Goal: Task Accomplishment & Management: Complete application form

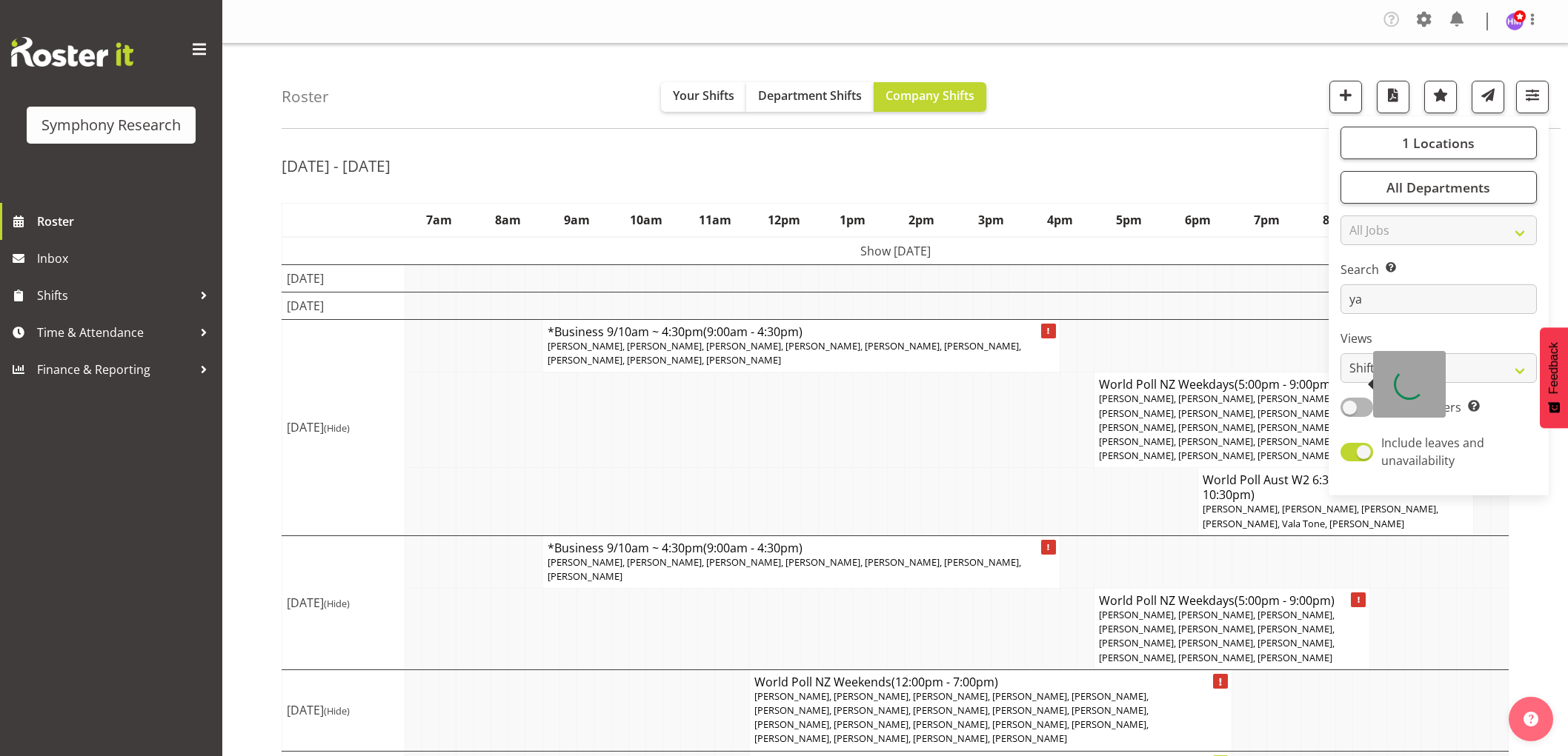
select select "shift"
click at [67, 333] on span "Time & Attendance" at bounding box center [115, 332] width 155 height 22
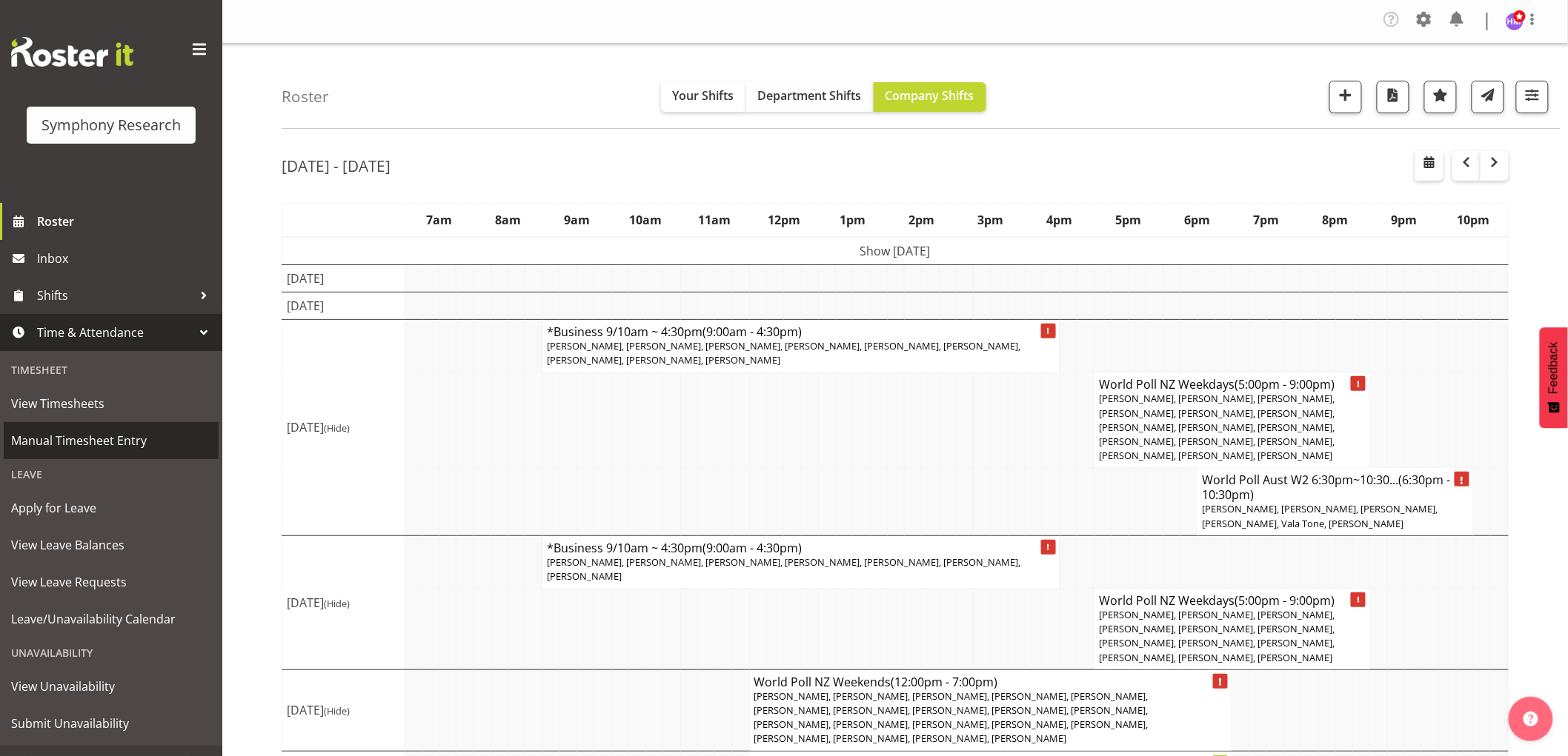
click at [120, 444] on span "Manual Timesheet Entry" at bounding box center [111, 440] width 200 height 22
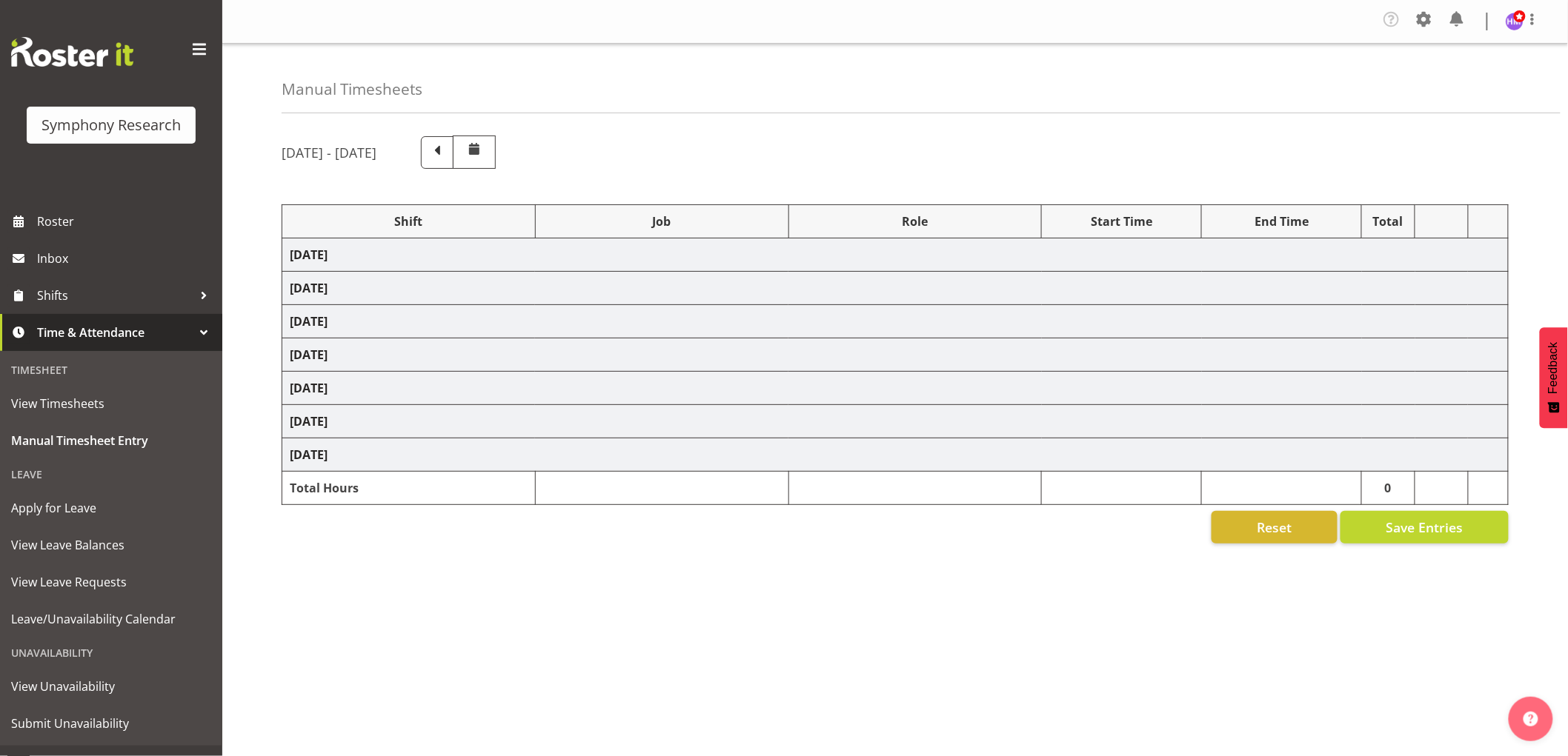
select select "1607"
select select "743"
select select "1607"
select select "10576"
select select "1607"
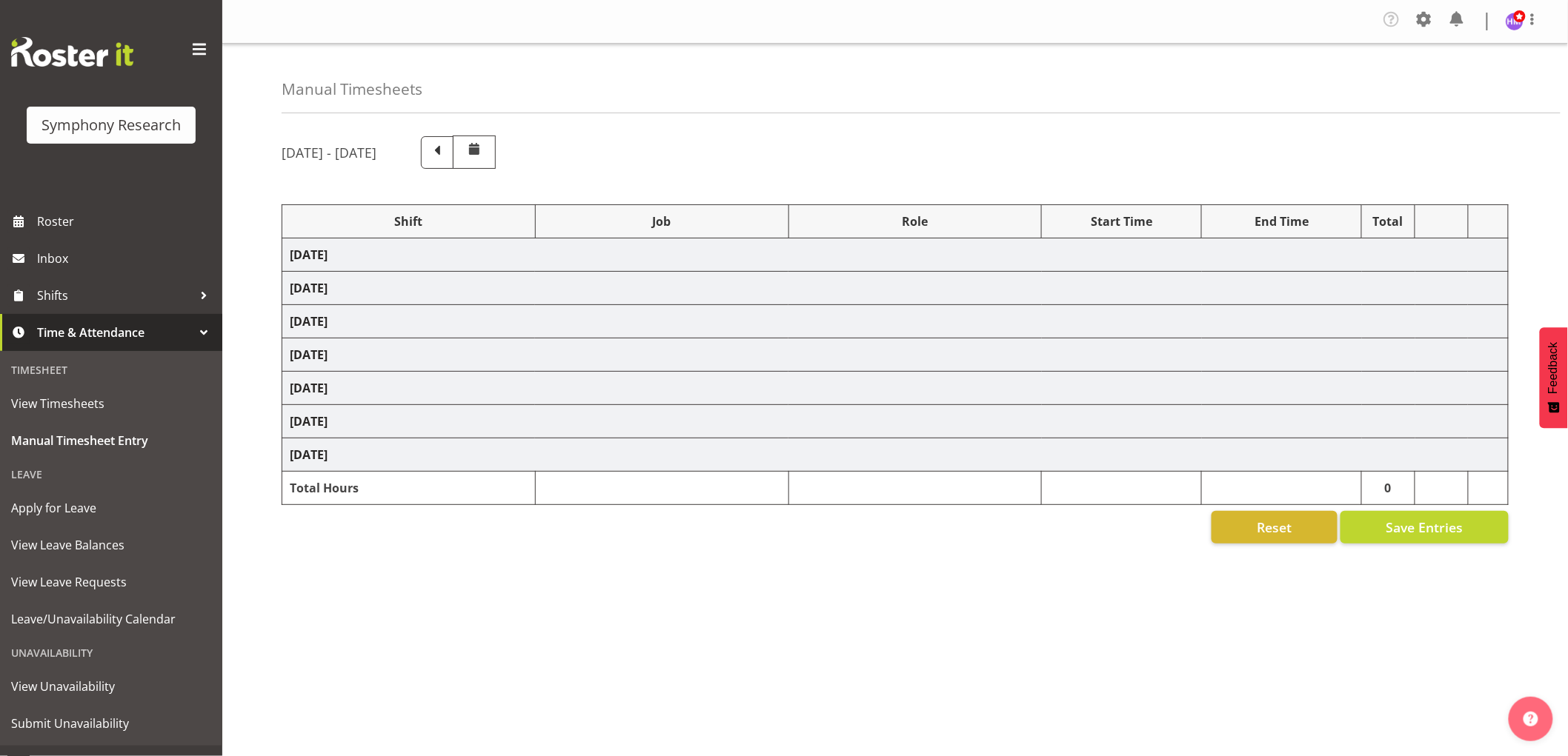
select select "10585"
select select "1607"
select select "10527"
select select "1607"
select select "10499"
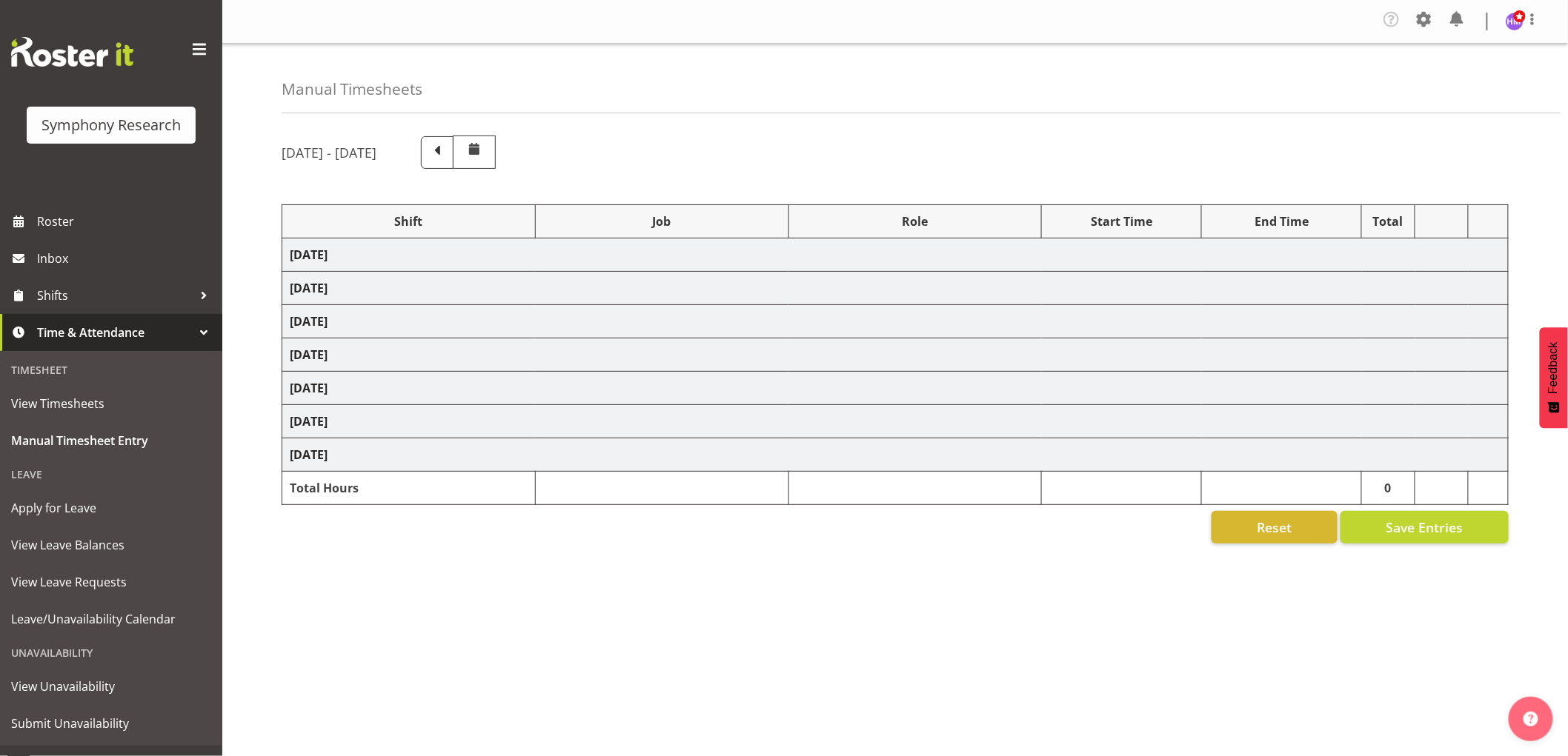
select select "1607"
select select "10587"
select select "1607"
select select "743"
select select "1607"
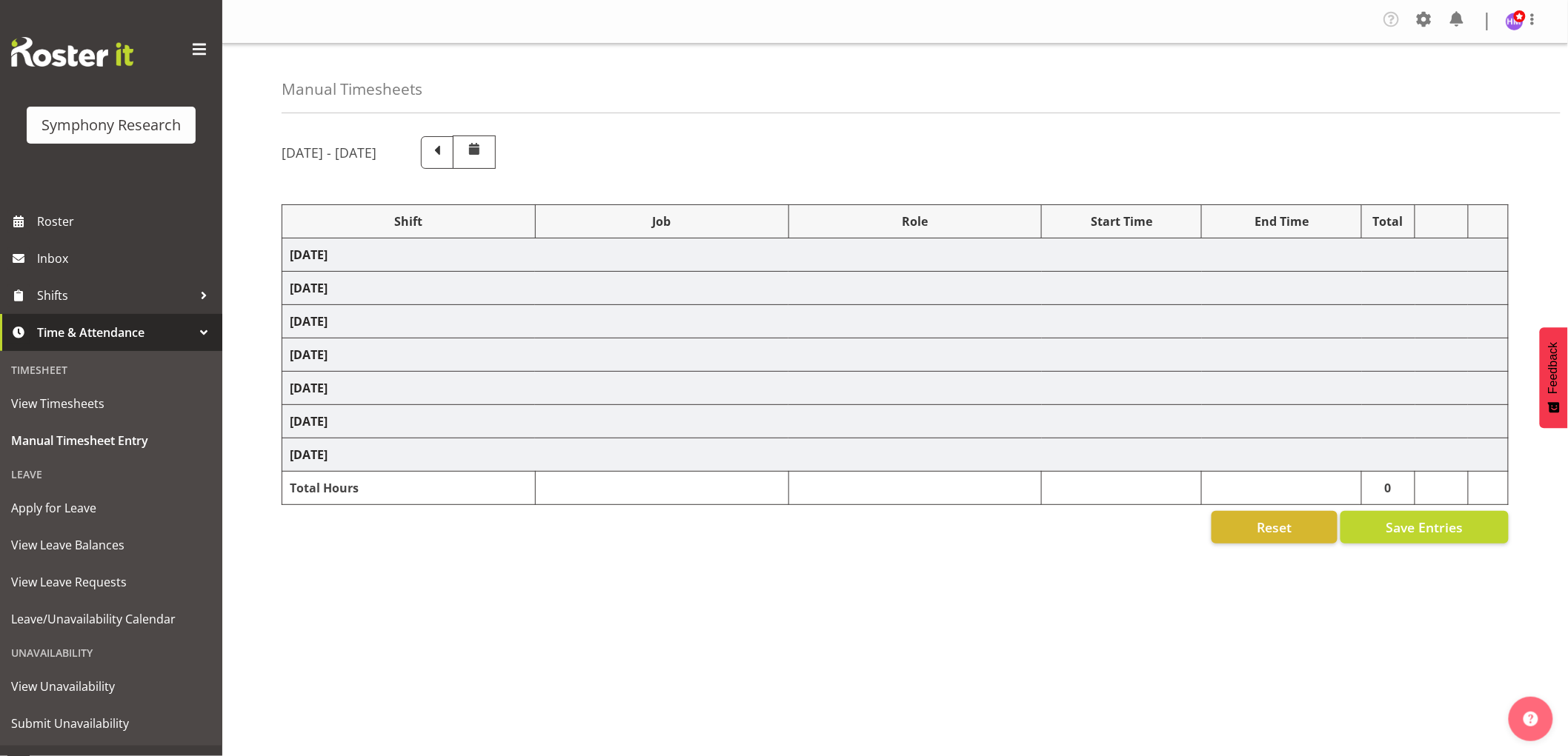
select select "10587"
select select "1607"
select select "10587"
select select "1607"
select select "743"
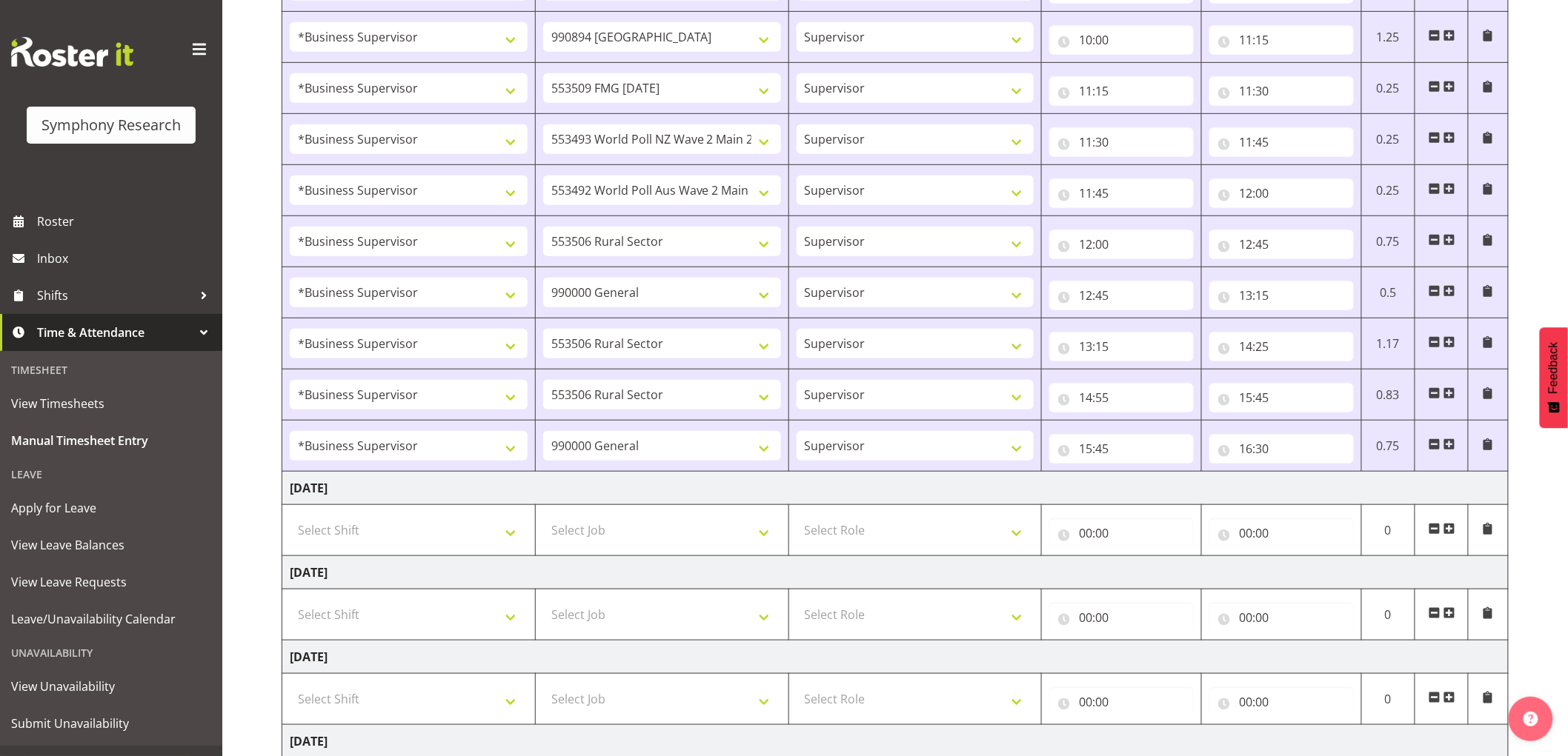
scroll to position [411, 0]
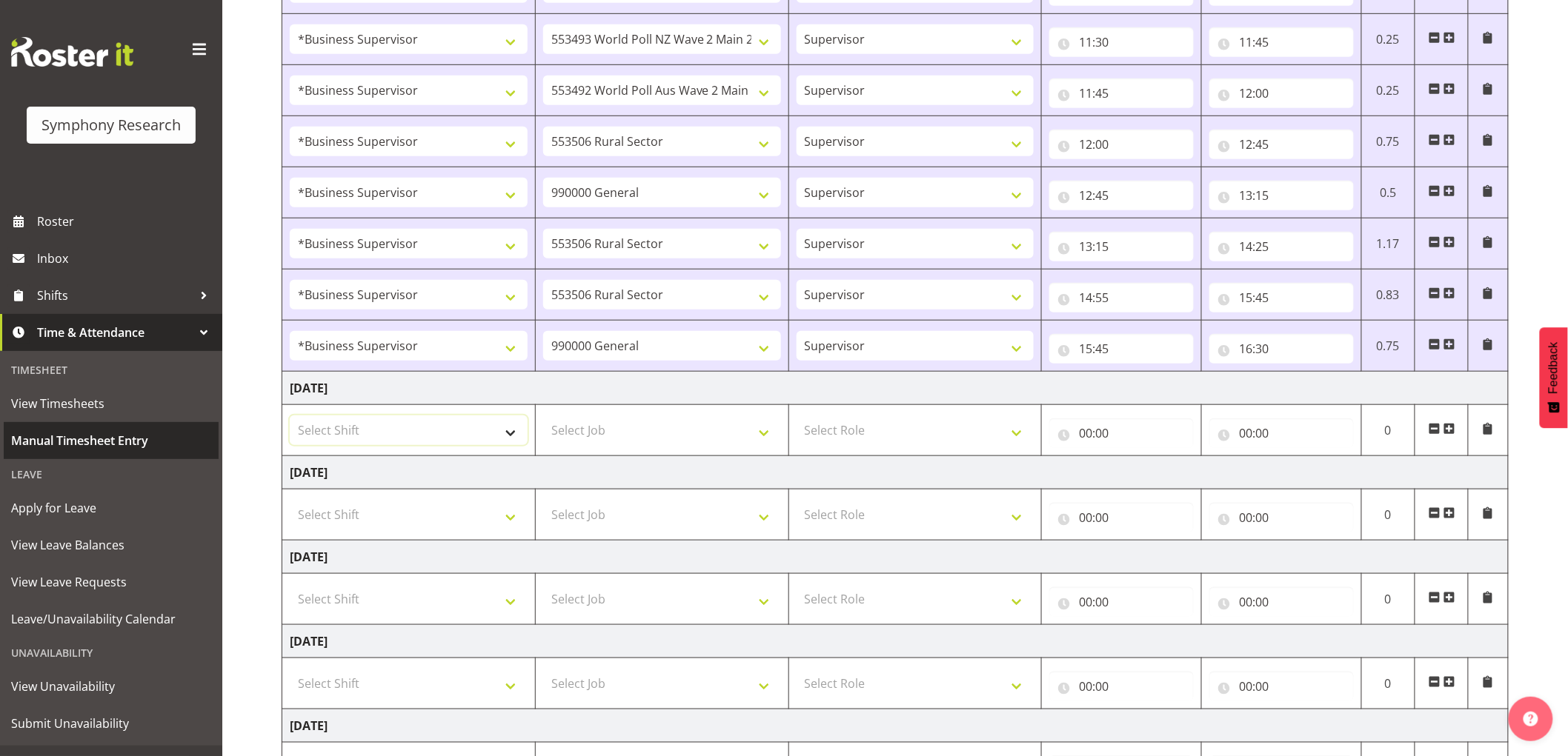
click at [325, 428] on select "Select Shift !!Weekend Residential (Roster IT Shift Label) *Business 9/10am ~ 4…" at bounding box center [408, 430] width 238 height 29
select select "1607"
click at [290, 416] on select "Select Shift !!Weekend Residential (Roster IT Shift Label) *Business 9/10am ~ 4…" at bounding box center [408, 430] width 238 height 29
click at [629, 448] on td "Select Job 550060 IF Admin 553492 World Poll Aus Wave 2 Main 2025 553493 World …" at bounding box center [662, 430] width 254 height 51
click at [636, 433] on select "Select Job 550060 IF Admin 553492 World Poll Aus Wave 2 Main 2025 553493 World …" at bounding box center [662, 430] width 238 height 29
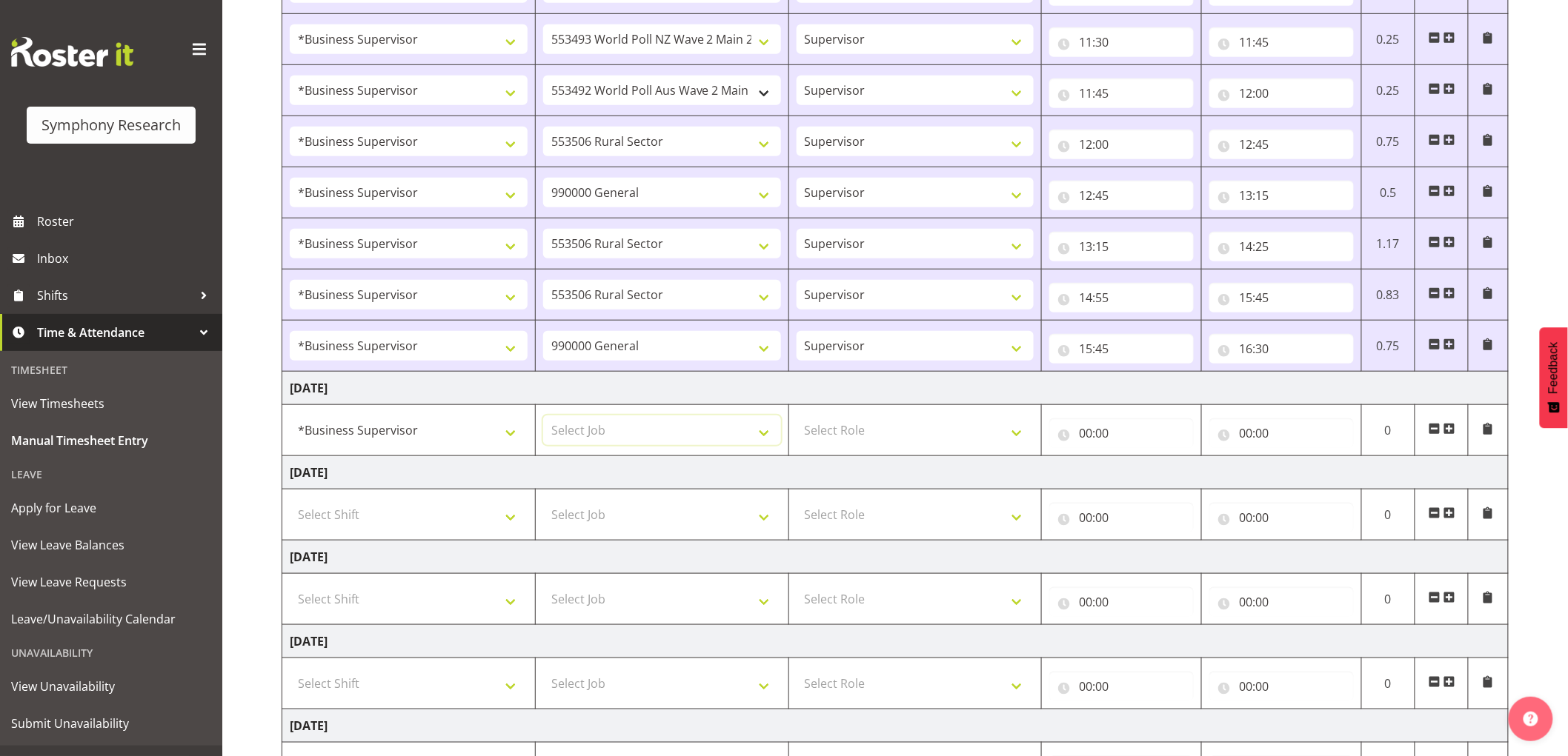
select select "743"
click at [543, 416] on select "Select Job 550060 IF Admin 553492 World Poll Aus Wave 2 Main 2025 553493 World …" at bounding box center [662, 430] width 238 height 29
drag, startPoint x: 856, startPoint y: 417, endPoint x: 867, endPoint y: 432, distance: 18.6
click at [856, 417] on select "Select Role Supervisor Interviewing Briefing" at bounding box center [915, 430] width 238 height 29
select select "45"
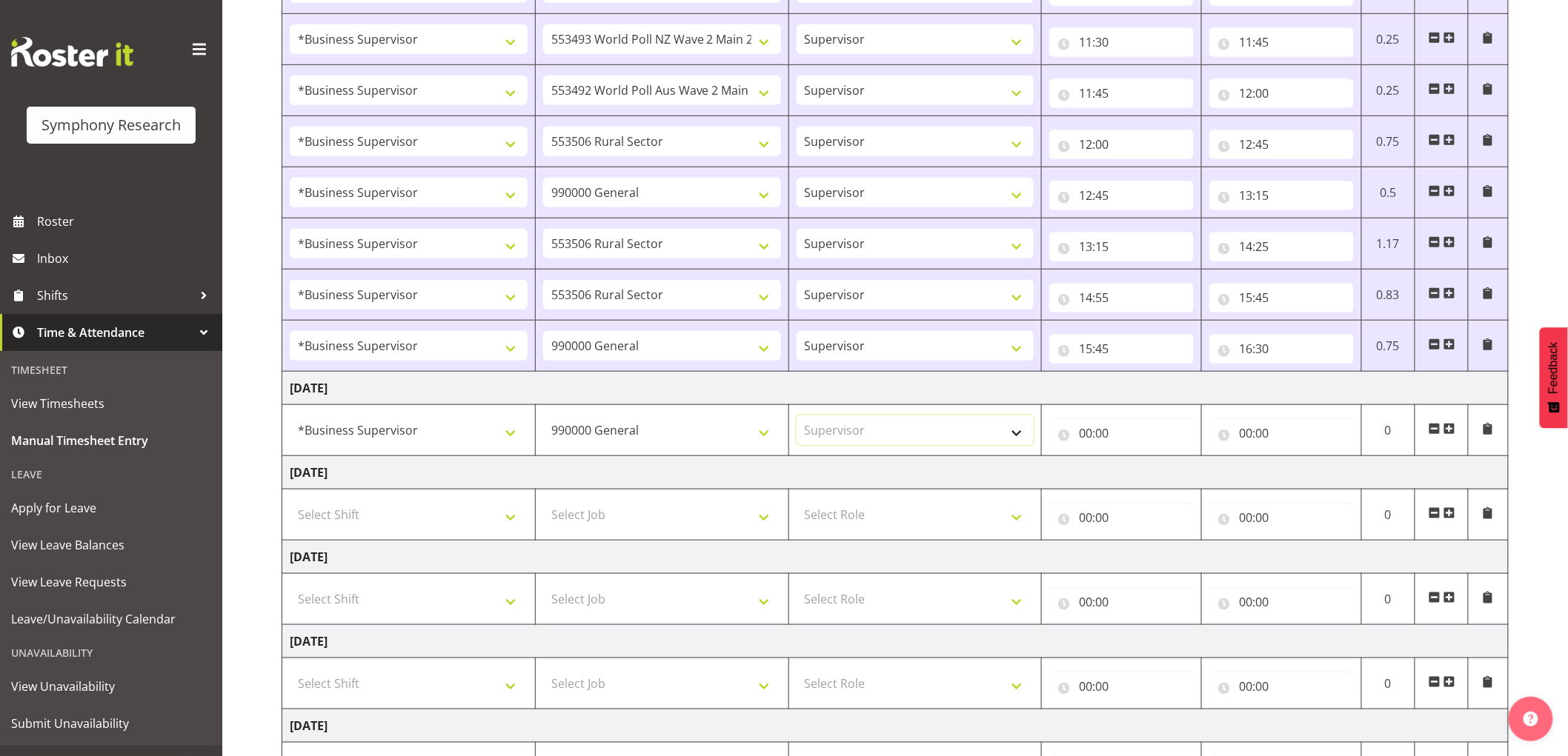
click at [796, 416] on select "Select Role Supervisor Interviewing Briefing" at bounding box center [915, 430] width 238 height 29
click at [1099, 435] on input "00:00" at bounding box center [1121, 434] width 145 height 29
click at [1160, 479] on select "00 01 02 03 04 05 06 07 08 09 10 11 12 13 14 15 16 17 18 19 20 21 22 23" at bounding box center [1150, 472] width 34 height 29
select select "7"
click at [1133, 458] on select "00 01 02 03 04 05 06 07 08 09 10 11 12 13 14 15 16 17 18 19 20 21 22 23" at bounding box center [1150, 472] width 34 height 29
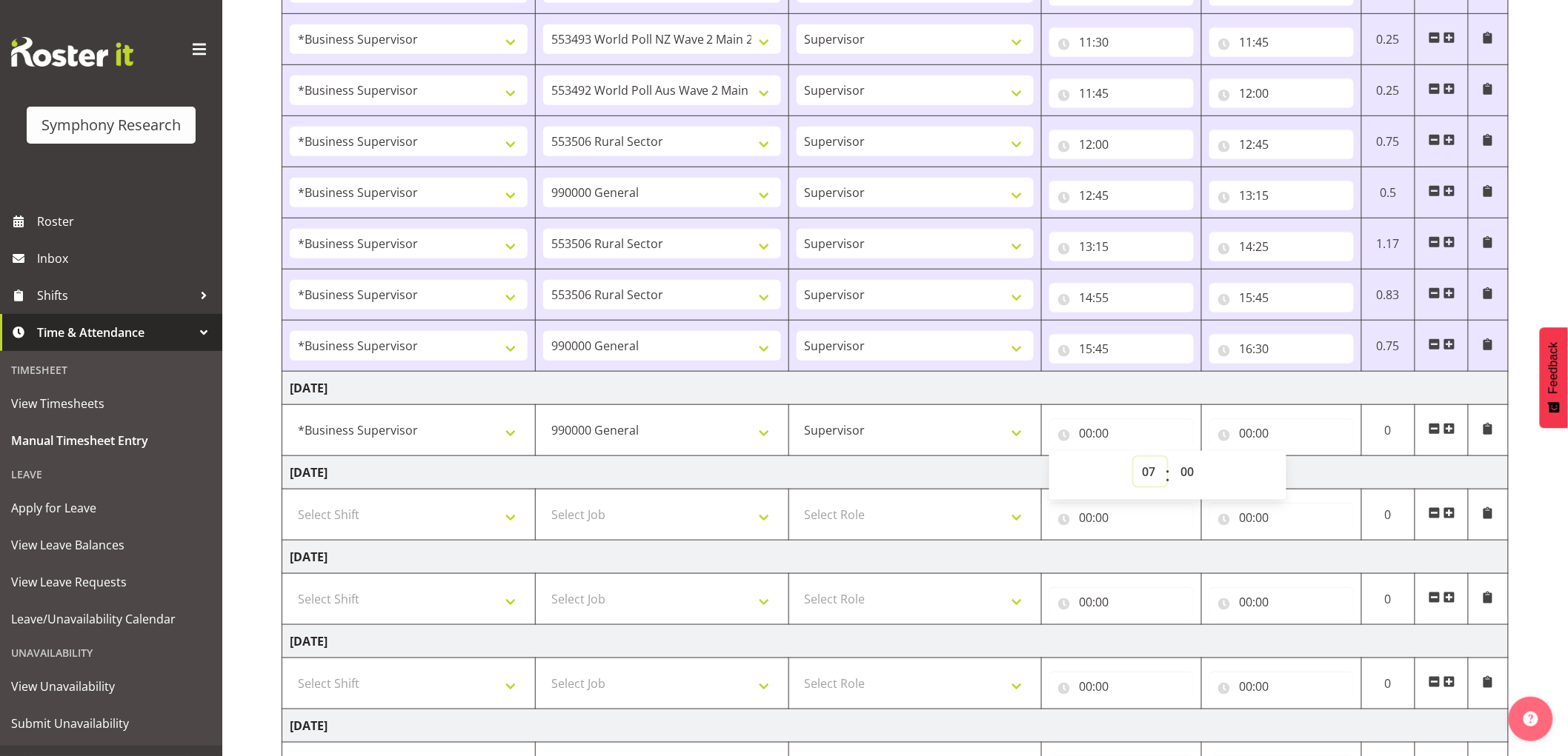
type input "07:00"
drag, startPoint x: 1178, startPoint y: 475, endPoint x: 1195, endPoint y: 498, distance: 28.6
click at [1187, 487] on select "00 01 02 03 04 05 06 07 08 09 10 11 12 13 14 15 16 17 18 19 20 21 22 23 24 25 2…" at bounding box center [1188, 472] width 34 height 29
select select "50"
click at [1172, 458] on select "00 01 02 03 04 05 06 07 08 09 10 11 12 13 14 15 16 17 18 19 20 21 22 23 24 25 2…" at bounding box center [1188, 472] width 34 height 29
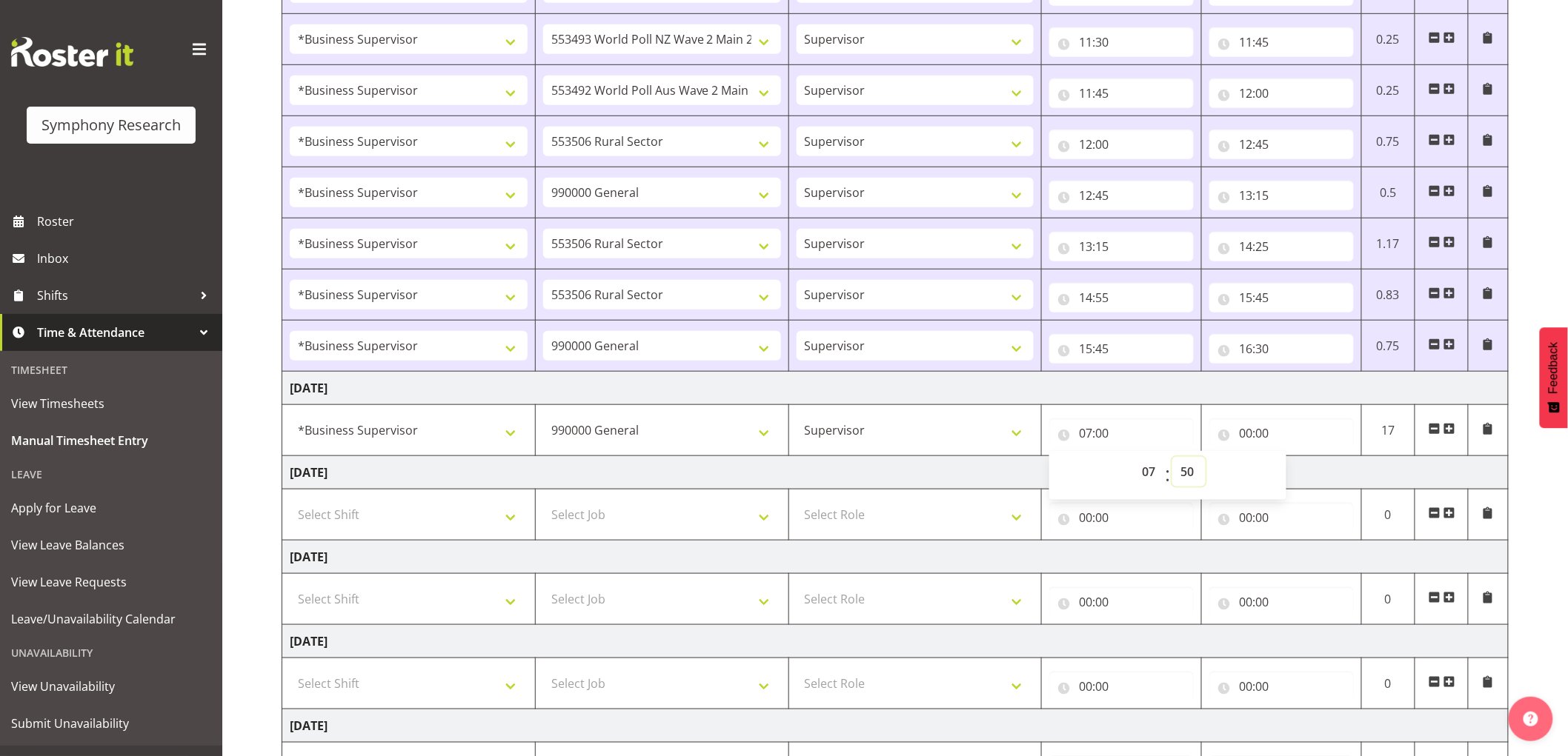
type input "07:50"
click at [1252, 432] on input "00:00" at bounding box center [1282, 434] width 145 height 29
click at [1302, 467] on select "00 01 02 03 04 05 06 07 08 09 10 11 12 13 14 15 16 17 18 19 20 21 22 23" at bounding box center [1310, 472] width 34 height 29
select select "8"
click at [1294, 458] on select "00 01 02 03 04 05 06 07 08 09 10 11 12 13 14 15 16 17 18 19 20 21 22 23" at bounding box center [1310, 472] width 34 height 29
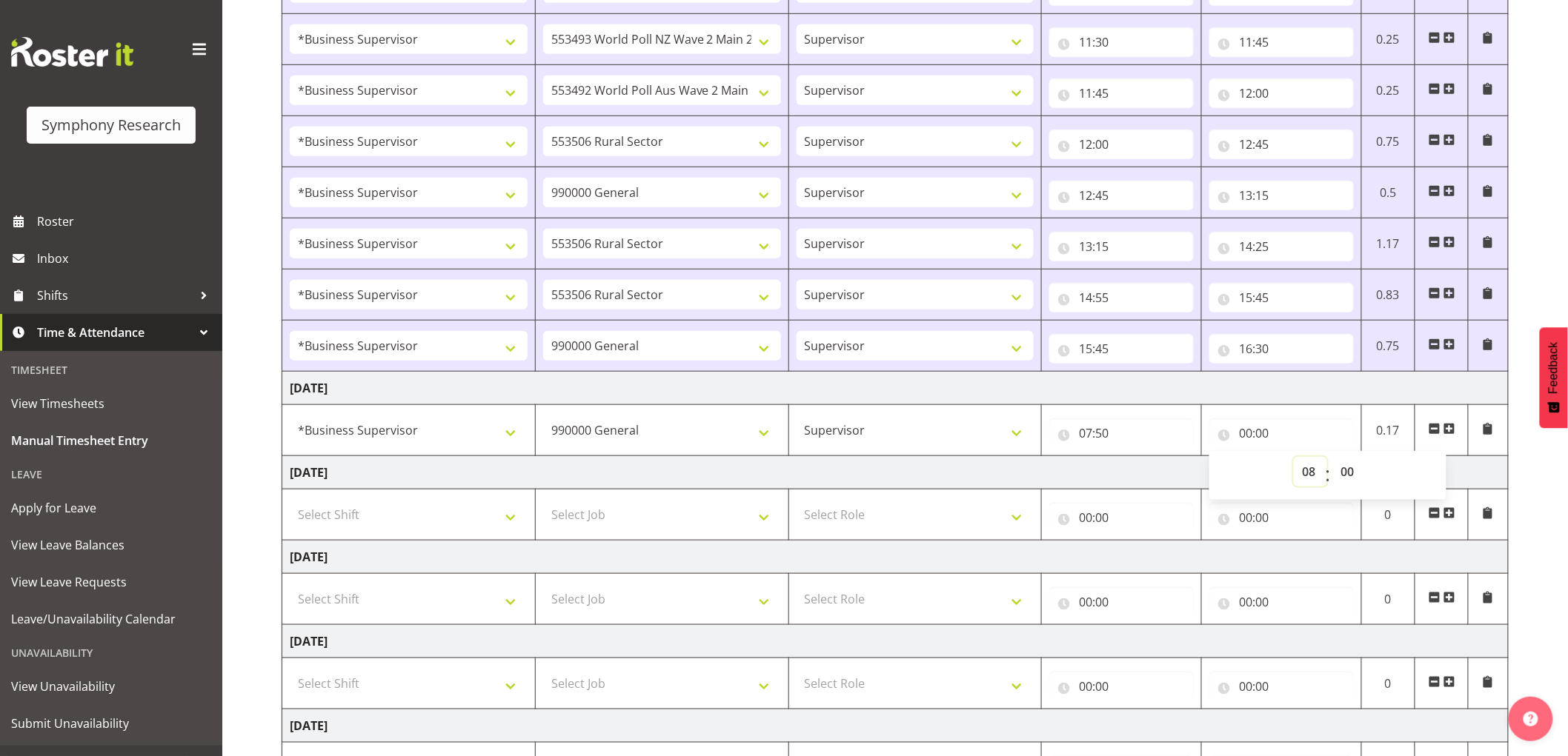
type input "08:00"
click at [1367, 478] on div "00 01 02 03 04 05 06 07 08 09 10 11 12 13 14 15 16 17 18 19 20 21 22 23 : 00 01…" at bounding box center [1328, 475] width 237 height 37
drag, startPoint x: 1345, startPoint y: 474, endPoint x: 1365, endPoint y: 501, distance: 33.6
click at [1345, 474] on select "00 01 02 03 04 05 06 07 08 09 10 11 12 13 14 15 16 17 18 19 20 21 22 23 24 25 2…" at bounding box center [1349, 472] width 34 height 29
select select "50"
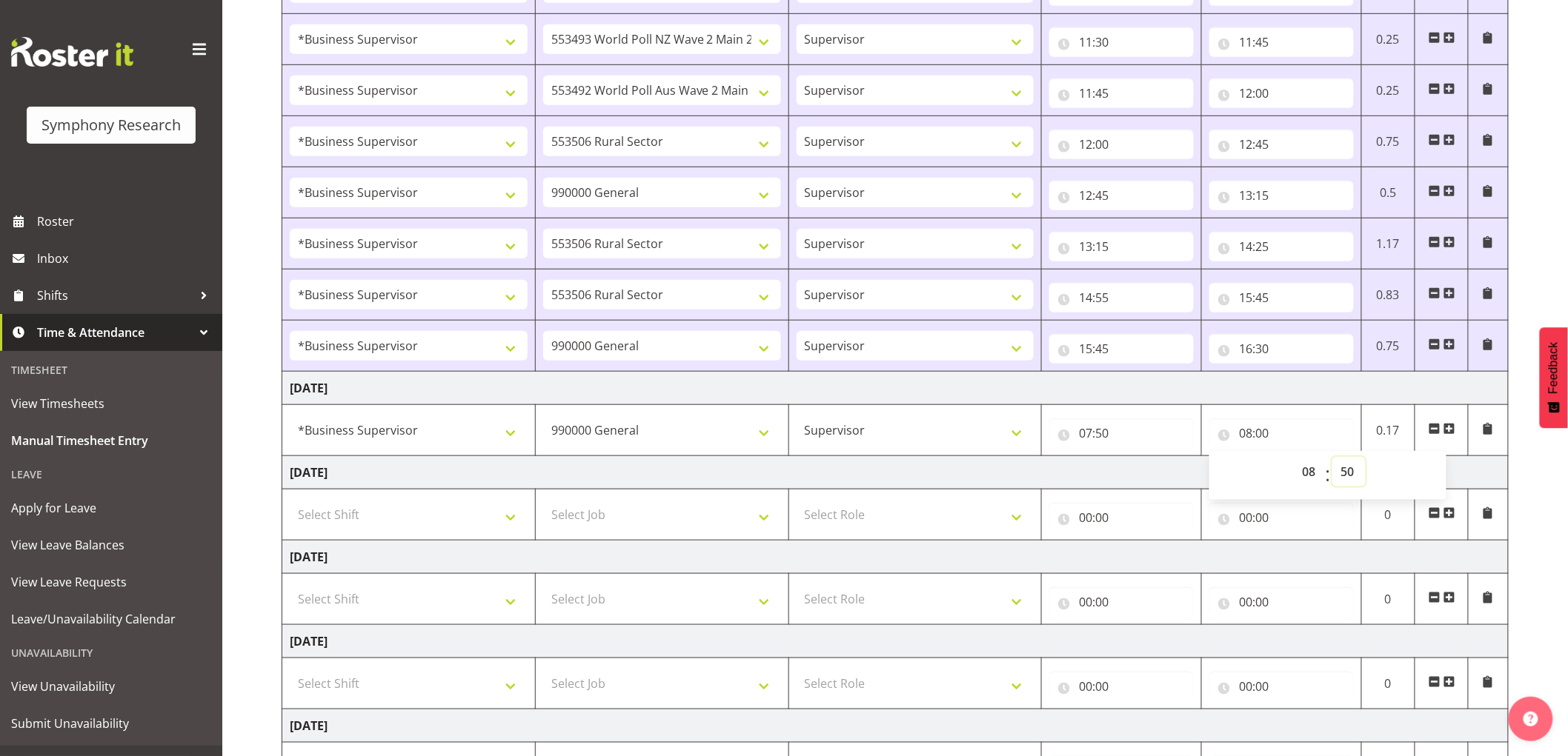
click at [1332, 458] on select "00 01 02 03 04 05 06 07 08 09 10 11 12 13 14 15 16 17 18 19 20 21 22 23 24 25 2…" at bounding box center [1349, 472] width 34 height 29
type input "08:50"
click at [1454, 425] on span at bounding box center [1449, 429] width 11 height 11
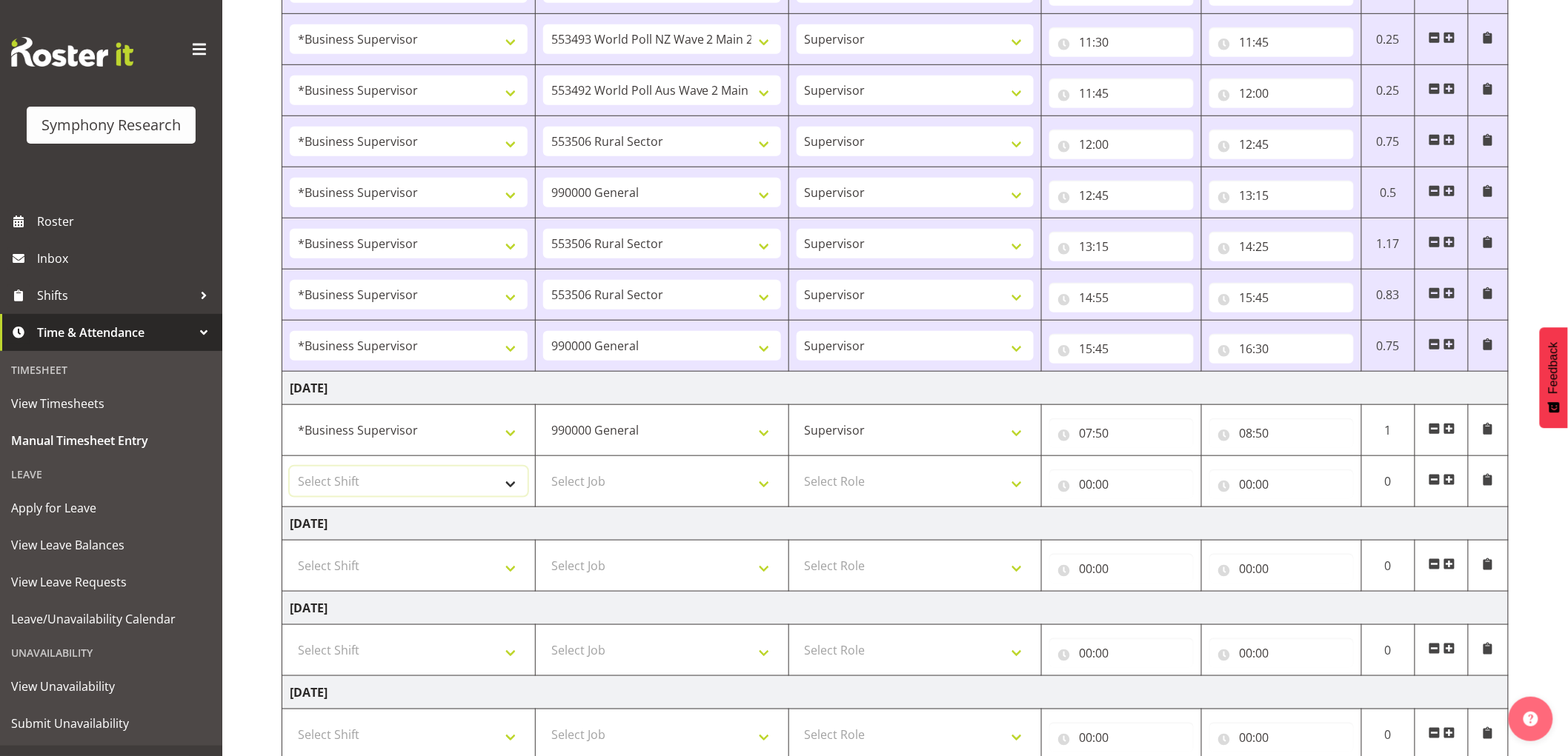
click at [390, 486] on select "Select Shift !!Weekend Residential (Roster IT Shift Label) *Business 9/10am ~ 4…" at bounding box center [408, 481] width 238 height 29
select select "48116"
click at [290, 468] on select "Select Shift !!Weekend Residential (Roster IT Shift Label) *Business 9/10am ~ 4…" at bounding box center [408, 481] width 238 height 29
click at [667, 489] on select "Select Job 550060 IF Admin 553492 World Poll Aus Wave 2 Main 2025 553493 World …" at bounding box center [662, 481] width 238 height 29
select select "10585"
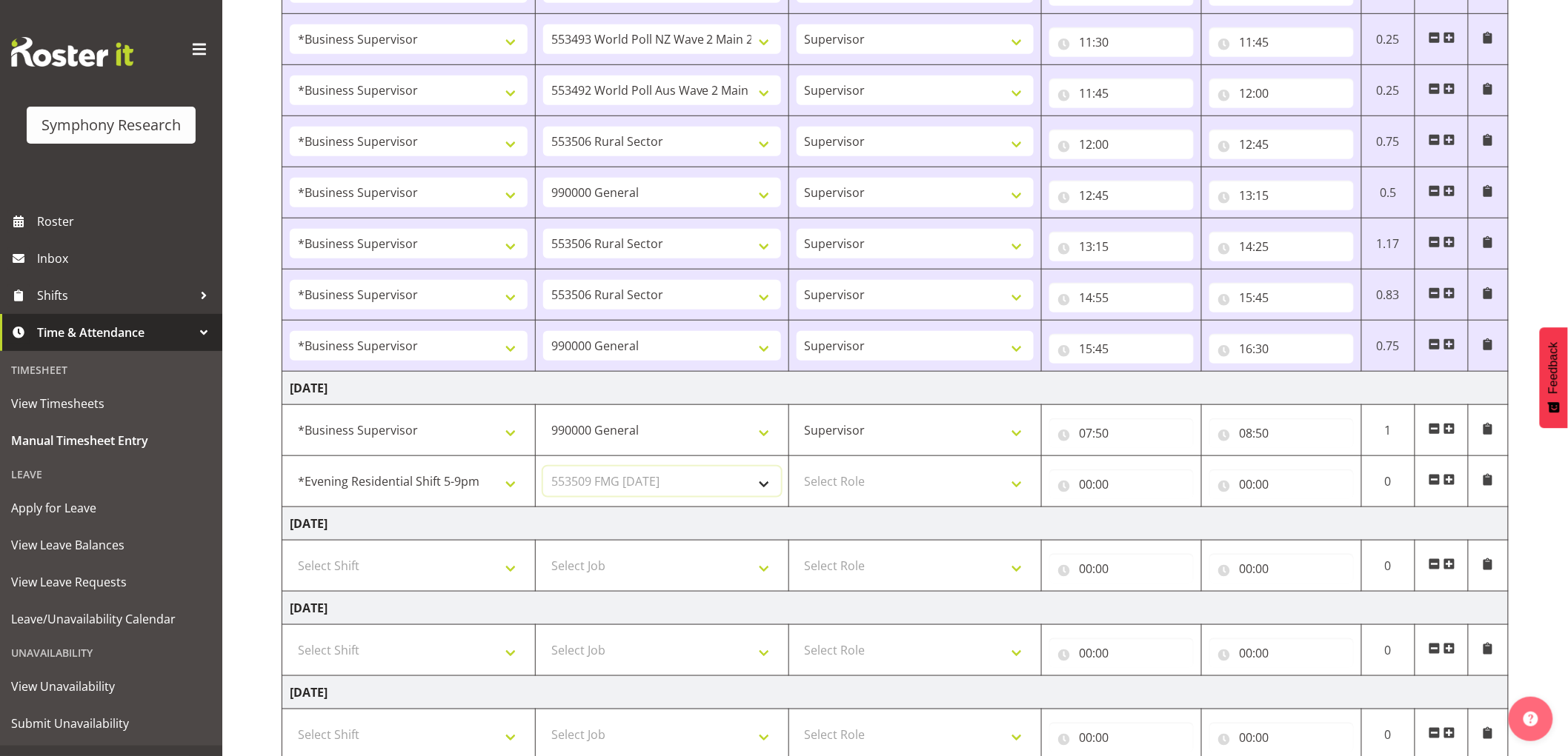
click at [543, 468] on select "Select Job 550060 IF Admin 553492 World Poll Aus Wave 2 Main 2025 553493 World …" at bounding box center [662, 481] width 238 height 29
drag, startPoint x: 874, startPoint y: 471, endPoint x: 874, endPoint y: 497, distance: 26.0
click at [874, 472] on select "Select Role Supervisor Interviewing Briefing" at bounding box center [915, 481] width 238 height 29
select select "45"
click at [796, 468] on select "Select Role Supervisor Interviewing Briefing" at bounding box center [915, 481] width 238 height 29
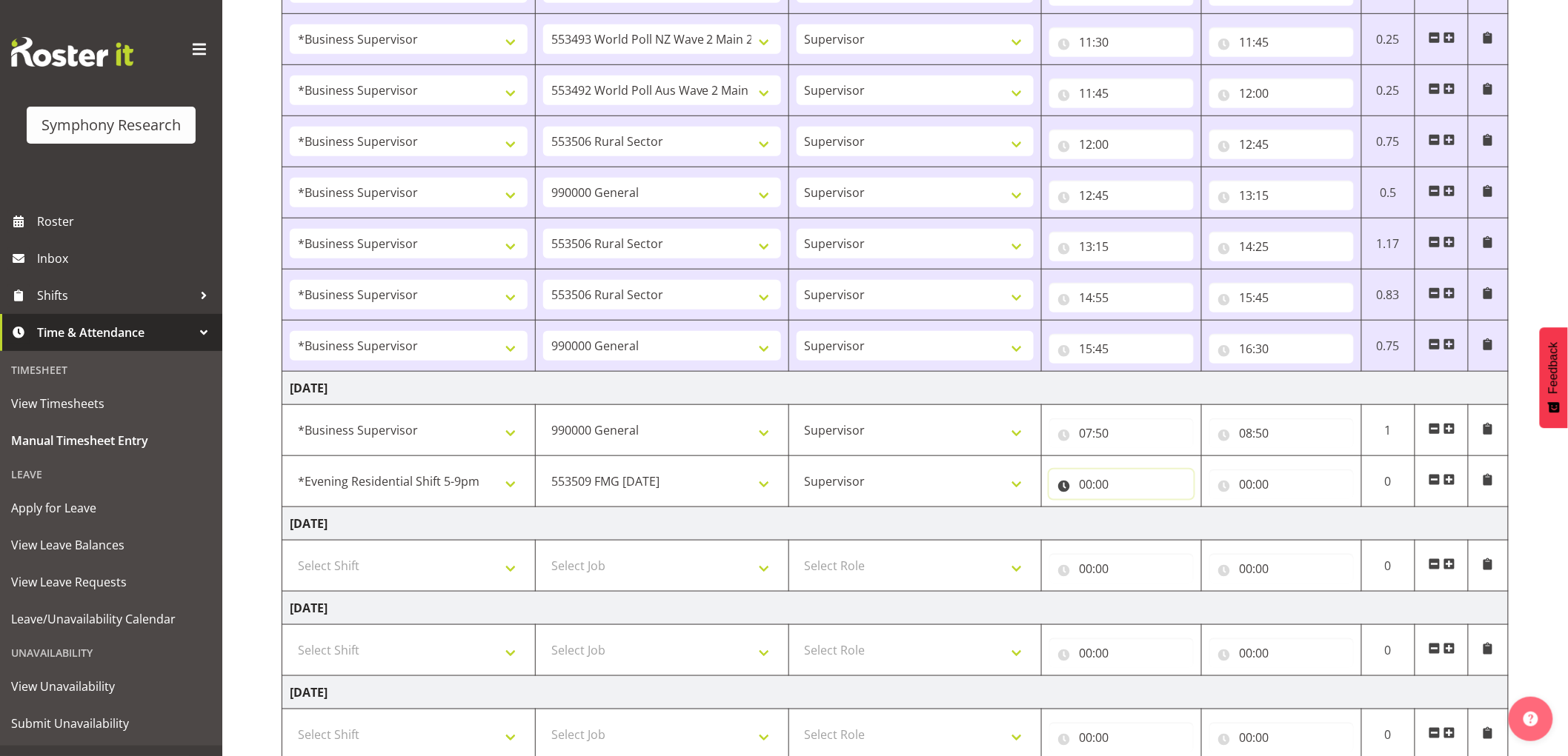
click at [1080, 491] on input "00:00" at bounding box center [1121, 484] width 145 height 29
click at [1145, 529] on select "00 01 02 03 04 05 06 07 08 09 10 11 12 13 14 15 16 17 18 19 20 21 22 23" at bounding box center [1150, 523] width 34 height 29
select select "8"
click at [1133, 510] on select "00 01 02 03 04 05 06 07 08 09 10 11 12 13 14 15 16 17 18 19 20 21 22 23" at bounding box center [1150, 523] width 34 height 29
type input "08:00"
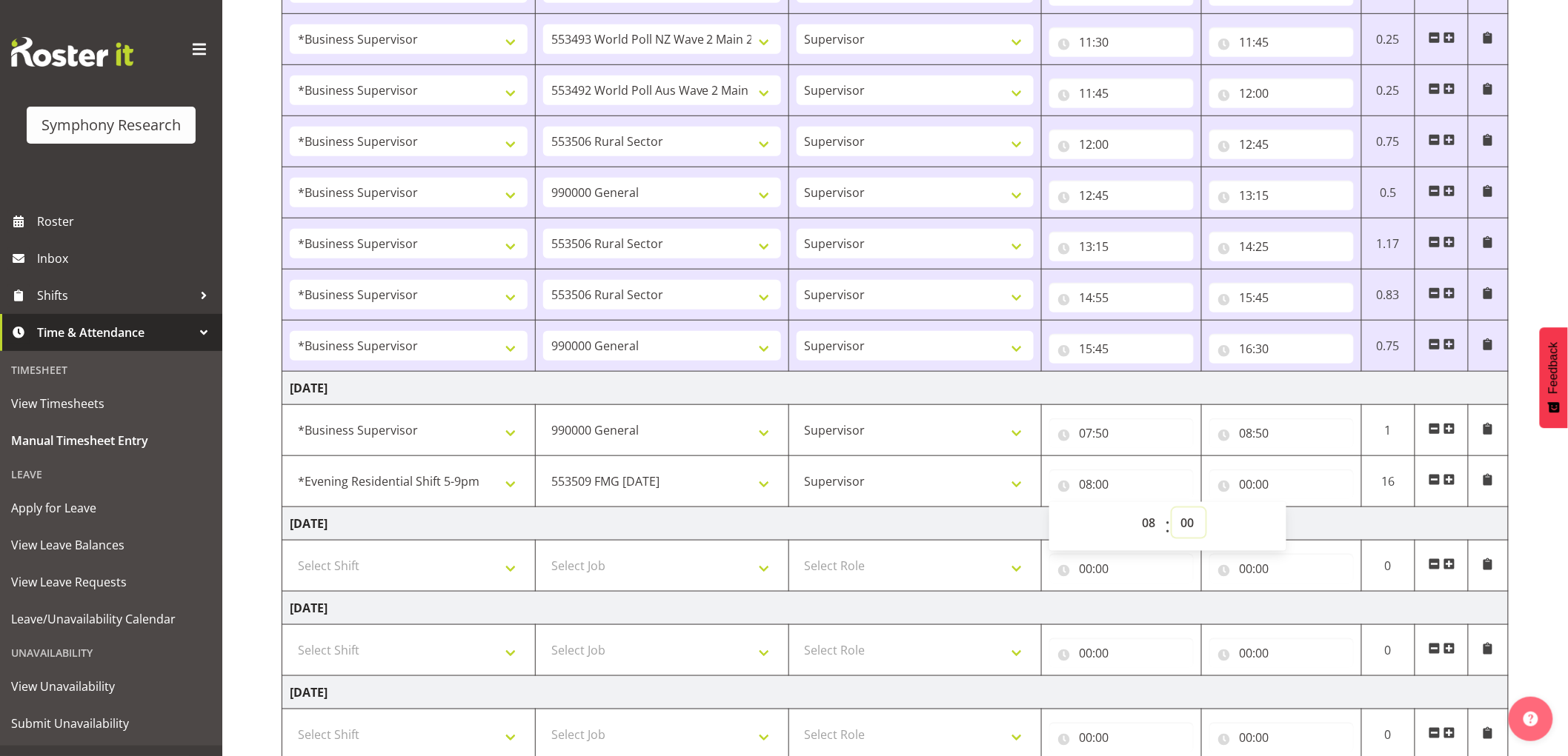
drag, startPoint x: 1201, startPoint y: 529, endPoint x: 1219, endPoint y: 565, distance: 40.2
click at [1203, 532] on select "00 01 02 03 04 05 06 07 08 09 10 11 12 13 14 15 16 17 18 19 20 21 22 23 24 25 2…" at bounding box center [1188, 523] width 34 height 29
select select "50"
click at [1172, 510] on select "00 01 02 03 04 05 06 07 08 09 10 11 12 13 14 15 16 17 18 19 20 21 22 23 24 25 2…" at bounding box center [1188, 523] width 34 height 29
type input "08:50"
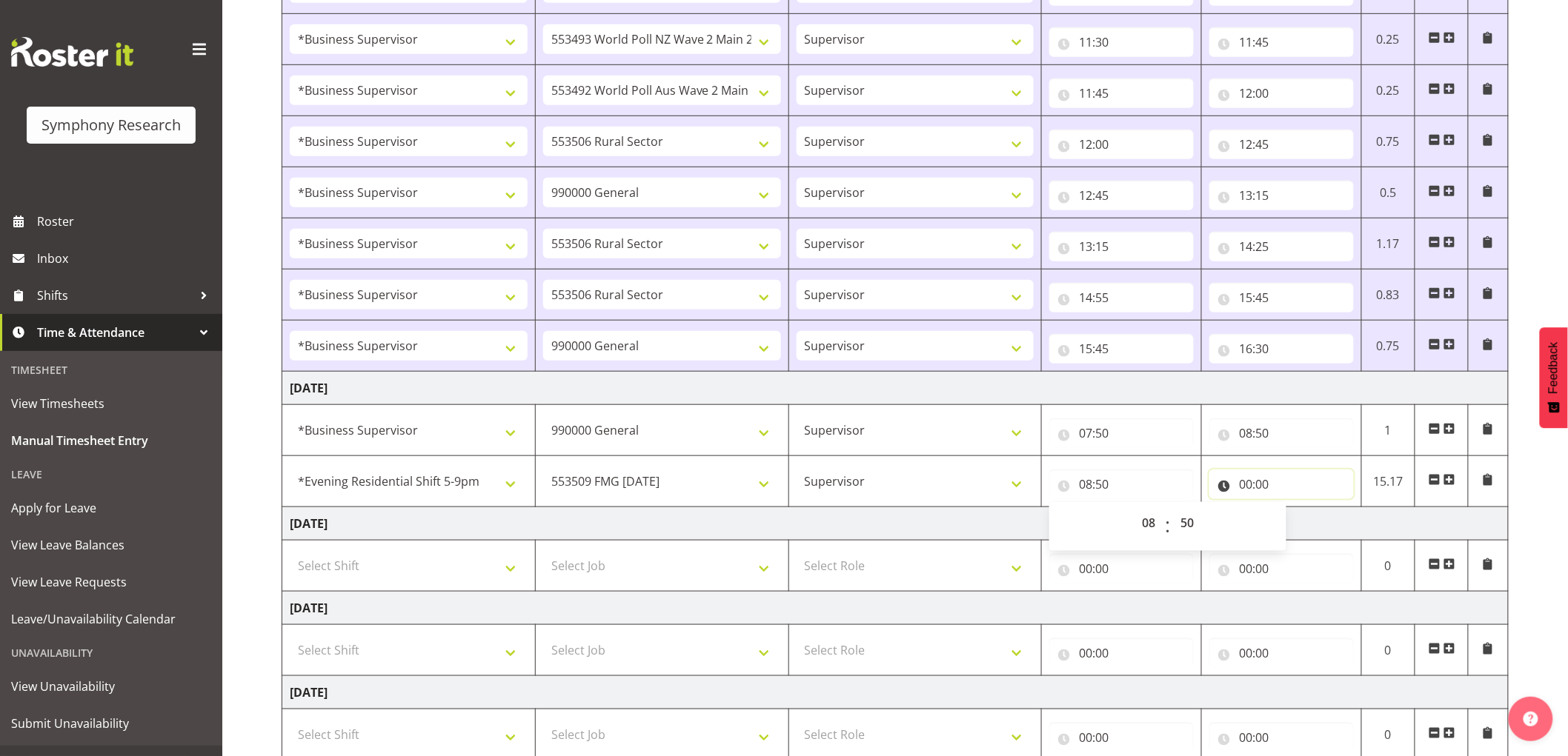
click at [1250, 489] on input "00:00" at bounding box center [1282, 484] width 145 height 29
click at [1314, 528] on select "00 01 02 03 04 05 06 07 08 09 10 11 12 13 14 15 16 17 18 19 20 21 22 23" at bounding box center [1310, 523] width 34 height 29
select select "9"
click at [1294, 510] on select "00 01 02 03 04 05 06 07 08 09 10 11 12 13 14 15 16 17 18 19 20 21 22 23" at bounding box center [1310, 523] width 34 height 29
type input "09:00"
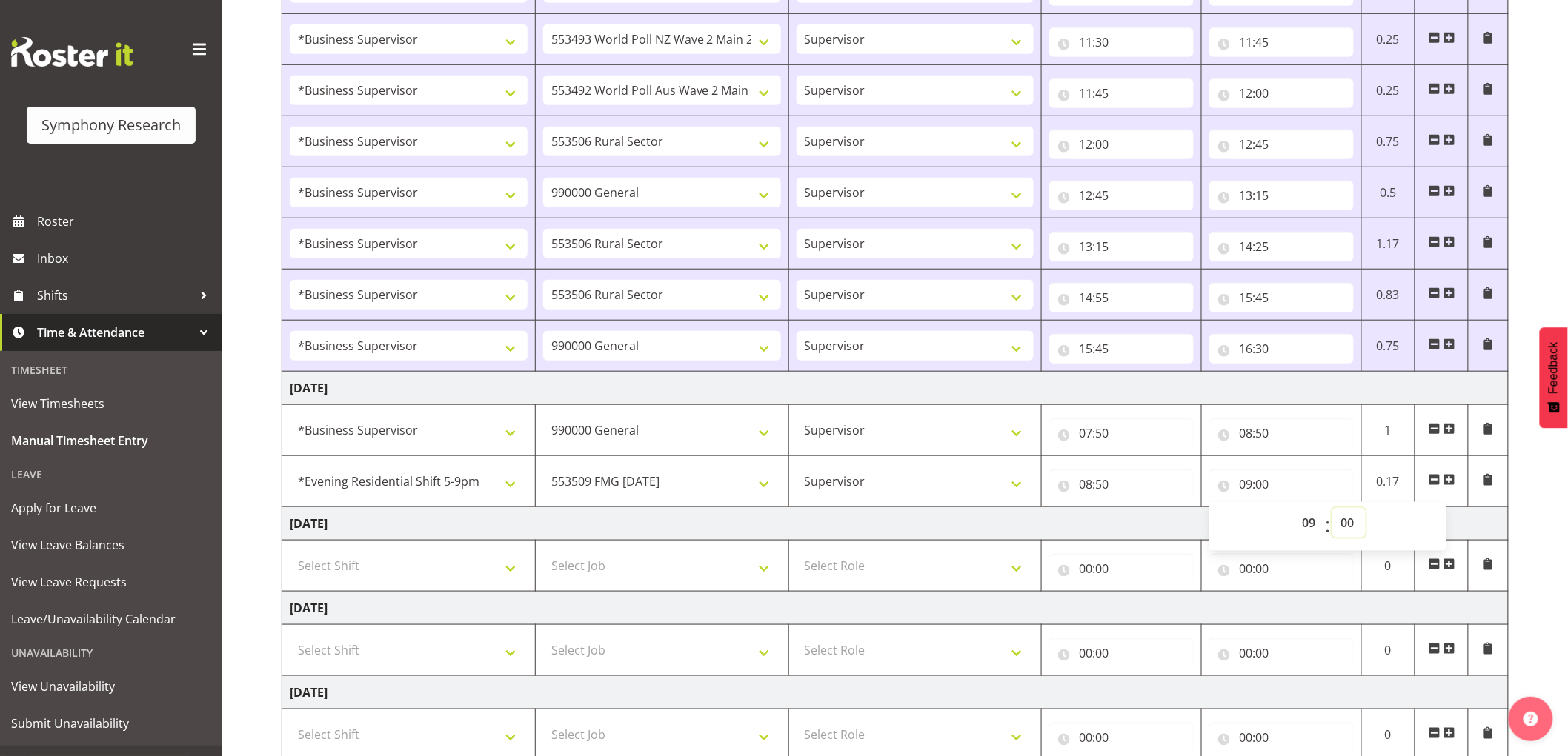
click at [1346, 523] on select "00 01 02 03 04 05 06 07 08 09 10 11 12 13 14 15 16 17 18 19 20 21 22 23 24 25 2…" at bounding box center [1349, 523] width 34 height 29
select select "50"
click at [1332, 510] on select "00 01 02 03 04 05 06 07 08 09 10 11 12 13 14 15 16 17 18 19 20 21 22 23 24 25 2…" at bounding box center [1349, 523] width 34 height 29
type input "09:50"
click at [1450, 482] on span at bounding box center [1449, 479] width 11 height 11
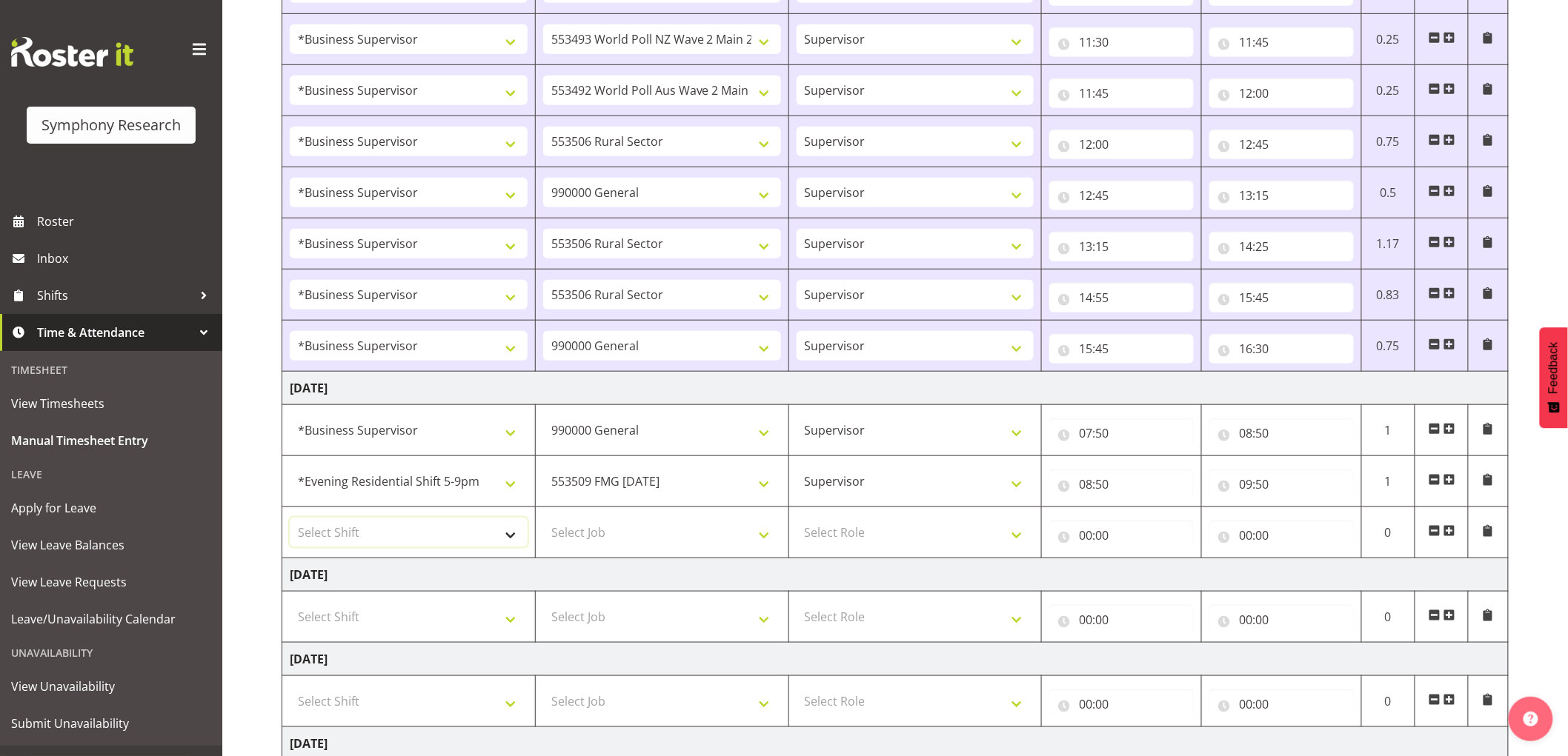
drag, startPoint x: 384, startPoint y: 544, endPoint x: 384, endPoint y: 524, distance: 20.0
click at [384, 537] on select "Select Shift !!Weekend Residential (Roster IT Shift Label) *Business 9/10am ~ 4…" at bounding box center [408, 533] width 238 height 29
drag, startPoint x: 732, startPoint y: 534, endPoint x: 684, endPoint y: 529, distance: 48.3
click at [728, 534] on select "Select Job 550060 IF Admin 553492 World Poll Aus Wave 2 Main 2025 553493 World …" at bounding box center [662, 533] width 238 height 29
click at [439, 497] on select "!!Weekend Residential (Roster IT Shift Label) *Business 9/10am ~ 4:30pm *Busine…" at bounding box center [408, 481] width 238 height 29
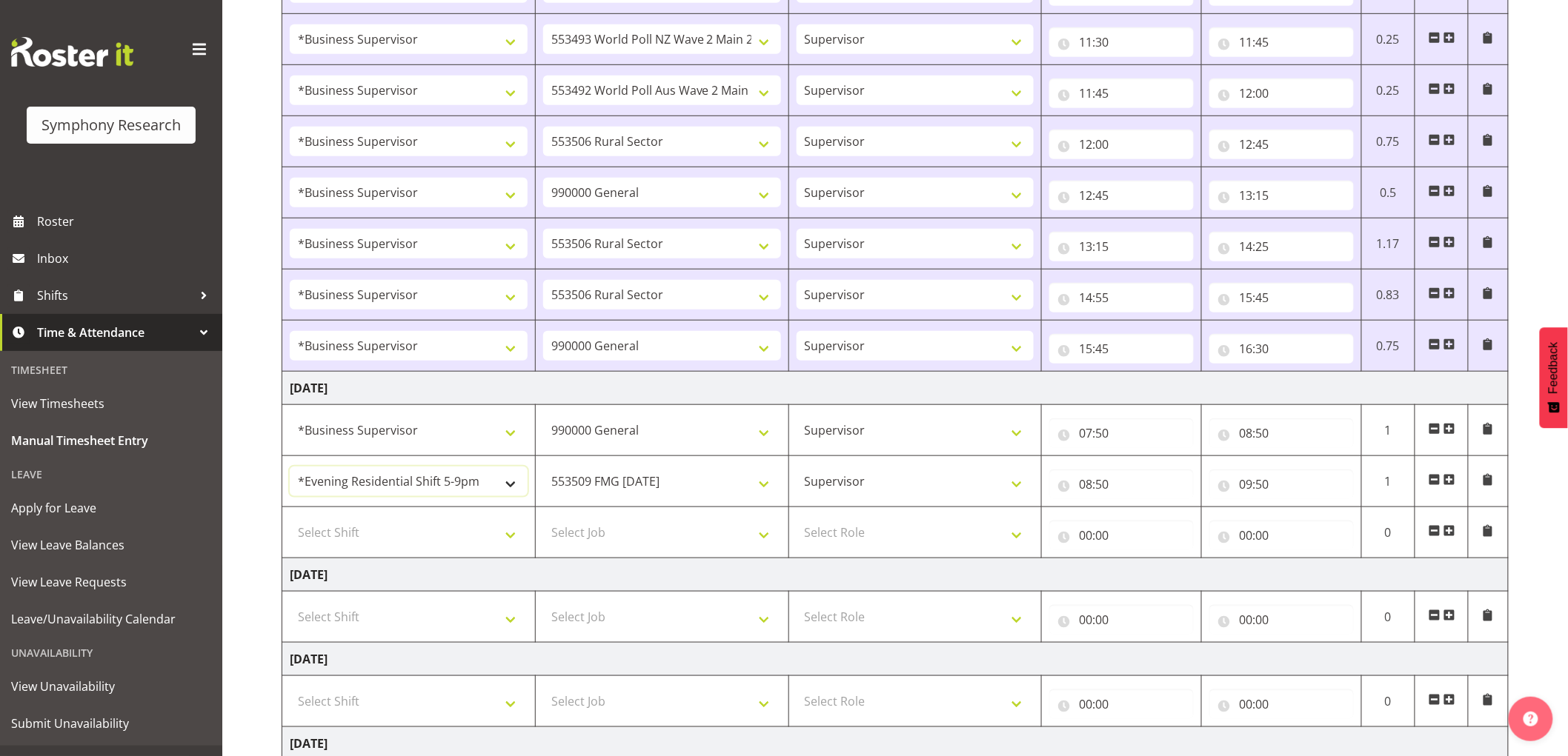
select select "1607"
click at [290, 468] on select "!!Weekend Residential (Roster IT Shift Label) *Business 9/10am ~ 4:30pm *Busine…" at bounding box center [408, 481] width 238 height 29
click at [461, 521] on select "Select Shift !!Weekend Residential (Roster IT Shift Label) *Business 9/10am ~ 4…" at bounding box center [408, 533] width 238 height 29
select select "1607"
click at [290, 520] on select "Select Shift !!Weekend Residential (Roster IT Shift Label) *Business 9/10am ~ 4…" at bounding box center [408, 533] width 238 height 29
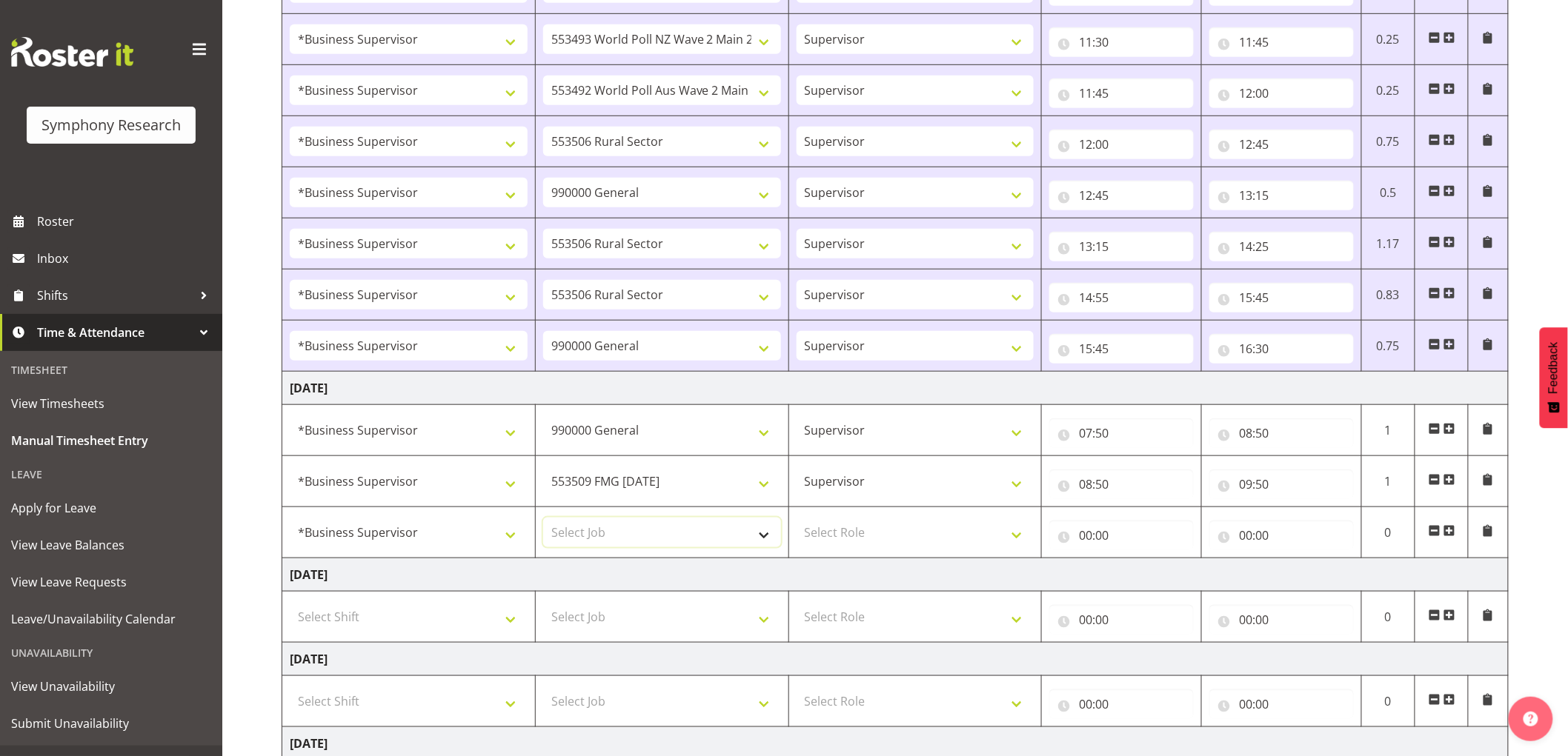
click at [593, 529] on select "Select Job 550060 IF Admin 553492 World Poll Aus Wave 2 Main 2025 553493 World …" at bounding box center [662, 533] width 238 height 29
select select "9636"
click at [543, 520] on select "Select Job 550060 IF Admin 553492 World Poll Aus Wave 2 Main 2025 553493 World …" at bounding box center [662, 533] width 238 height 29
click at [837, 533] on select "Select Role Supervisor Interviewing Briefing" at bounding box center [915, 533] width 238 height 29
select select "45"
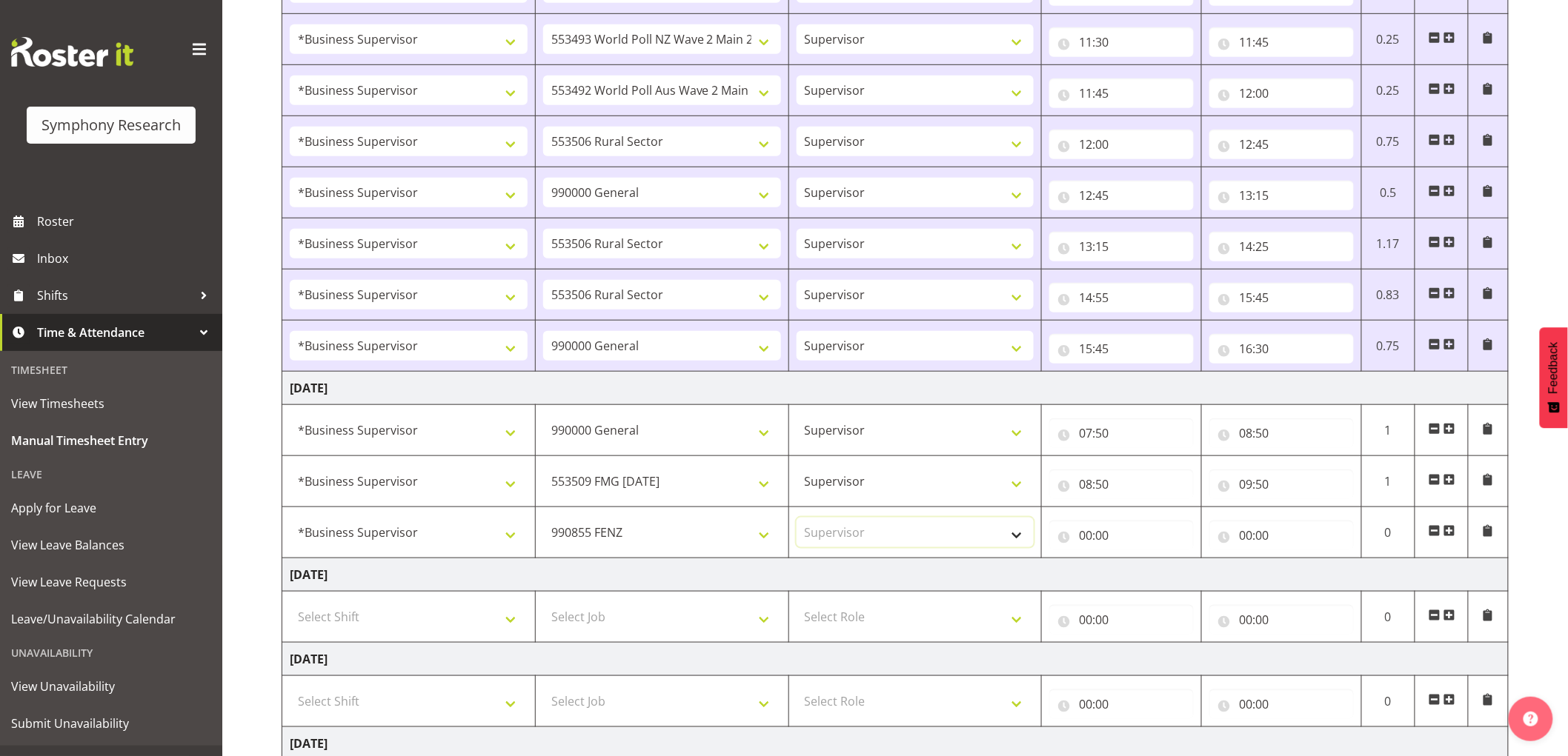
click at [796, 520] on select "Select Role Supervisor Interviewing Briefing" at bounding box center [915, 533] width 238 height 29
click at [1120, 529] on input "00:00" at bounding box center [1121, 535] width 145 height 29
drag, startPoint x: 1150, startPoint y: 583, endPoint x: 1199, endPoint y: 583, distance: 49.0
click at [1161, 583] on select "00 01 02 03 04 05 06 07 08 09 10 11 12 13 14 15 16 17 18 19 20 21 22 23" at bounding box center [1150, 574] width 34 height 29
select select "9"
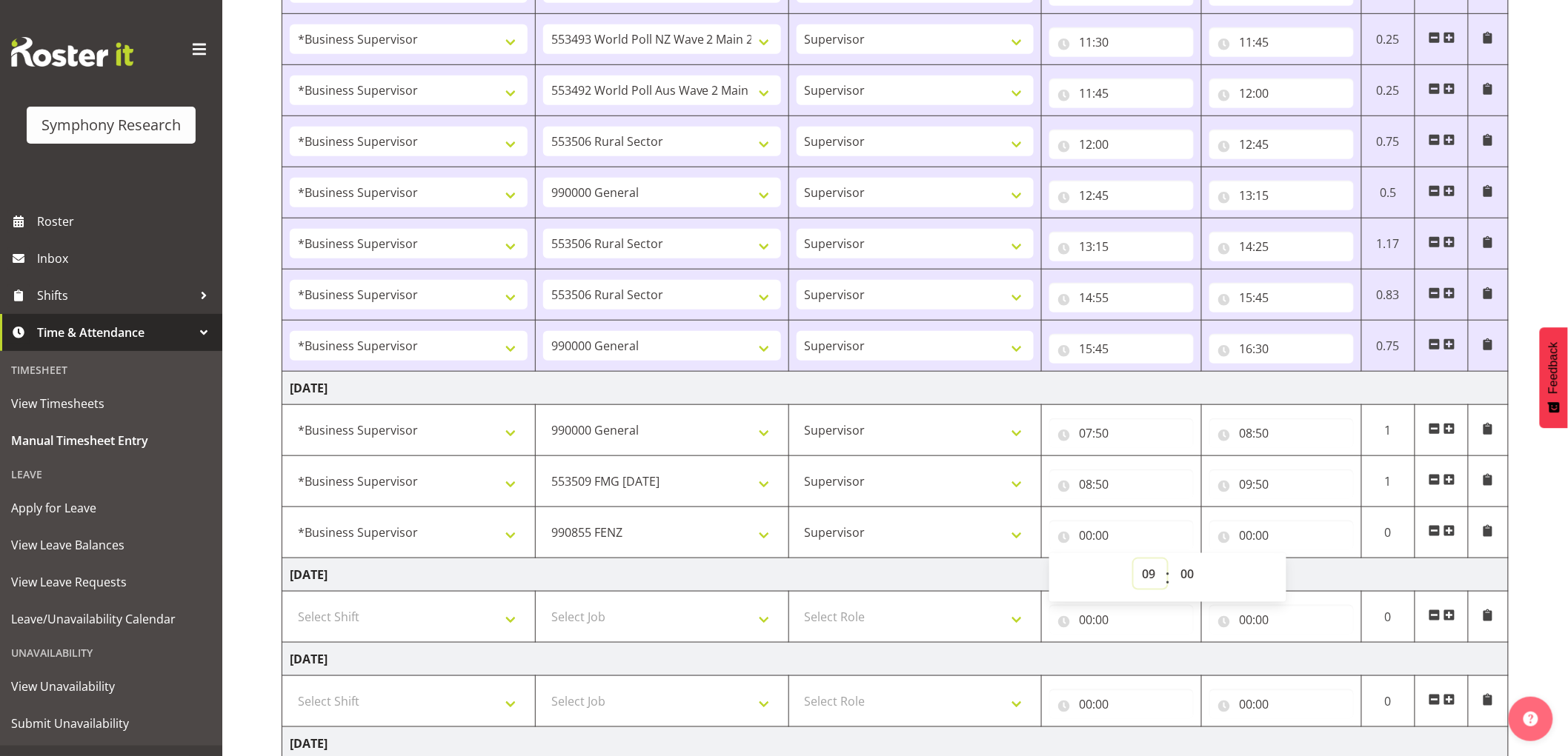
click at [1133, 560] on select "00 01 02 03 04 05 06 07 08 09 10 11 12 13 14 15 16 17 18 19 20 21 22 23" at bounding box center [1150, 574] width 34 height 29
type input "09:00"
drag, startPoint x: 1194, startPoint y: 578, endPoint x: 1213, endPoint y: 623, distance: 48.8
click at [1195, 583] on select "00 01 02 03 04 05 06 07 08 09 10 11 12 13 14 15 16 17 18 19 20 21 22 23 24 25 2…" at bounding box center [1188, 574] width 34 height 29
select select "50"
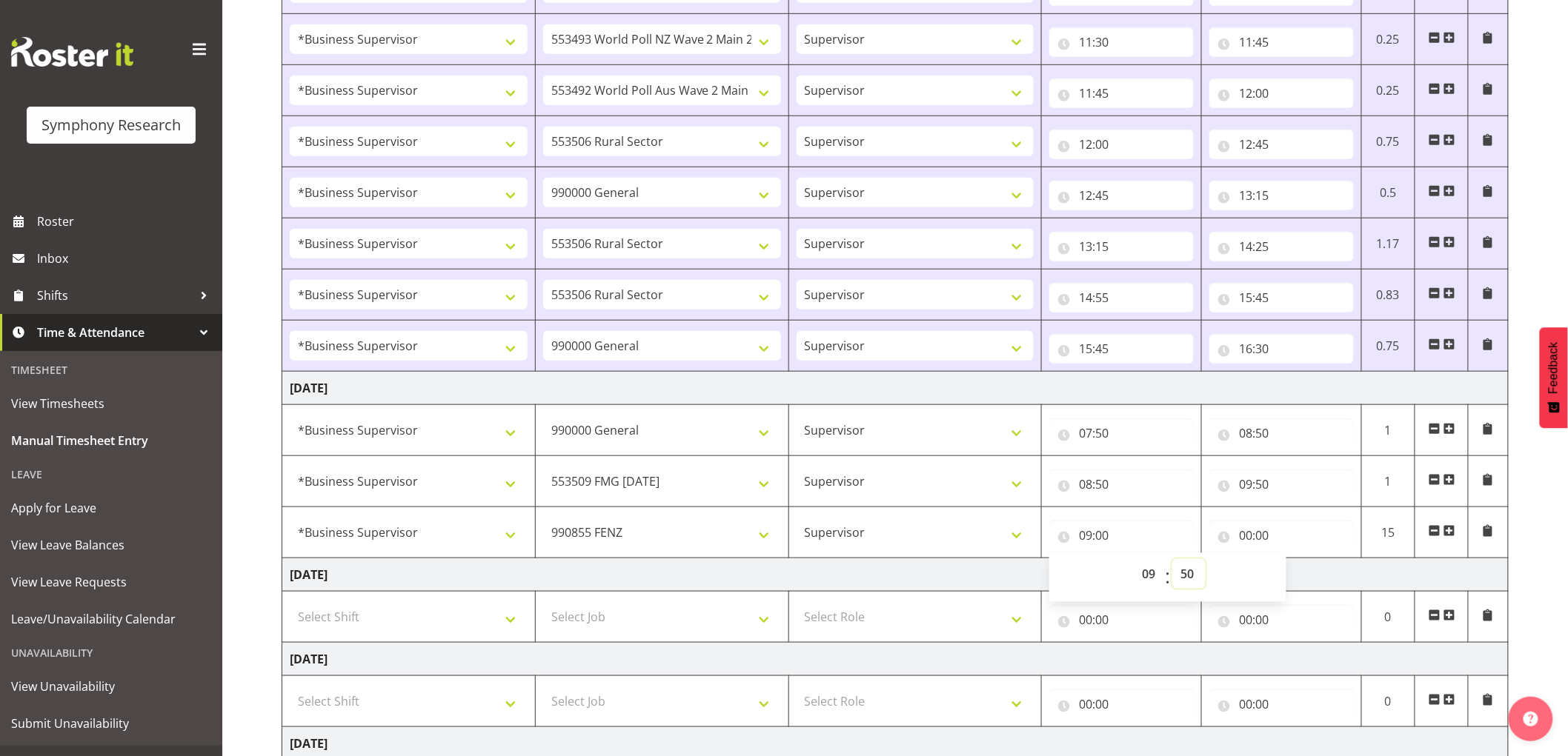
click at [1172, 560] on select "00 01 02 03 04 05 06 07 08 09 10 11 12 13 14 15 16 17 18 19 20 21 22 23 24 25 2…" at bounding box center [1188, 574] width 34 height 29
type input "09:50"
drag, startPoint x: 1253, startPoint y: 542, endPoint x: 1299, endPoint y: 568, distance: 52.8
click at [1254, 542] on input "00:00" at bounding box center [1282, 535] width 145 height 29
click at [1302, 568] on select "00 01 02 03 04 05 06 07 08 09 10 11 12 13 14 15 16 17 18 19 20 21 22 23" at bounding box center [1310, 574] width 34 height 29
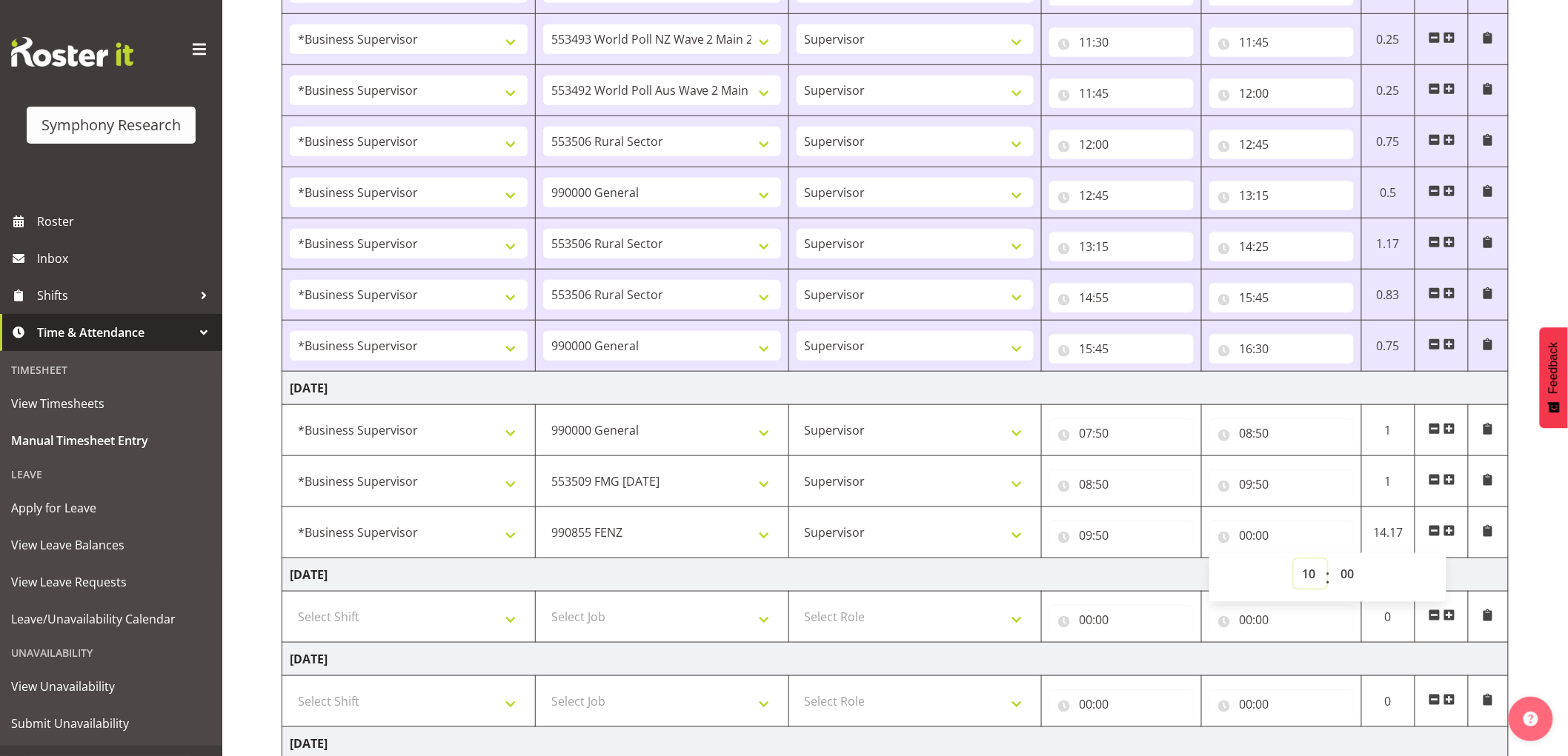
click at [1294, 560] on select "00 01 02 03 04 05 06 07 08 09 10 11 12 13 14 15 16 17 18 19 20 21 22 23" at bounding box center [1310, 574] width 34 height 29
select select "0"
type input "00:00"
click at [1309, 574] on select "00 01 02 03 04 05 06 07 08 09 10 11 12 13 14 15 16 17 18 19 20 21 22 23" at bounding box center [1310, 574] width 34 height 29
select select "10"
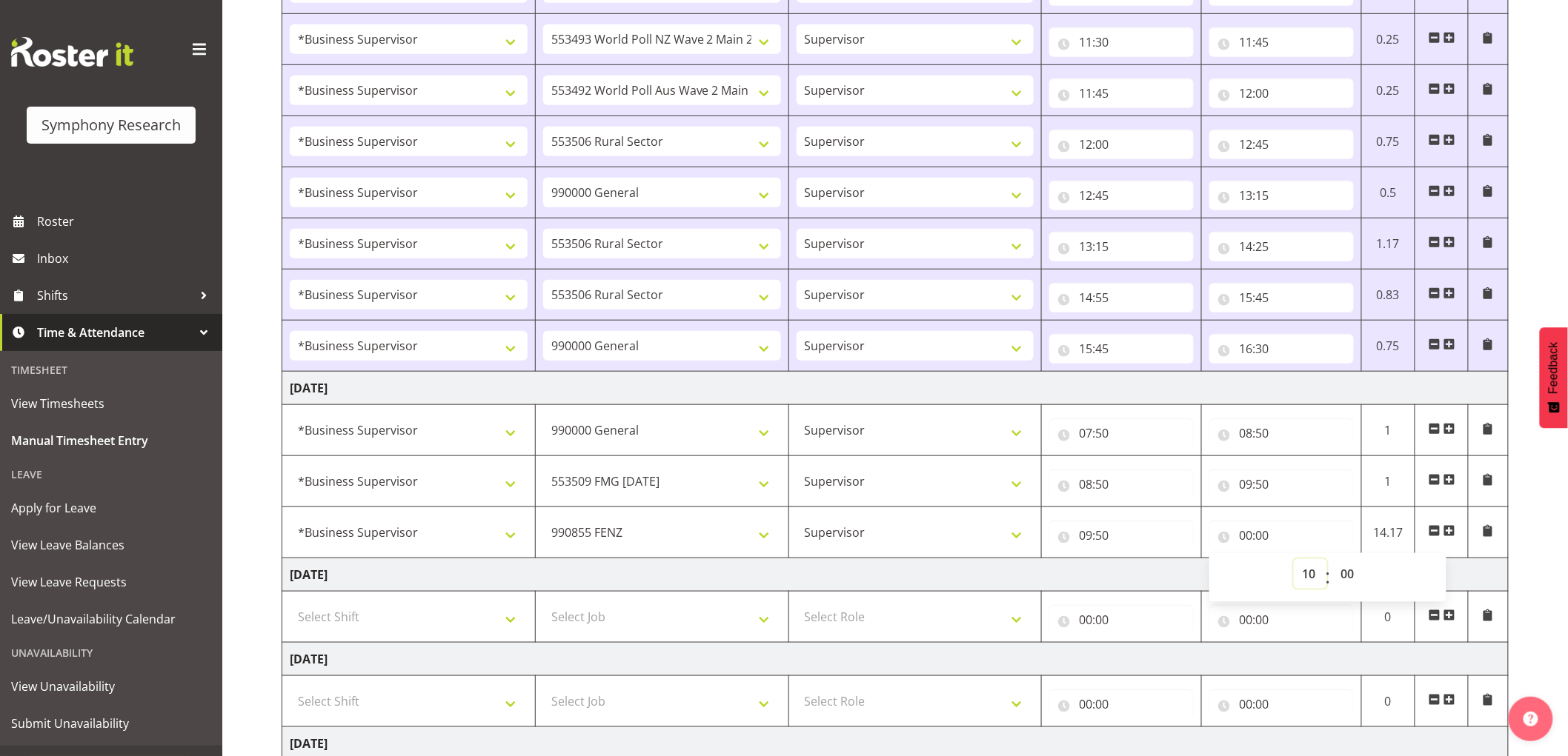
click at [1294, 560] on select "00 01 02 03 04 05 06 07 08 09 10 11 12 13 14 15 16 17 18 19 20 21 22 23" at bounding box center [1310, 574] width 34 height 29
type input "10:00"
click at [1353, 575] on select "00 01 02 03 04 05 06 07 08 09 10 11 12 13 14 15 16 17 18 19 20 21 22 23 24 25 2…" at bounding box center [1349, 574] width 34 height 29
select select "50"
click at [1332, 560] on select "00 01 02 03 04 05 06 07 08 09 10 11 12 13 14 15 16 17 18 19 20 21 22 23 24 25 2…" at bounding box center [1349, 574] width 34 height 29
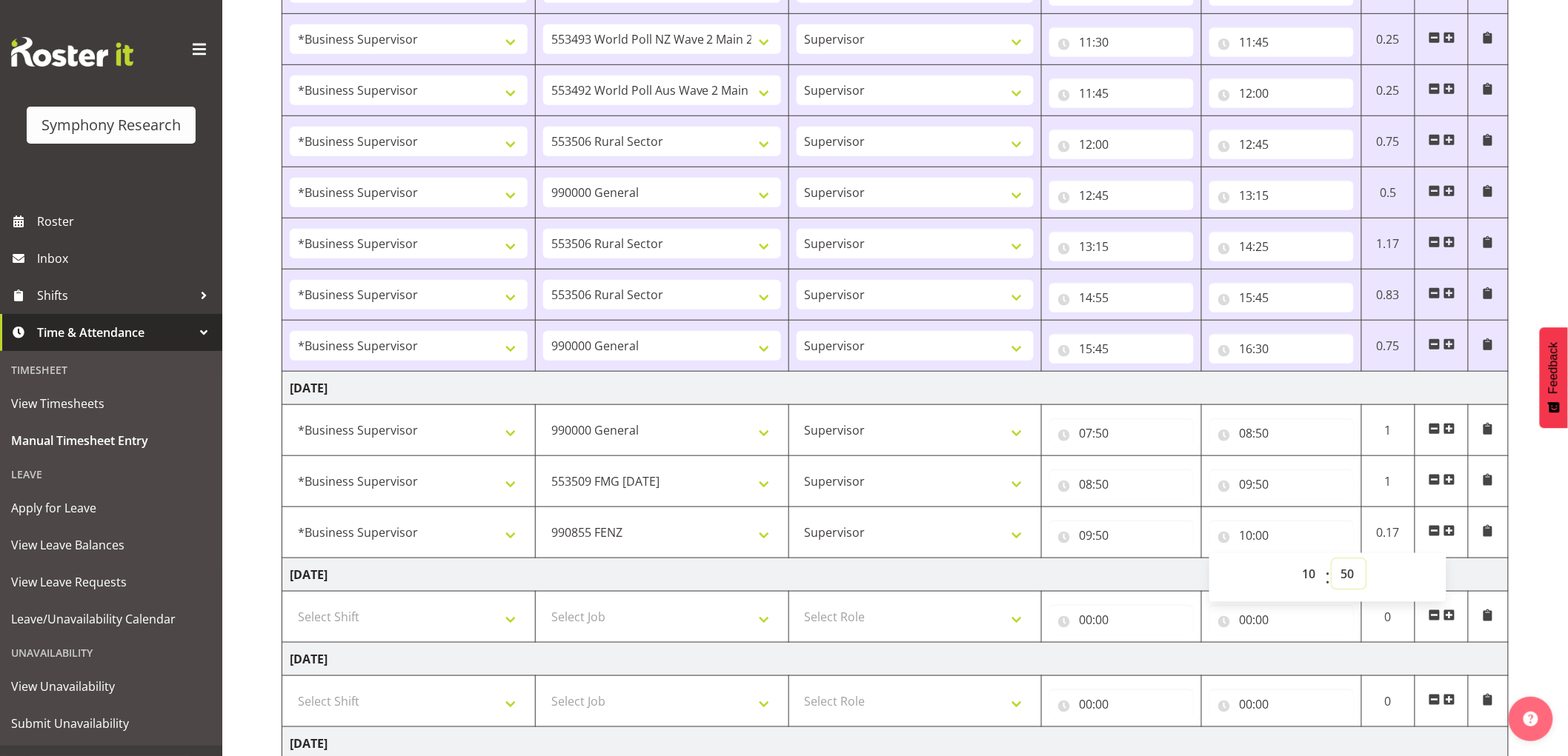
type input "10:50"
click at [1453, 537] on span at bounding box center [1449, 531] width 11 height 11
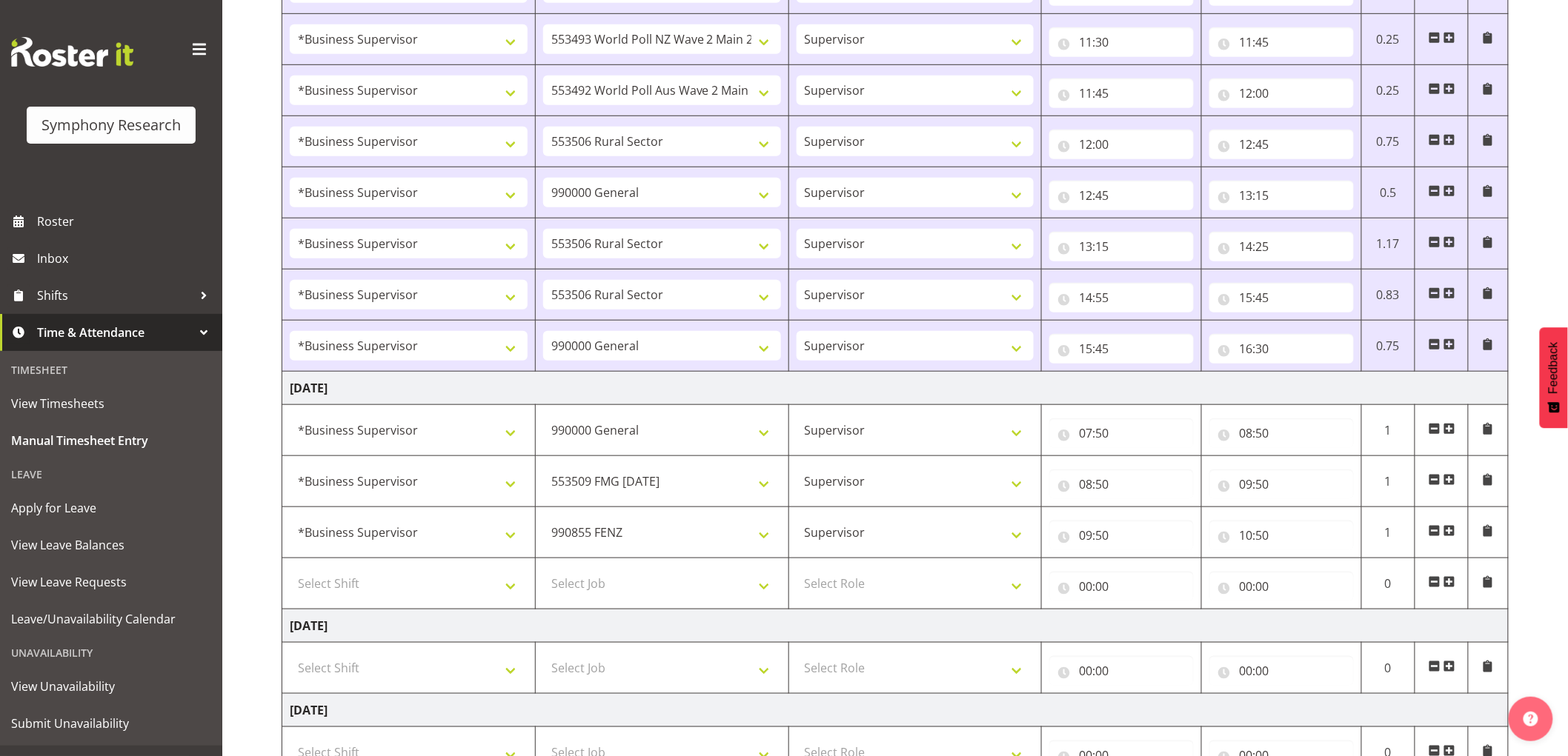
click at [461, 601] on td "Select Shift !!Weekend Residential (Roster IT Shift Label) *Business 9/10am ~ 4…" at bounding box center [409, 584] width 254 height 51
drag, startPoint x: 463, startPoint y: 587, endPoint x: 453, endPoint y: 575, distance: 15.6
click at [463, 587] on select "Select Shift !!Weekend Residential (Roster IT Shift Label) *Business 9/10am ~ 4…" at bounding box center [408, 583] width 238 height 29
select select "1607"
click at [290, 570] on select "Select Shift !!Weekend Residential (Roster IT Shift Label) *Business 9/10am ~ 4…" at bounding box center [408, 583] width 238 height 29
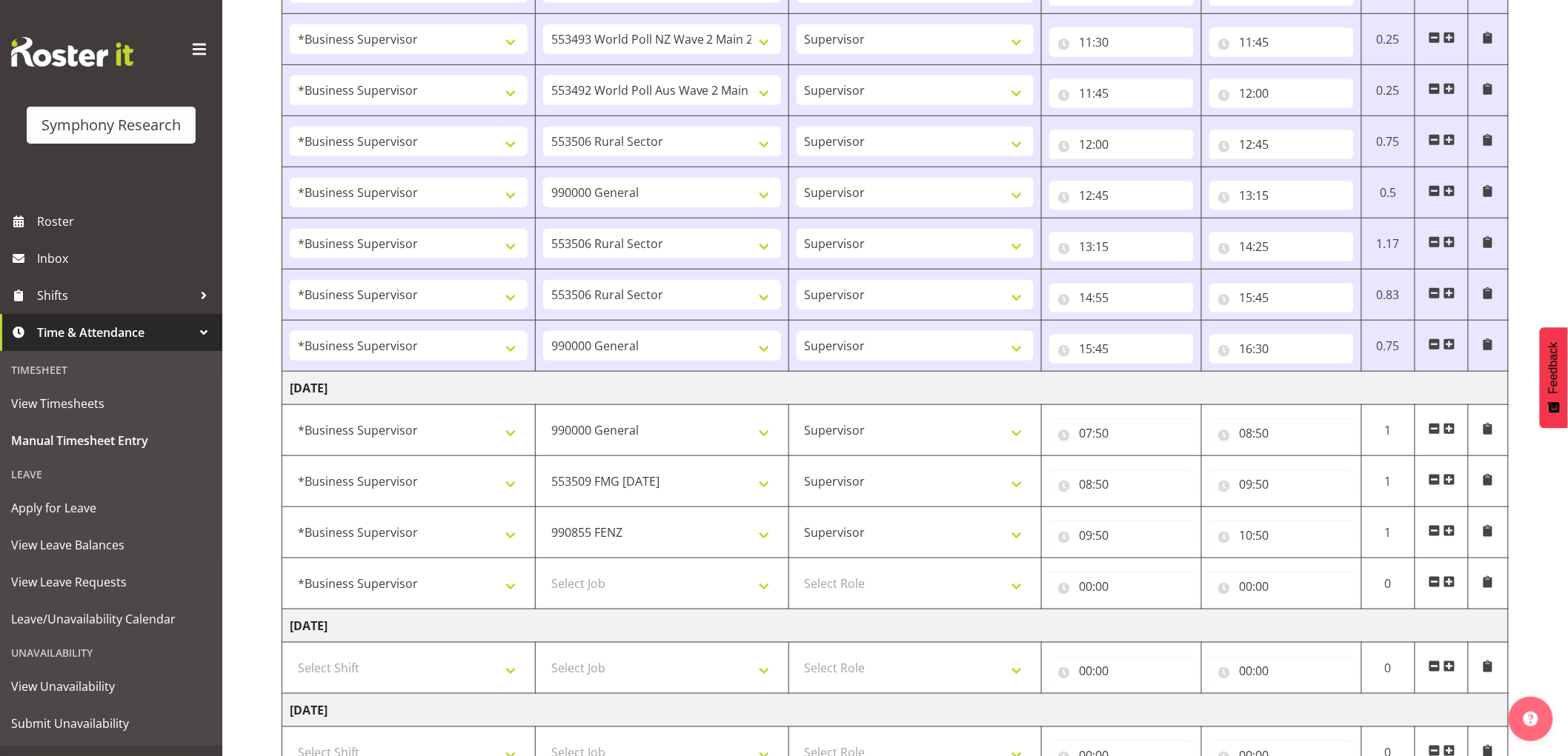
click at [609, 601] on td "Select Job 550060 IF Admin 553492 World Poll Aus Wave 2 Main 2025 553493 World …" at bounding box center [662, 584] width 254 height 51
click at [609, 585] on select "Select Job 550060 IF Admin 553492 World Poll Aus Wave 2 Main 2025 553493 World …" at bounding box center [662, 583] width 238 height 29
select select "10576"
click at [543, 570] on select "Select Job 550060 IF Admin 553492 World Poll Aus Wave 2 Main 2025 553493 World …" at bounding box center [662, 583] width 238 height 29
click at [912, 592] on select "Select Role Supervisor Interviewing Briefing" at bounding box center [915, 583] width 238 height 29
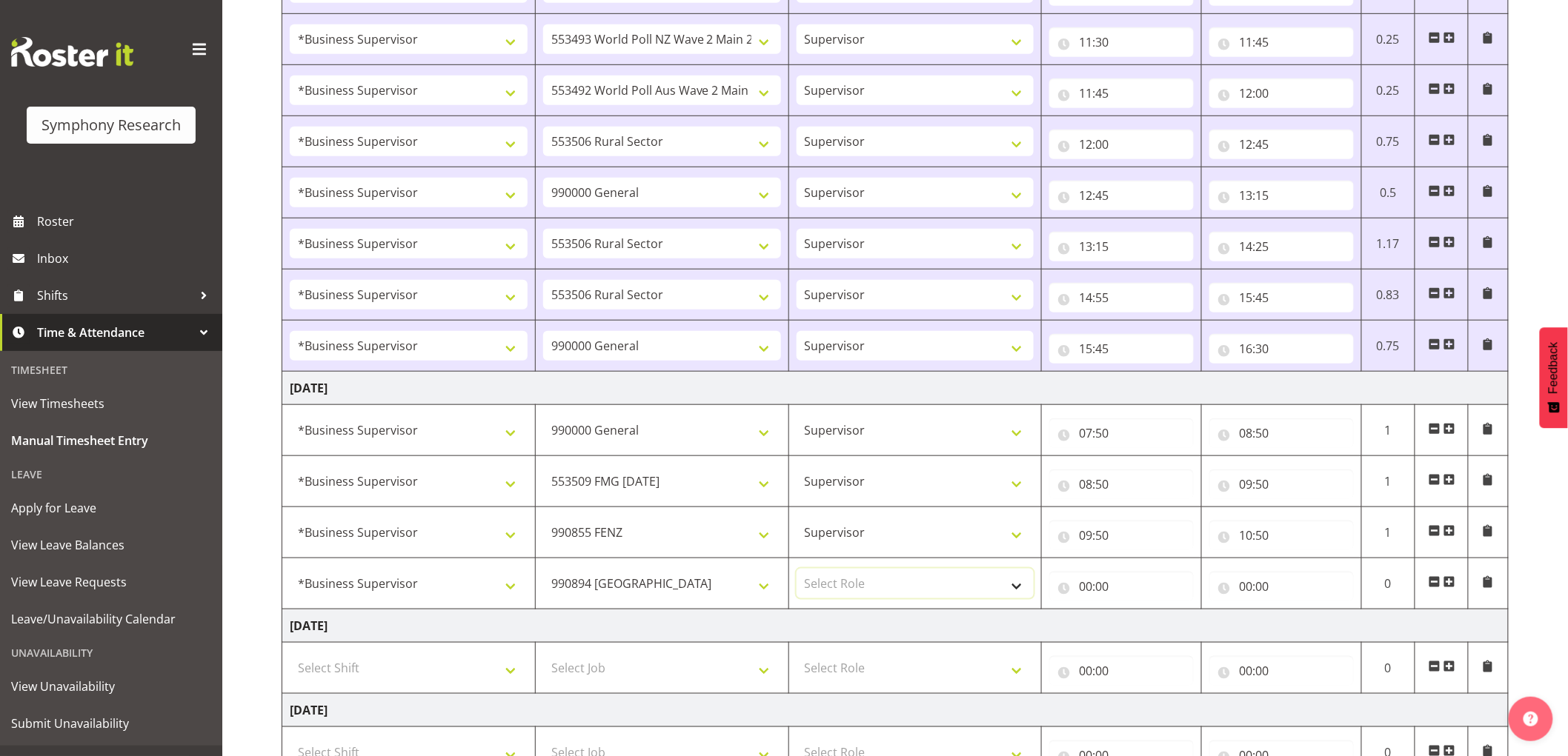
select select "45"
click at [796, 570] on select "Select Role Supervisor Interviewing Briefing" at bounding box center [915, 583] width 238 height 29
click at [1088, 599] on input "00:00" at bounding box center [1121, 587] width 145 height 29
click at [1142, 630] on select "00 01 02 03 04 05 06 07 08 09 10 11 12 13 14 15 16 17 18 19 20 21 22 23" at bounding box center [1150, 625] width 34 height 29
select select "10"
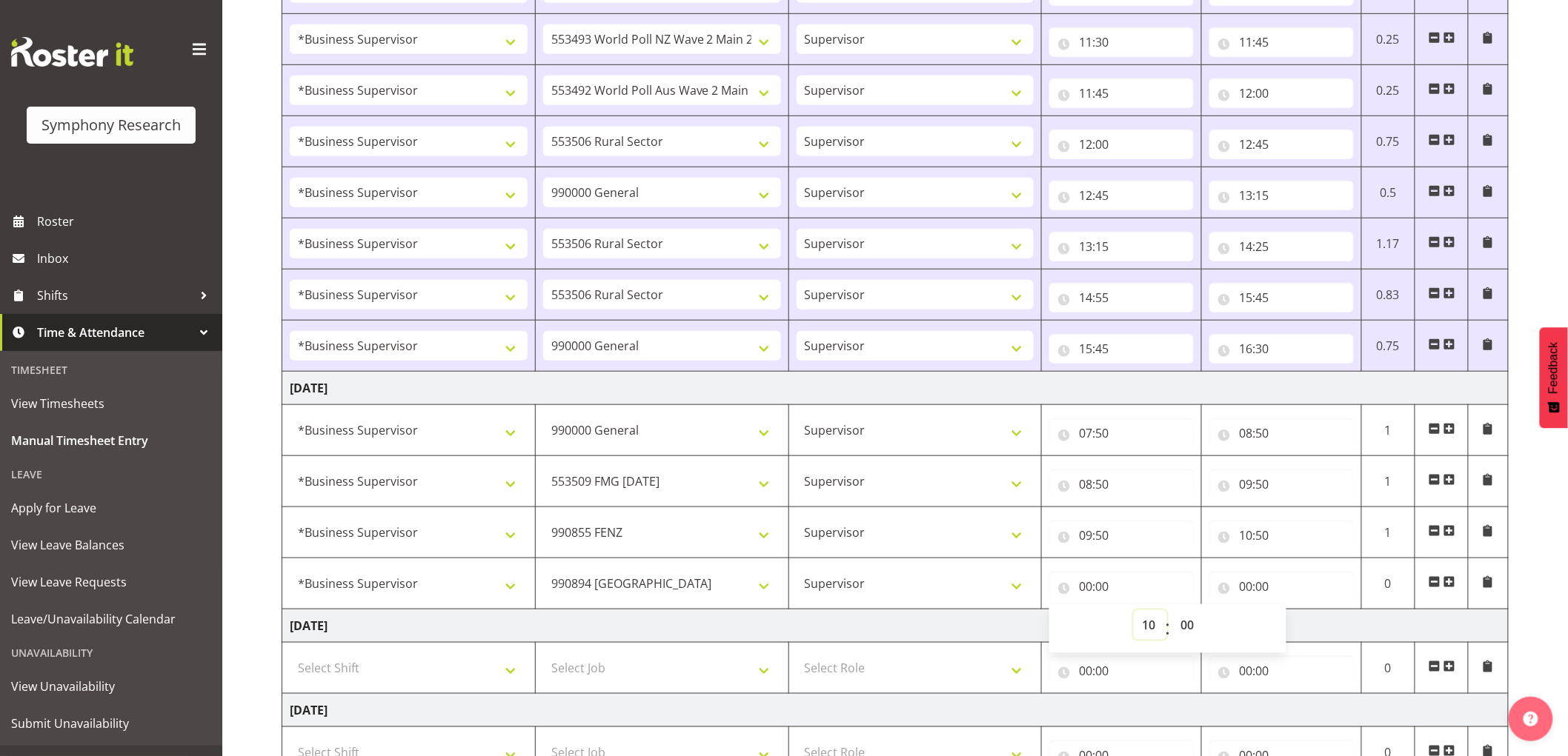
click at [1133, 612] on select "00 01 02 03 04 05 06 07 08 09 10 11 12 13 14 15 16 17 18 19 20 21 22 23" at bounding box center [1150, 625] width 34 height 29
type input "10:00"
drag, startPoint x: 1193, startPoint y: 619, endPoint x: 1204, endPoint y: 636, distance: 20.2
click at [1195, 619] on select "00 01 02 03 04 05 06 07 08 09 10 11 12 13 14 15 16 17 18 19 20 21 22 23 24 25 2…" at bounding box center [1188, 625] width 34 height 29
select select "50"
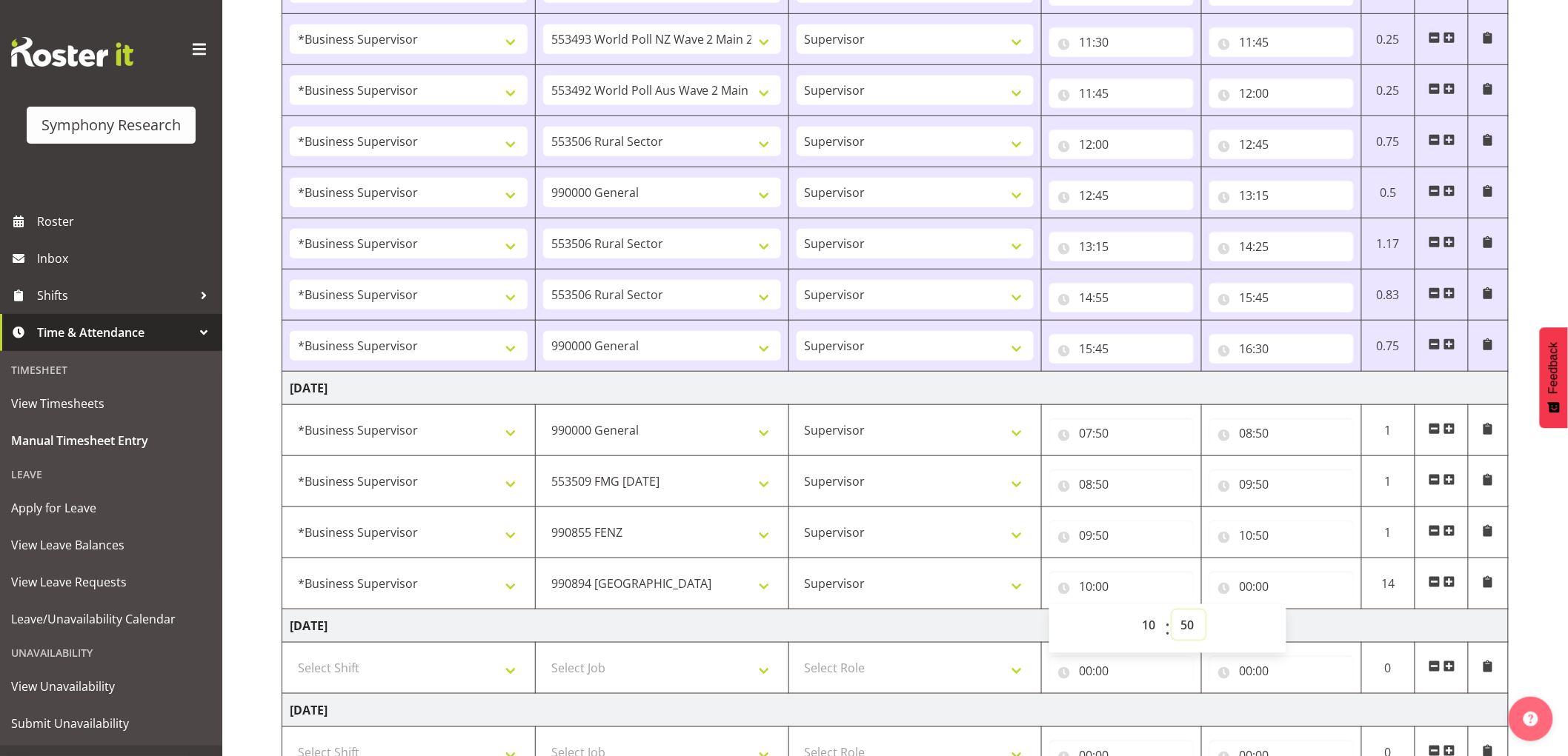
click at [1172, 612] on select "00 01 02 03 04 05 06 07 08 09 10 11 12 13 14 15 16 17 18 19 20 21 22 23 24 25 2…" at bounding box center [1188, 625] width 34 height 29
type input "10:50"
click at [1237, 590] on input "00:00" at bounding box center [1282, 587] width 145 height 29
click at [1309, 632] on select "00 01 02 03 04 05 06 07 08 09 10 11 12 13 14 15 16 17 18 19 20 21 22 23" at bounding box center [1310, 625] width 34 height 29
select select "11"
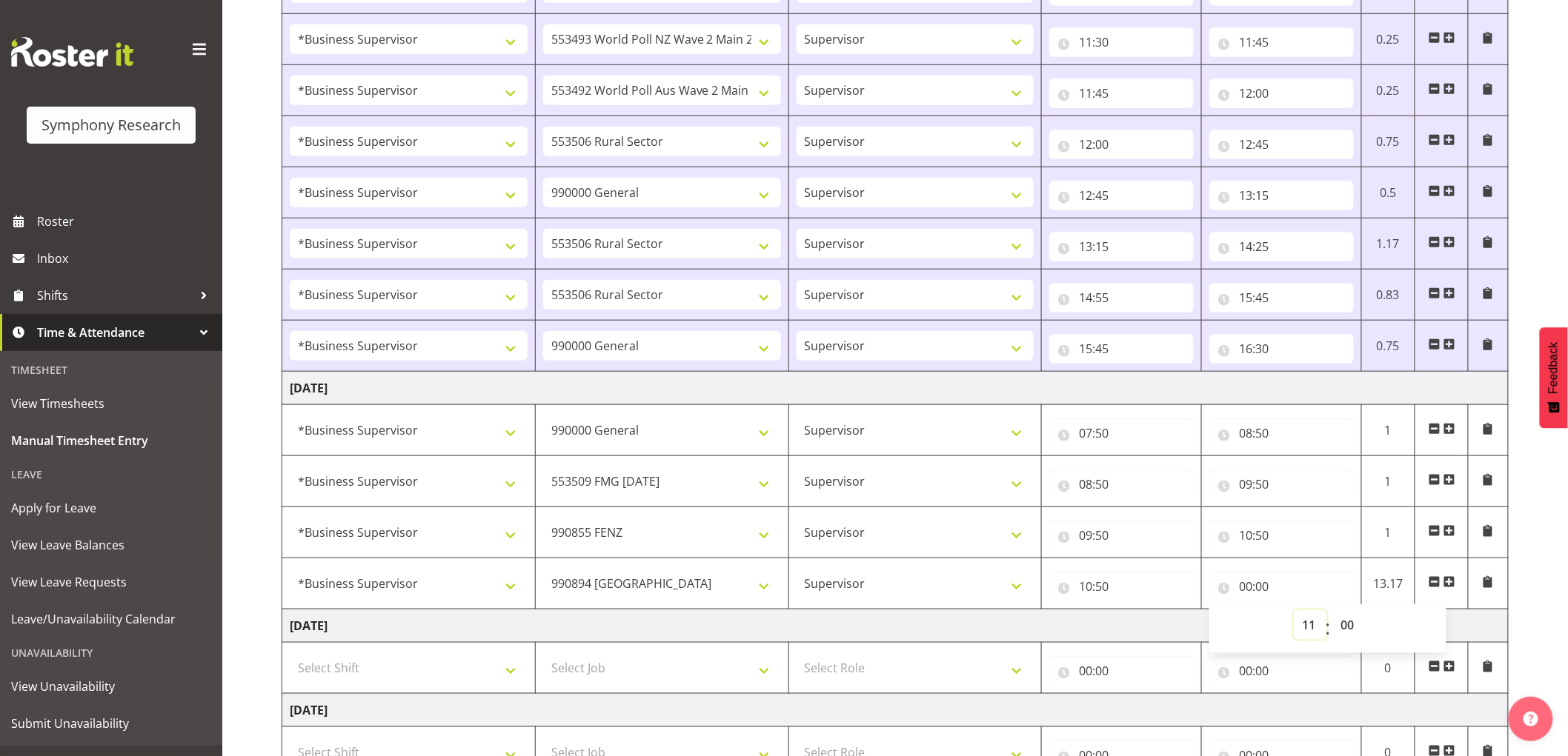
click at [1294, 612] on select "00 01 02 03 04 05 06 07 08 09 10 11 12 13 14 15 16 17 18 19 20 21 22 23" at bounding box center [1310, 625] width 34 height 29
type input "11:00"
drag, startPoint x: 1358, startPoint y: 621, endPoint x: 1376, endPoint y: 721, distance: 101.6
click at [1358, 626] on select "00 01 02 03 04 05 06 07 08 09 10 11 12 13 14 15 16 17 18 19 20 21 22 23 24 25 2…" at bounding box center [1349, 625] width 34 height 29
select select "50"
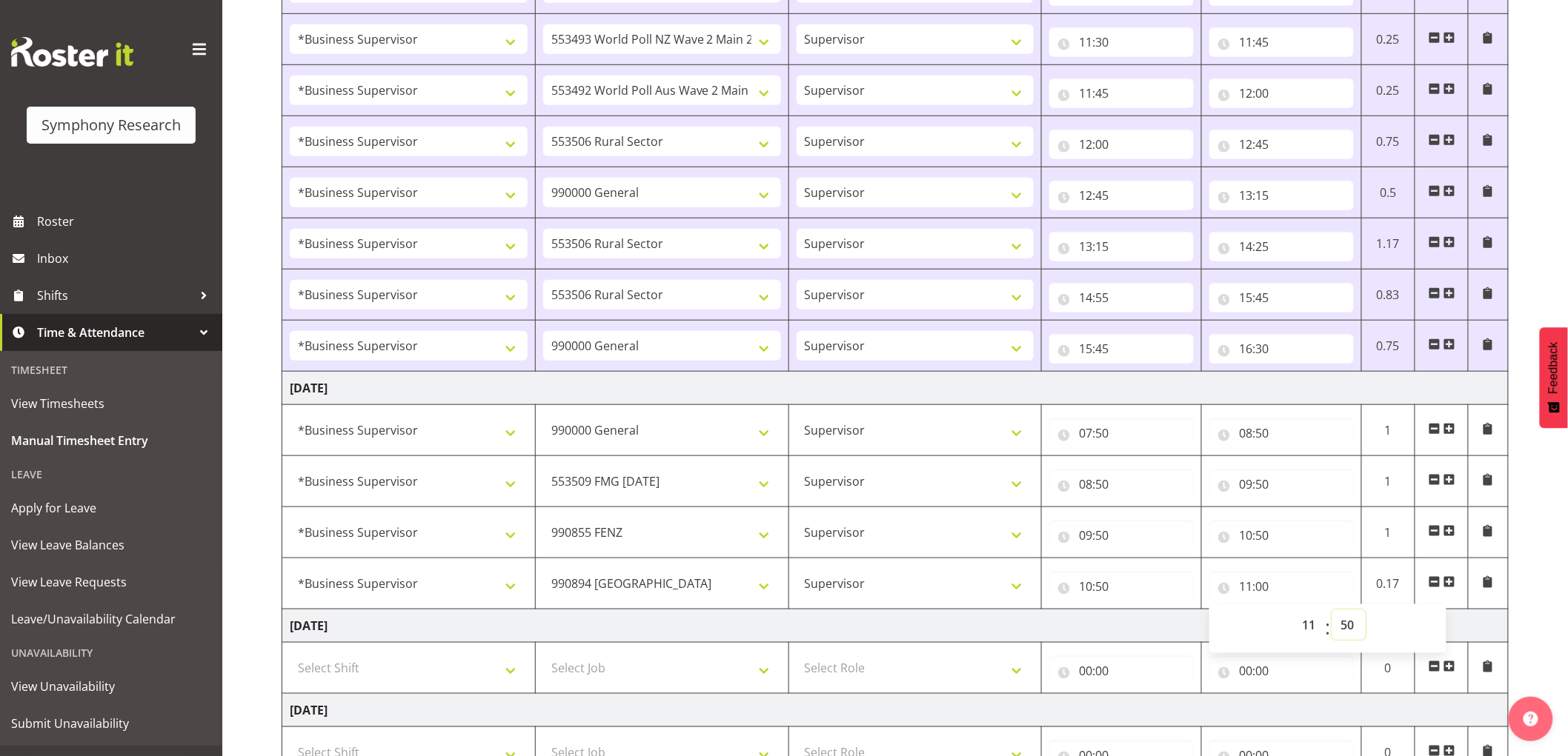
click at [1332, 612] on select "00 01 02 03 04 05 06 07 08 09 10 11 12 13 14 15 16 17 18 19 20 21 22 23 24 25 2…" at bounding box center [1349, 625] width 34 height 29
type input "11:50"
click at [1449, 582] on span at bounding box center [1449, 582] width 11 height 11
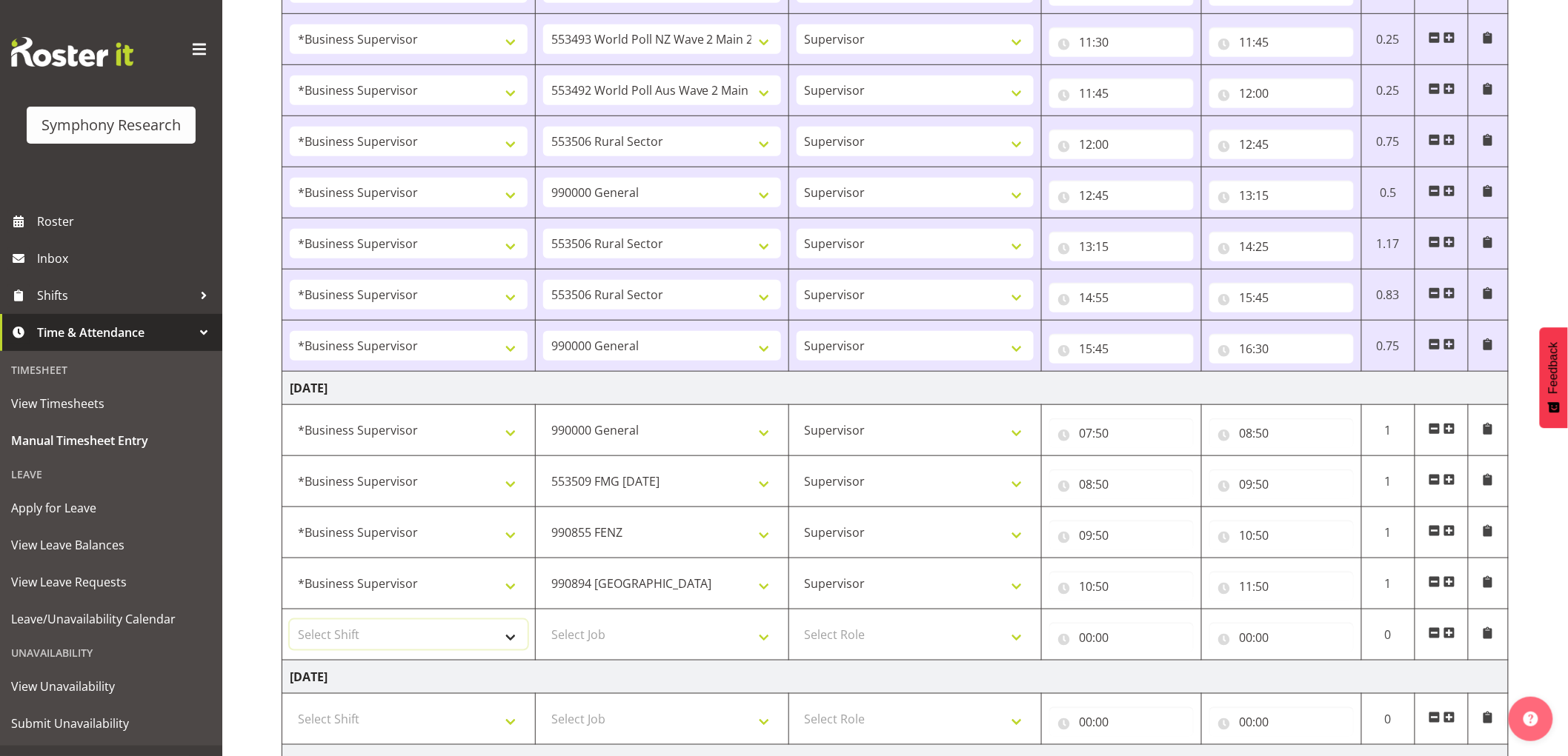
click at [450, 639] on select "Select Shift !!Weekend Residential (Roster IT Shift Label) *Business 9/10am ~ 4…" at bounding box center [408, 635] width 238 height 29
select select "1607"
click at [290, 622] on select "Select Shift !!Weekend Residential (Roster IT Shift Label) *Business 9/10am ~ 4…" at bounding box center [408, 635] width 238 height 29
click at [594, 638] on select "Select Job 550060 IF Admin 553492 World Poll Aus Wave 2 Main 2025 553493 World …" at bounding box center [662, 635] width 238 height 29
click at [893, 697] on td "Select Role Supervisor Interviewing Briefing" at bounding box center [915, 719] width 254 height 51
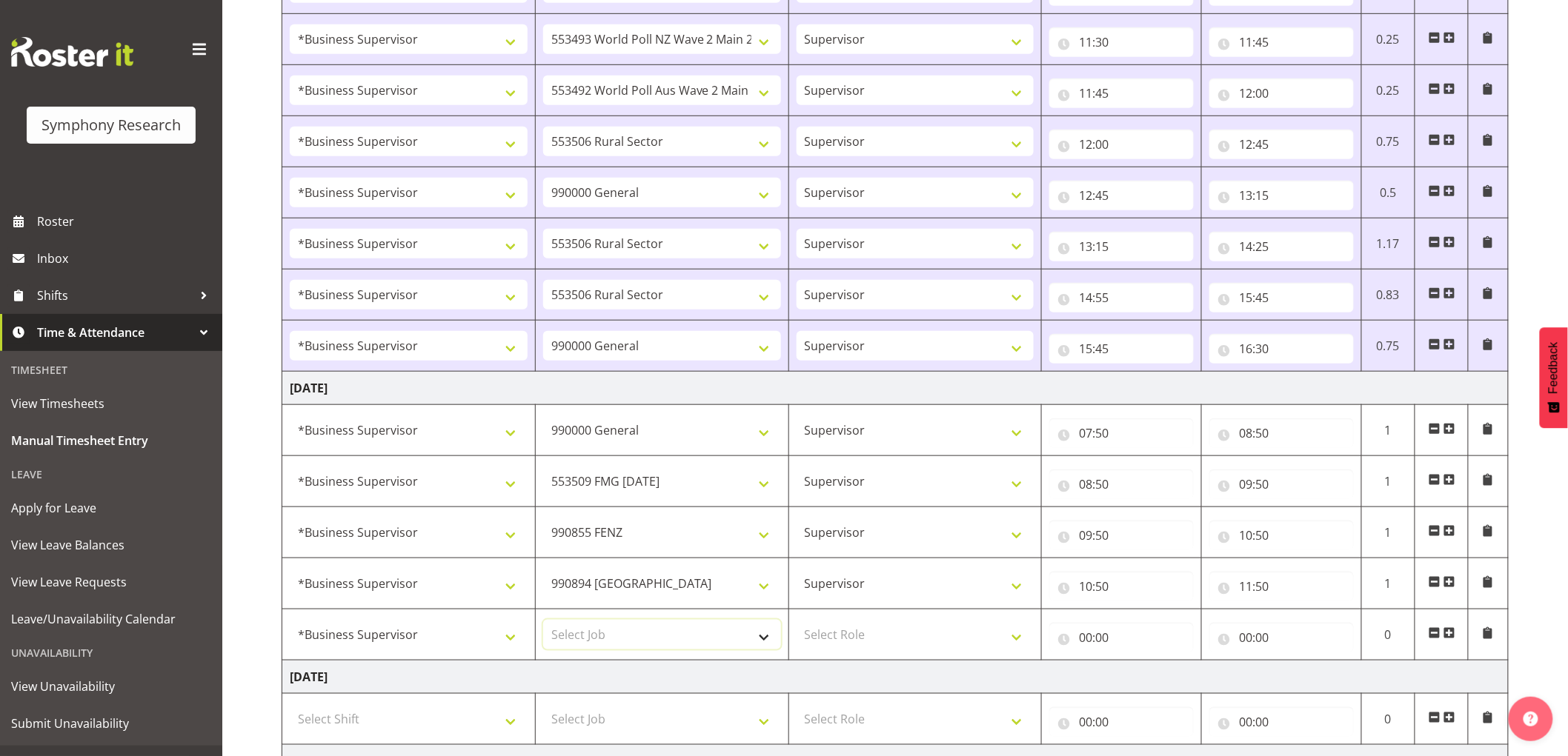
click at [732, 632] on select "Select Job 550060 IF Admin 553492 World Poll Aus Wave 2 Main 2025 553493 World …" at bounding box center [662, 635] width 238 height 29
click at [687, 648] on select "Select Job 550060 IF Admin 553492 World Poll Aus Wave 2 Main 2025 553493 World …" at bounding box center [662, 635] width 238 height 29
select select "10499"
click at [543, 622] on select "Select Job 550060 IF Admin 553492 World Poll Aus Wave 2 Main 2025 553493 World …" at bounding box center [662, 635] width 238 height 29
click at [946, 638] on select "Select Role Supervisor Interviewing Briefing" at bounding box center [915, 635] width 238 height 29
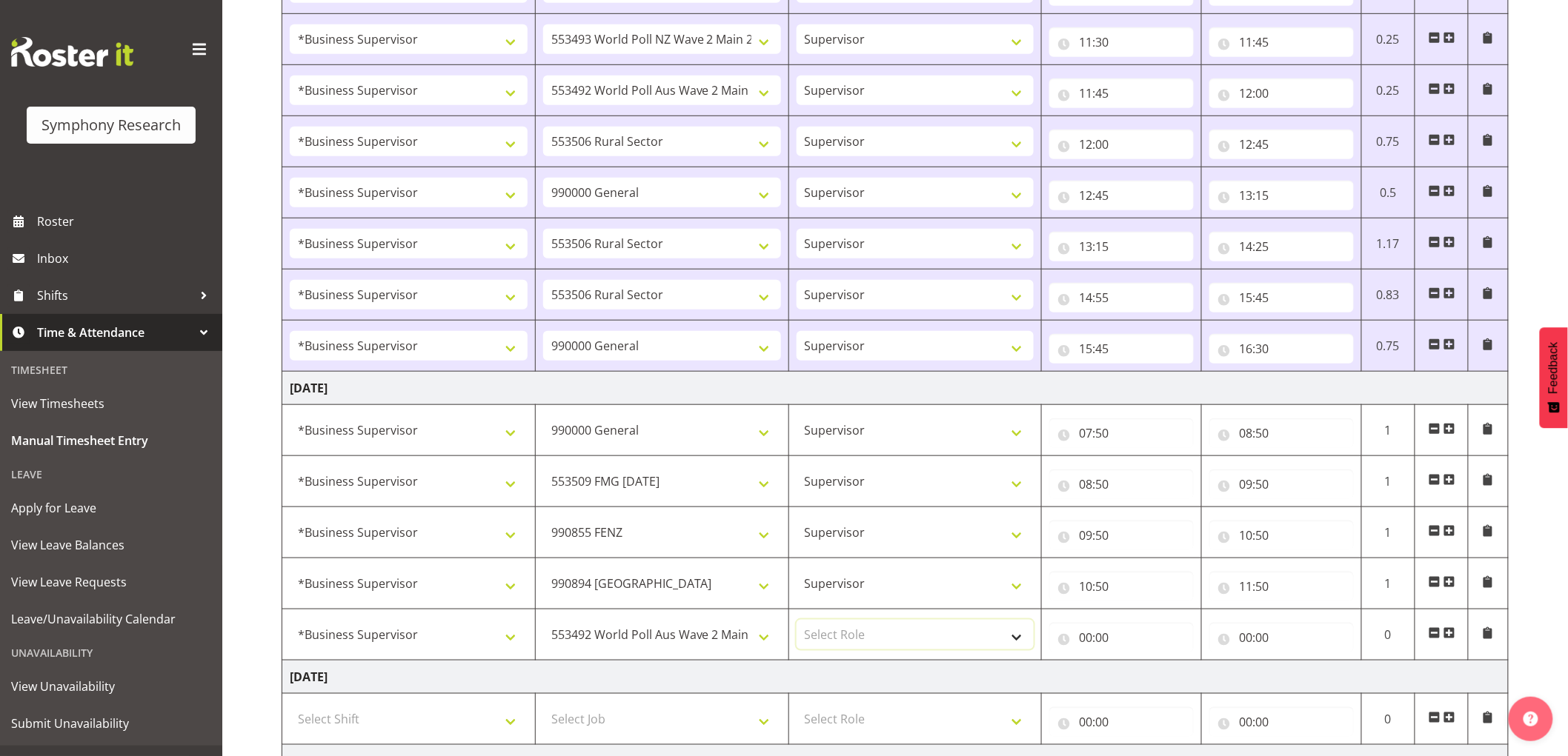
select select "45"
click at [796, 622] on select "Select Role Supervisor Interviewing Briefing" at bounding box center [915, 635] width 238 height 29
click at [1083, 646] on input "00:00" at bounding box center [1121, 637] width 145 height 29
click at [1159, 673] on select "00 01 02 03 04 05 06 07 08 09 10 11 12 13 14 15 16 17 18 19 20 21 22 23" at bounding box center [1150, 677] width 34 height 29
select select "11"
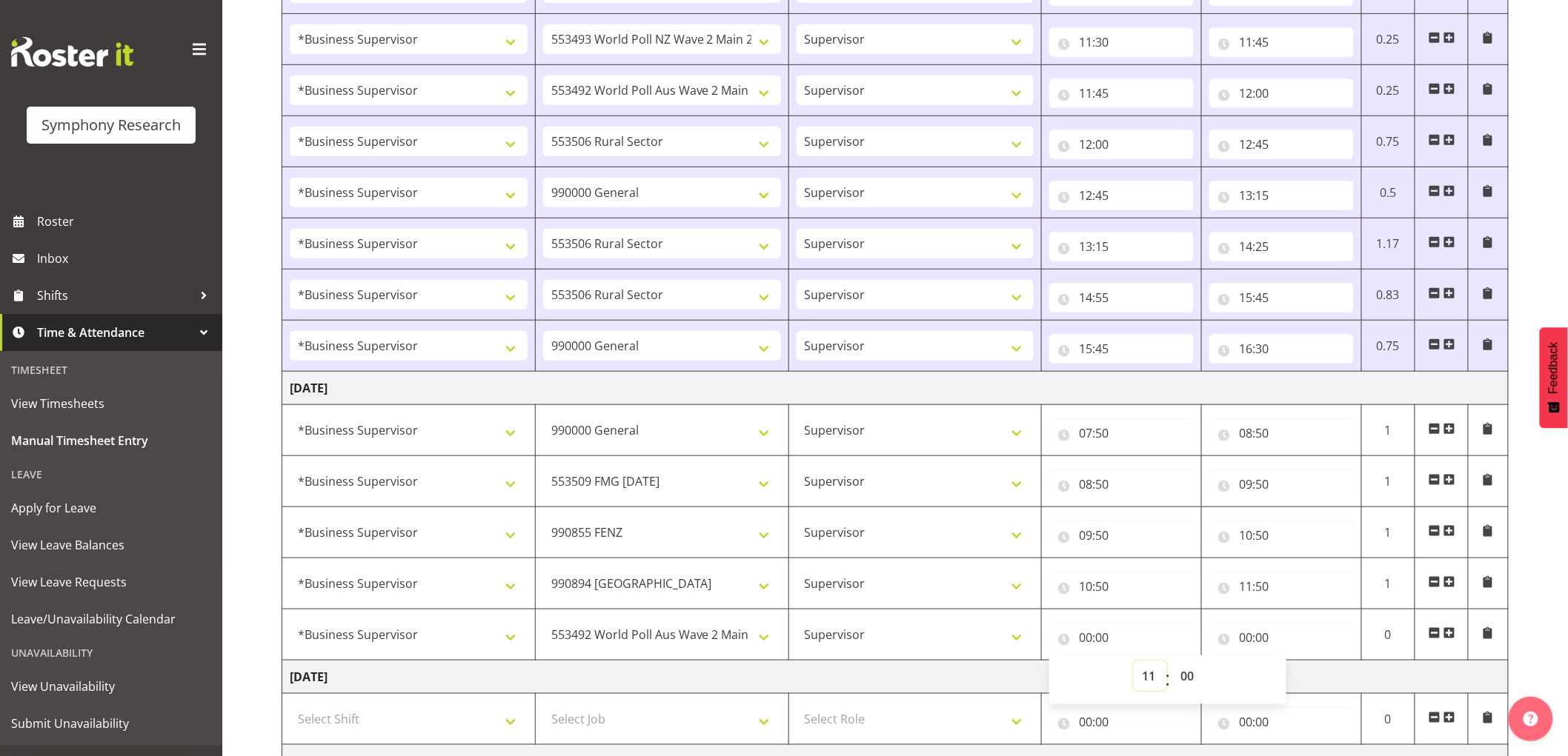
click at [1133, 663] on select "00 01 02 03 04 05 06 07 08 09 10 11 12 13 14 15 16 17 18 19 20 21 22 23" at bounding box center [1150, 677] width 34 height 29
type input "11:00"
click at [1201, 680] on select "00 01 02 03 04 05 06 07 08 09 10 11 12 13 14 15 16 17 18 19 20 21 22 23 24 25 2…" at bounding box center [1188, 677] width 34 height 29
select select "50"
click at [1172, 663] on select "00 01 02 03 04 05 06 07 08 09 10 11 12 13 14 15 16 17 18 19 20 21 22 23 24 25 2…" at bounding box center [1188, 677] width 34 height 29
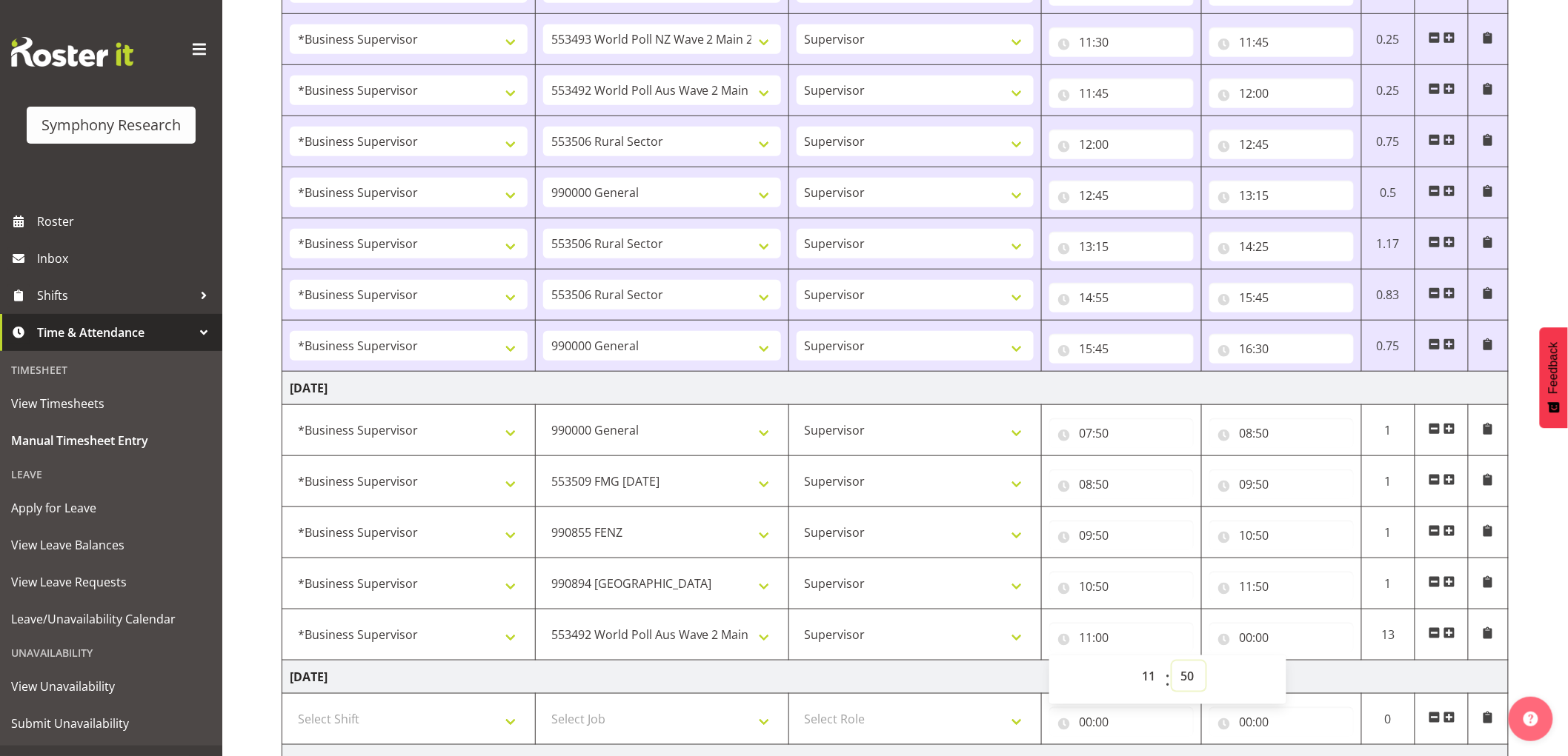
type input "11:50"
click at [1263, 632] on input "00:00" at bounding box center [1282, 637] width 145 height 29
click at [1304, 672] on select "00 01 02 03 04 05 06 07 08 09 10 11 12 13 14 15 16 17 18 19 20 21 22 23" at bounding box center [1310, 677] width 34 height 29
select select "12"
click at [1294, 663] on select "00 01 02 03 04 05 06 07 08 09 10 11 12 13 14 15 16 17 18 19 20 21 22 23" at bounding box center [1310, 677] width 34 height 29
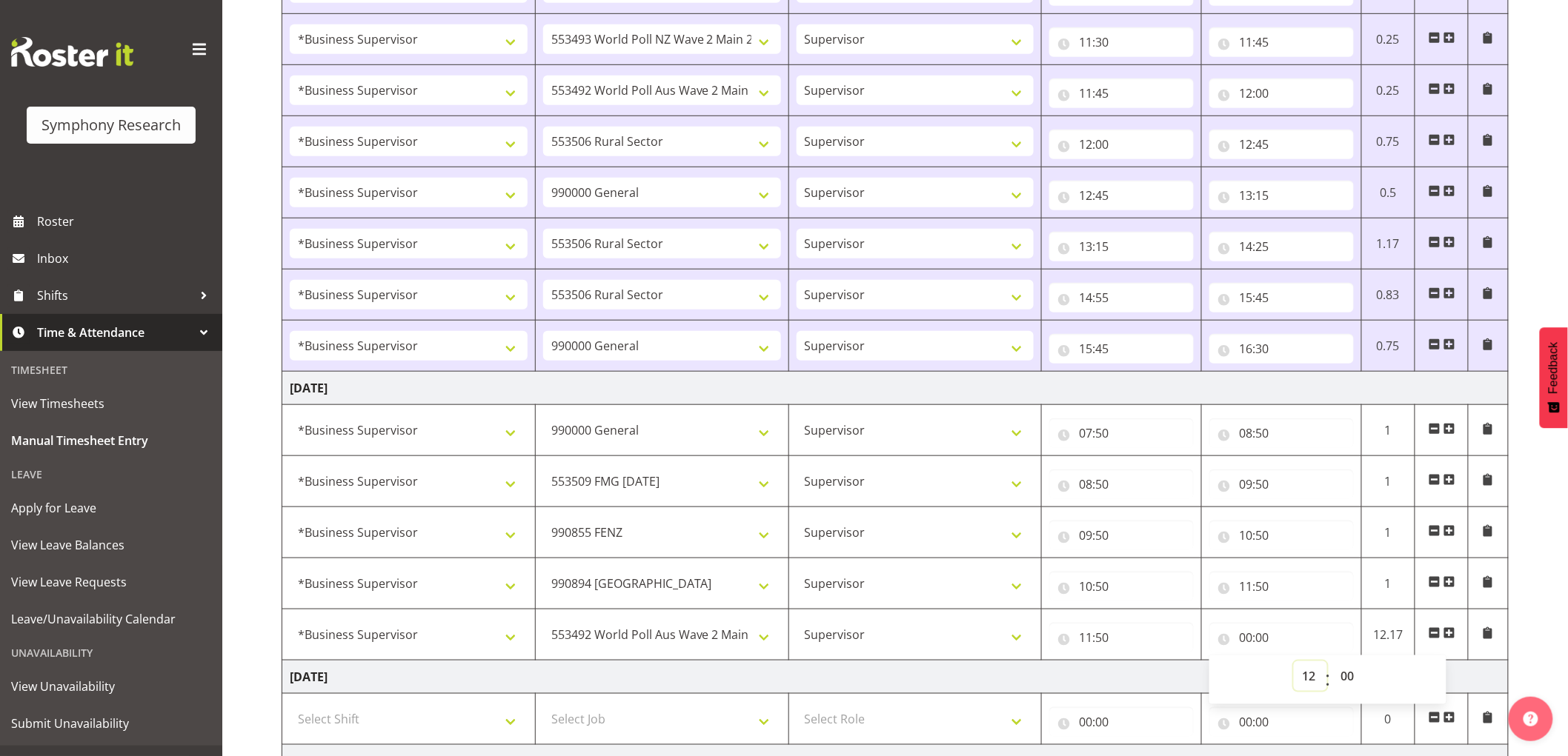
type input "12:00"
click at [1373, 671] on div "00 01 02 03 04 05 06 07 08 09 10 11 12 13 14 15 16 17 18 19 20 21 22 23 : 00 01…" at bounding box center [1328, 680] width 237 height 37
drag, startPoint x: 1359, startPoint y: 676, endPoint x: 1366, endPoint y: 693, distance: 18.4
click at [1359, 676] on select "00 01 02 03 04 05 06 07 08 09 10 11 12 13 14 15 16 17 18 19 20 21 22 23 24 25 2…" at bounding box center [1349, 677] width 34 height 29
select select "50"
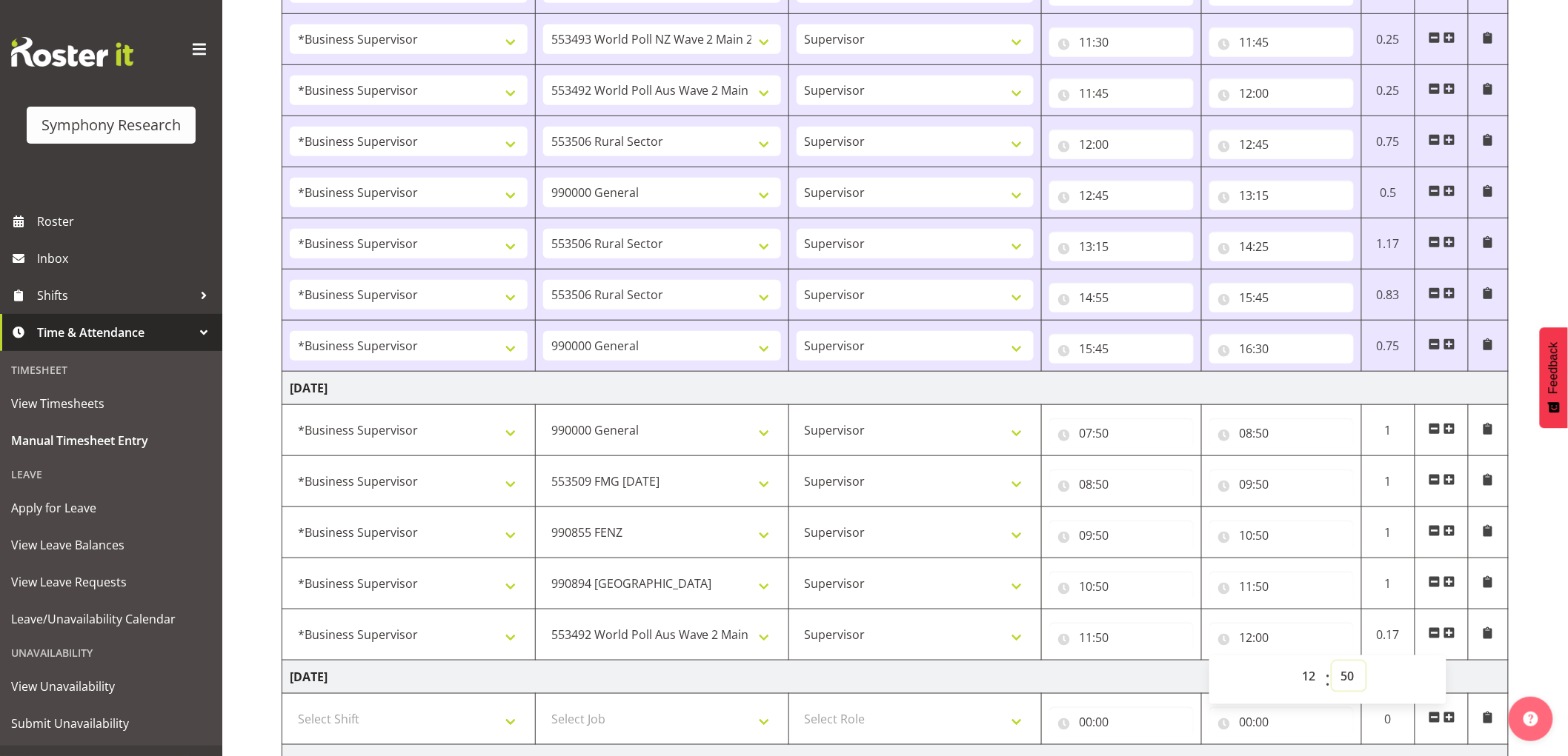
click at [1332, 663] on select "00 01 02 03 04 05 06 07 08 09 10 11 12 13 14 15 16 17 18 19 20 21 22 23 24 25 2…" at bounding box center [1349, 677] width 34 height 29
type input "12:50"
click at [1450, 641] on span at bounding box center [1449, 635] width 11 height 16
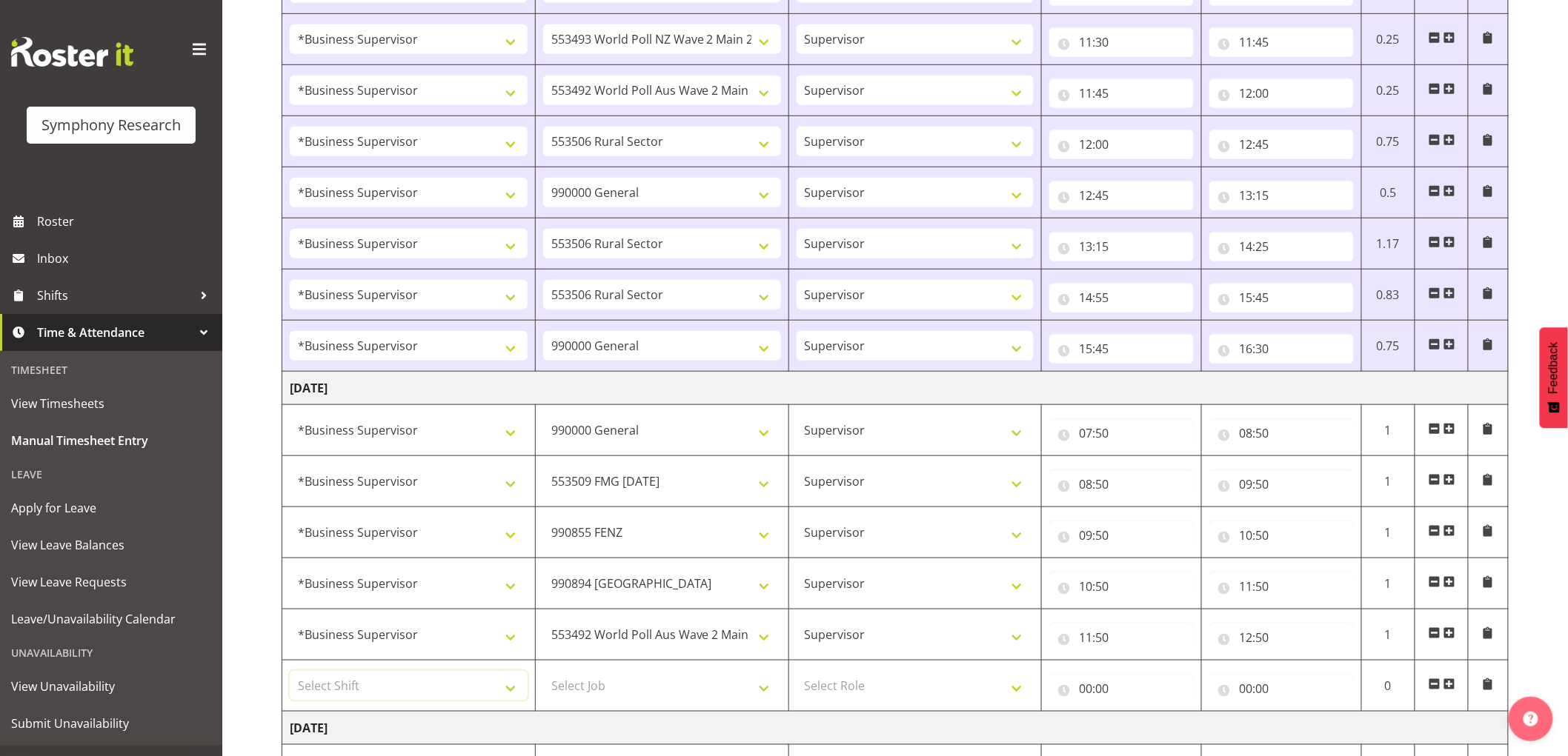
drag, startPoint x: 311, startPoint y: 692, endPoint x: 331, endPoint y: 702, distance: 22.4
click at [314, 692] on select "Select Shift !!Weekend Residential (Roster IT Shift Label) *Business 9/10am ~ 4…" at bounding box center [408, 686] width 238 height 29
select select "1607"
click at [290, 673] on select "Select Shift !!Weekend Residential (Roster IT Shift Label) *Business 9/10am ~ 4…" at bounding box center [408, 686] width 238 height 29
click at [598, 655] on td "550060 IF Admin 553492 World Poll Aus Wave 2 Main 2025 553493 World Poll NZ Wav…" at bounding box center [662, 635] width 254 height 51
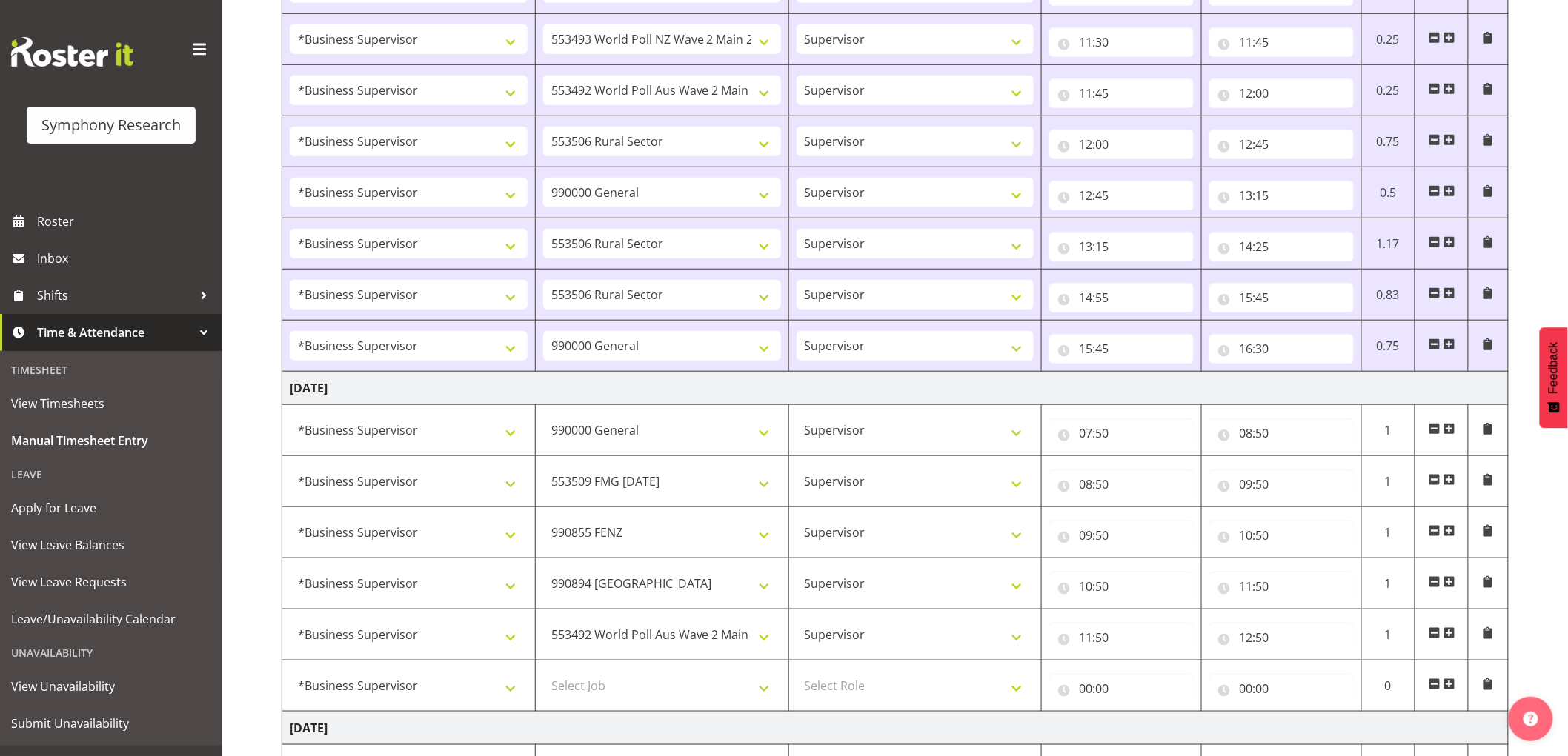
click at [598, 670] on td "Select Job 550060 IF Admin 553492 World Poll Aus Wave 2 Main 2025 553493 World …" at bounding box center [662, 686] width 254 height 51
drag, startPoint x: 596, startPoint y: 690, endPoint x: 591, endPoint y: 673, distance: 17.7
click at [596, 689] on select "Select Job 550060 IF Admin 553492 World Poll Aus Wave 2 Main 2025 553493 World …" at bounding box center [662, 686] width 238 height 29
select select "10527"
click at [543, 673] on select "Select Job 550060 IF Admin 553492 World Poll Aus Wave 2 Main 2025 553493 World …" at bounding box center [662, 686] width 238 height 29
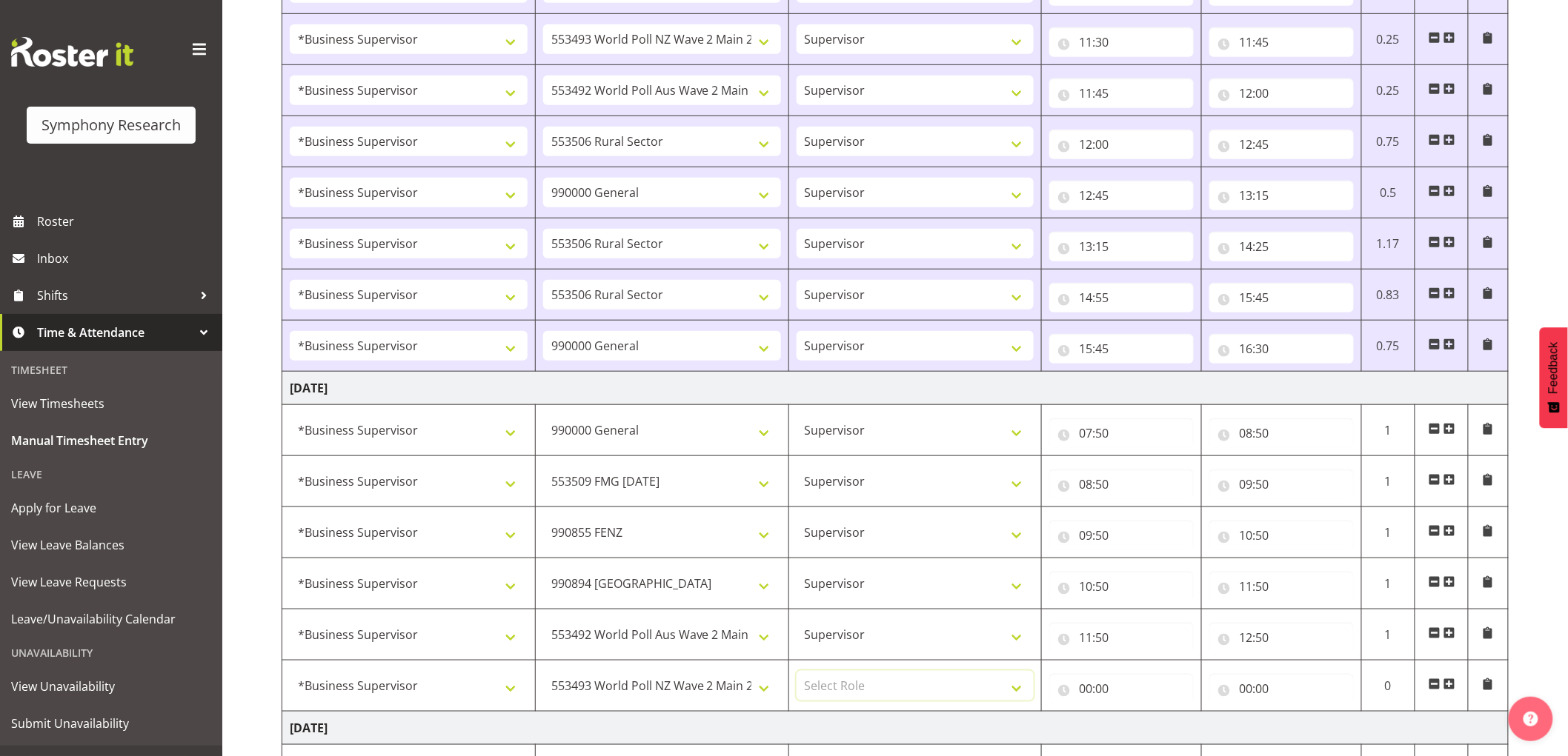
drag, startPoint x: 877, startPoint y: 693, endPoint x: 867, endPoint y: 709, distance: 18.9
click at [877, 693] on select "Select Role Supervisor Interviewing Briefing" at bounding box center [915, 686] width 238 height 29
select select "45"
click at [796, 673] on select "Select Role Supervisor Interviewing Briefing" at bounding box center [915, 686] width 238 height 29
click at [1078, 695] on input "00:00" at bounding box center [1121, 689] width 145 height 29
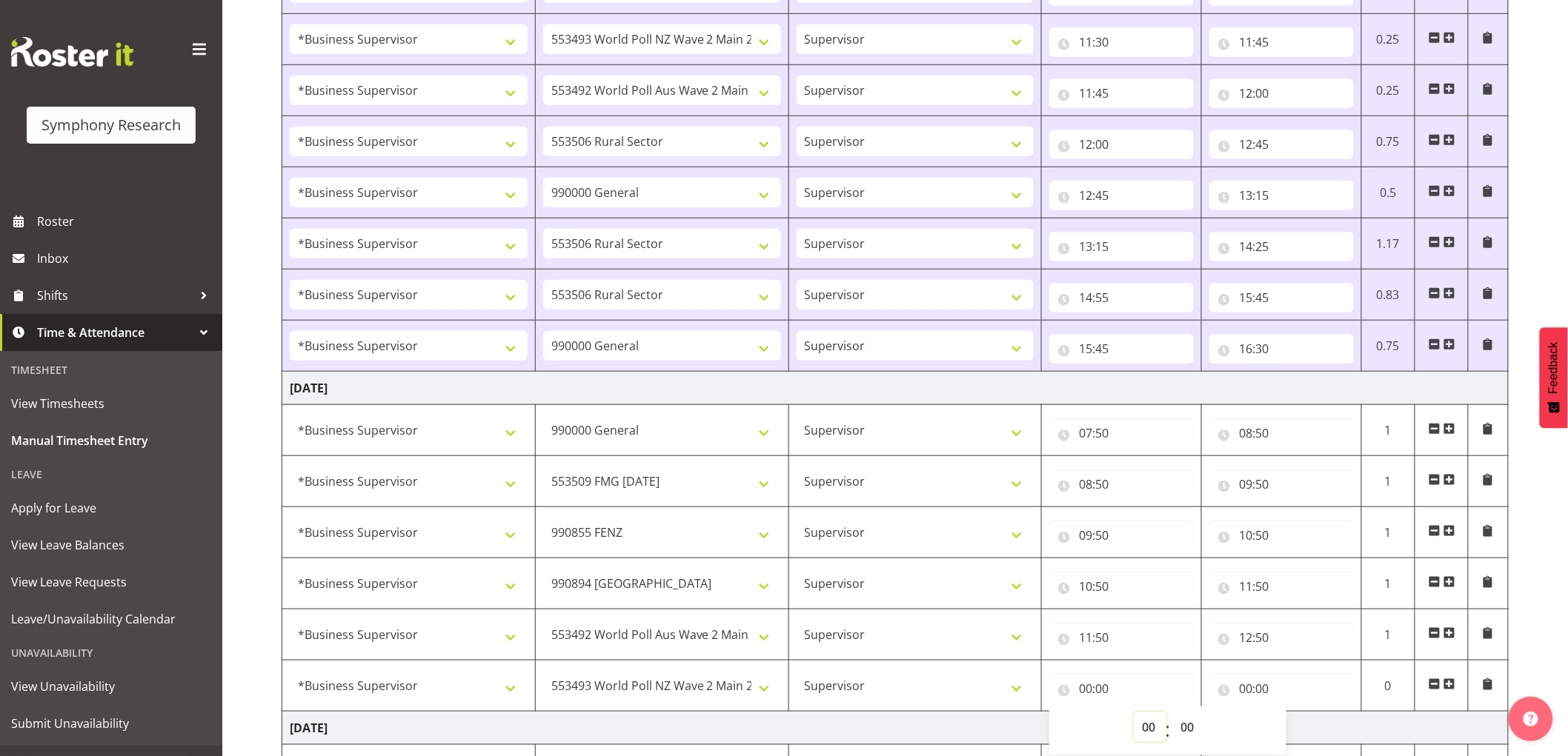
click at [1134, 727] on select "00 01 02 03 04 05 06 07 08 09 10 11 12 13 14 15 16 17 18 19 20 21 22 23" at bounding box center [1150, 727] width 34 height 29
select select "12"
click at [1133, 714] on select "00 01 02 03 04 05 06 07 08 09 10 11 12 13 14 15 16 17 18 19 20 21 22 23" at bounding box center [1150, 727] width 34 height 29
type input "12:00"
drag, startPoint x: 1183, startPoint y: 732, endPoint x: 1187, endPoint y: 753, distance: 21.4
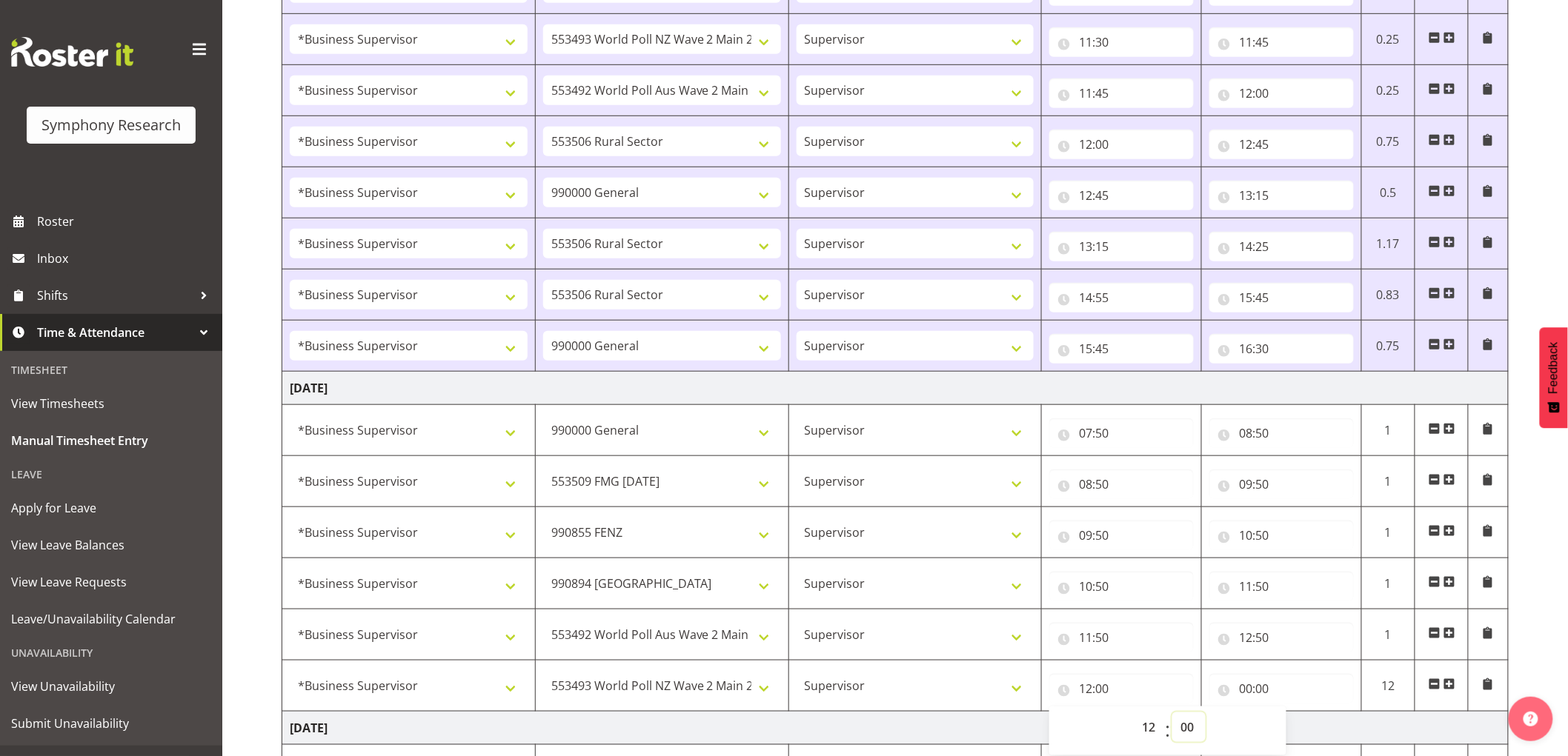
click at [1184, 733] on select "00 01 02 03 04 05 06 07 08 09 10 11 12 13 14 15 16 17 18 19 20 21 22 23 24 25 2…" at bounding box center [1188, 727] width 34 height 29
select select "50"
click at [1172, 714] on select "00 01 02 03 04 05 06 07 08 09 10 11 12 13 14 15 16 17 18 19 20 21 22 23 24 25 2…" at bounding box center [1188, 727] width 34 height 29
type input "12:50"
drag, startPoint x: 1255, startPoint y: 686, endPoint x: 1268, endPoint y: 708, distance: 25.6
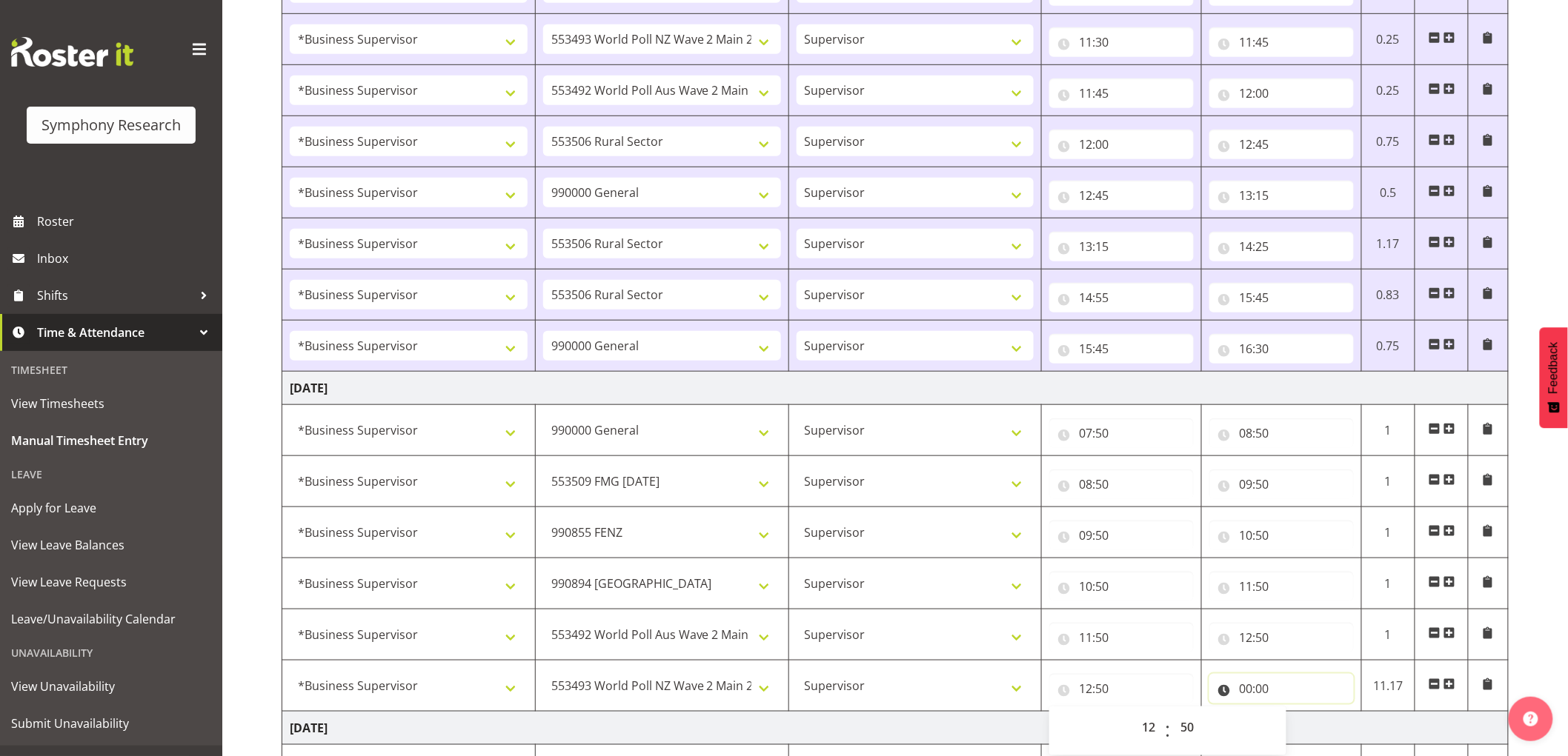
click at [1255, 686] on input "00:00" at bounding box center [1282, 689] width 145 height 29
click at [1310, 724] on select "00 01 02 03 04 05 06 07 08 09 10 11 12 13 14 15 16 17 18 19 20 21 22 23" at bounding box center [1310, 727] width 34 height 29
select select "13"
click at [1294, 714] on select "00 01 02 03 04 05 06 07 08 09 10 11 12 13 14 15 16 17 18 19 20 21 22 23" at bounding box center [1310, 727] width 34 height 29
type input "13:00"
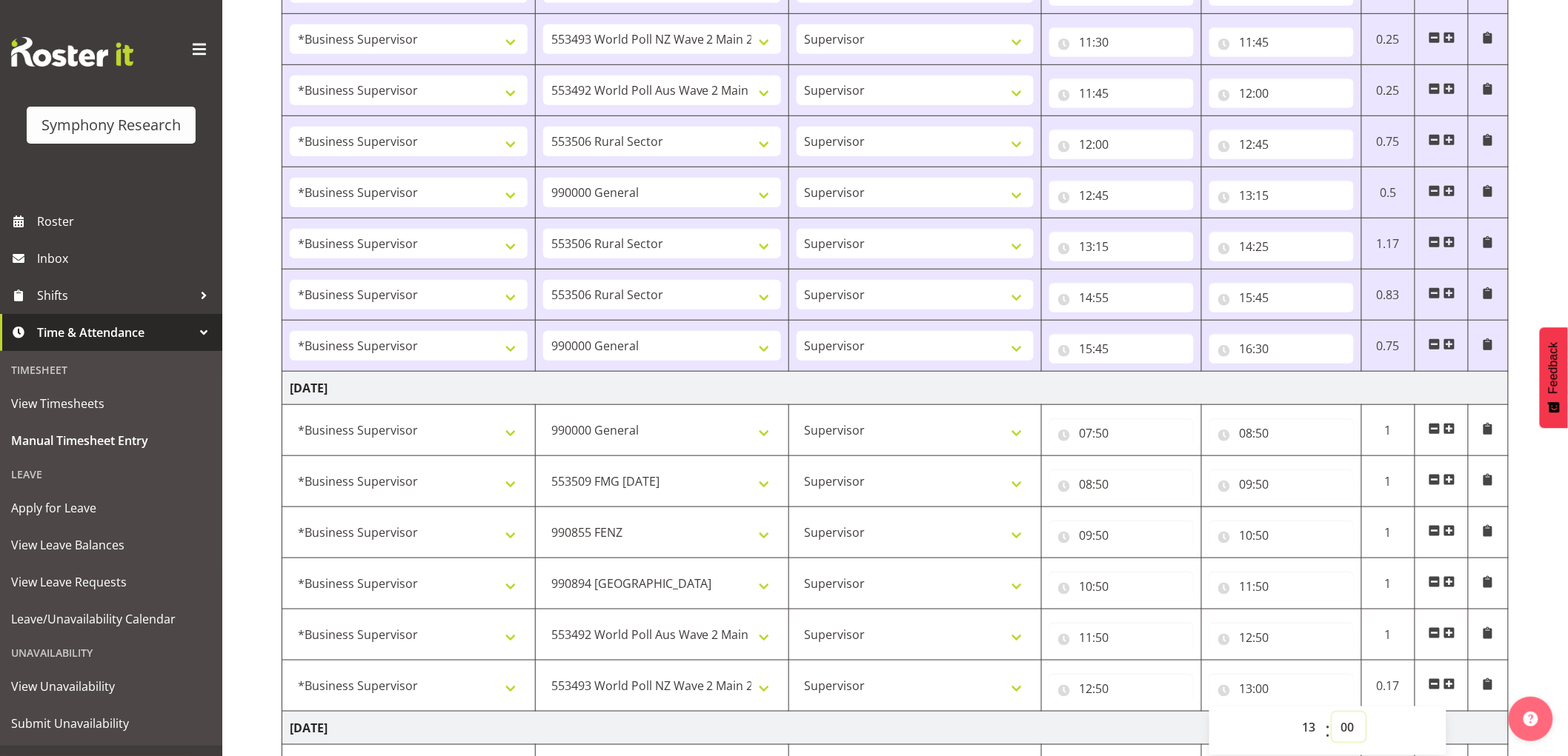
click at [1351, 730] on select "00 01 02 03 04 05 06 07 08 09 10 11 12 13 14 15 16 17 18 19 20 21 22 23 24 25 2…" at bounding box center [1349, 727] width 34 height 29
select select "50"
click at [1332, 714] on select "00 01 02 03 04 05 06 07 08 09 10 11 12 13 14 15 16 17 18 19 20 21 22 23 24 25 2…" at bounding box center [1349, 727] width 34 height 29
type input "13:50"
click at [1453, 687] on span at bounding box center [1449, 684] width 11 height 11
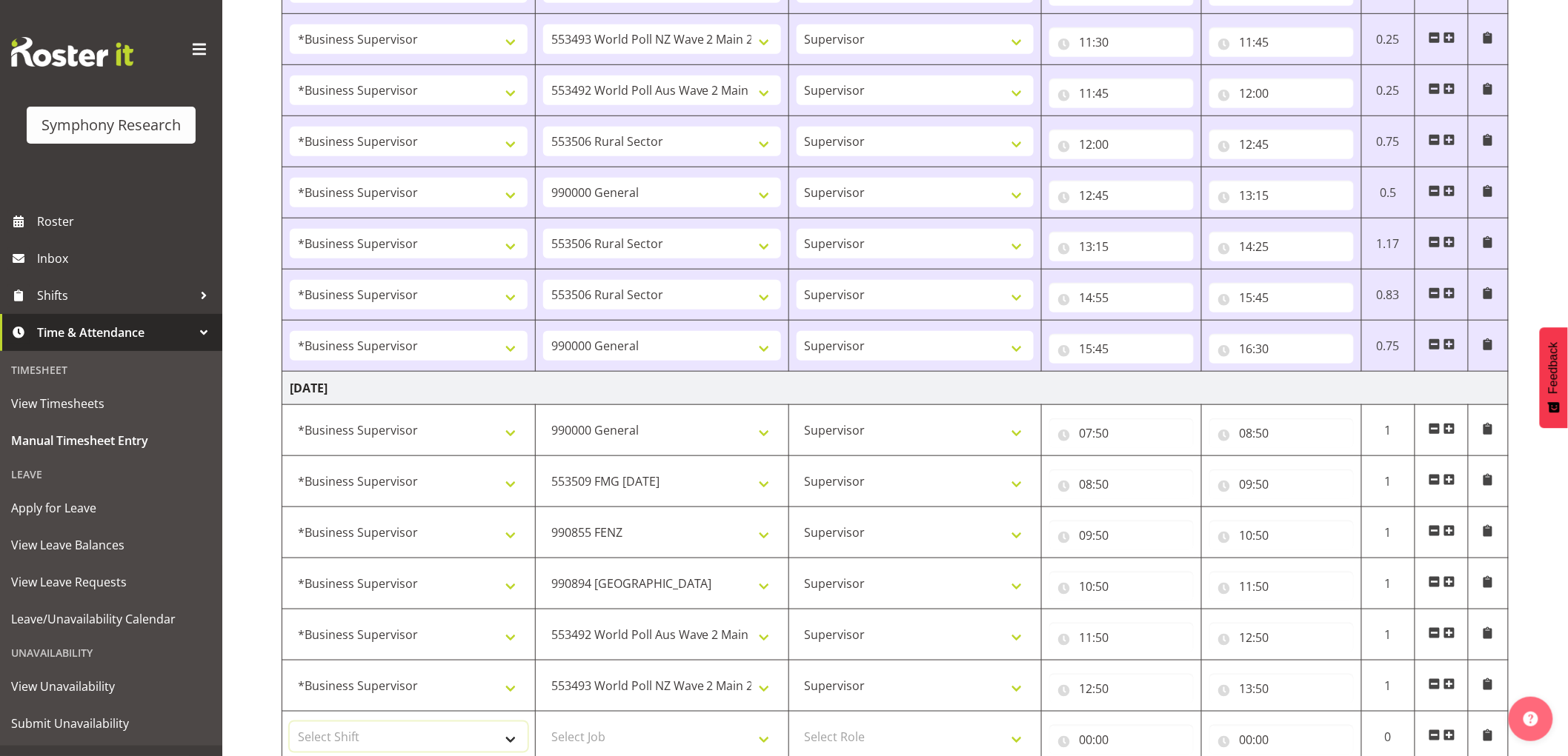
click at [340, 727] on select "Select Shift !!Weekend Residential (Roster IT Shift Label) *Business 9/10am ~ 4…" at bounding box center [408, 737] width 238 height 29
select select "48116"
click at [290, 724] on select "Select Shift !!Weekend Residential (Roster IT Shift Label) *Business 9/10am ~ 4…" at bounding box center [408, 737] width 238 height 29
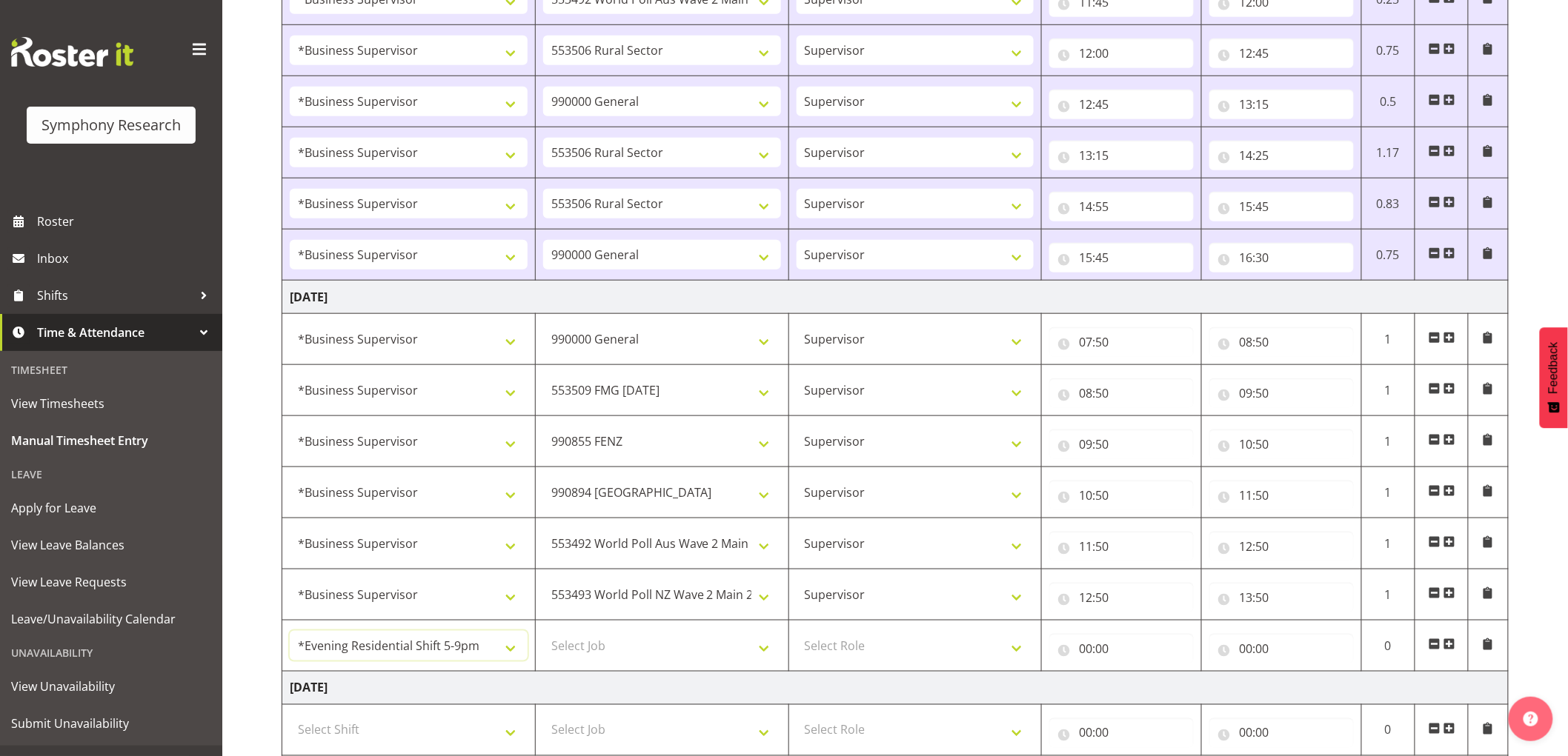
scroll to position [658, 0]
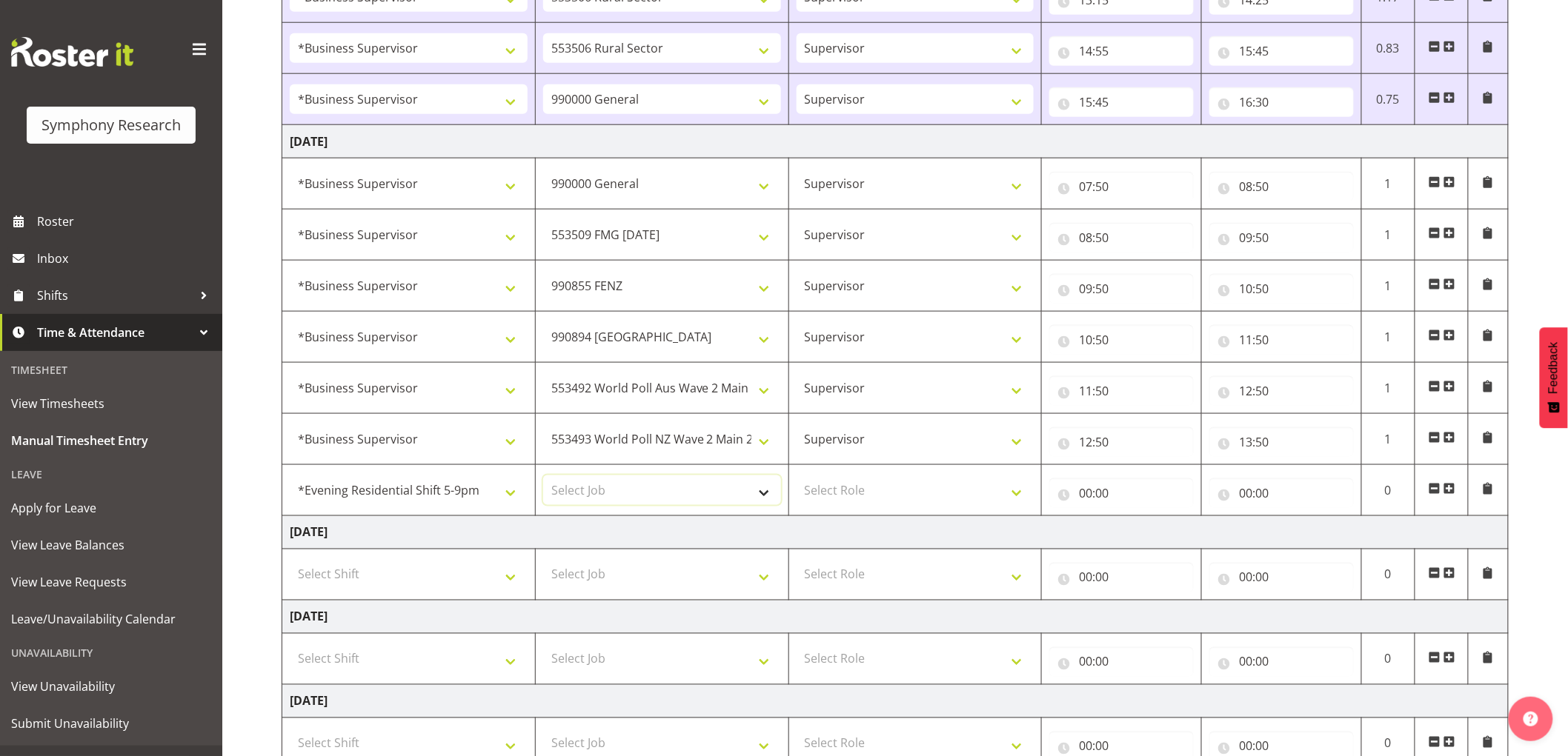
click at [672, 485] on select "Select Job 550060 IF Admin 553492 World Poll Aus Wave 2 Main 2025 553493 World …" at bounding box center [662, 490] width 238 height 29
click at [732, 507] on td "Select Job 550060 IF Admin 553492 World Poll Aus Wave 2 Main 2025 553493 World …" at bounding box center [662, 491] width 254 height 51
click at [709, 460] on td "550060 IF Admin 553492 World Poll Aus Wave 2 Main 2025 553493 World Poll NZ Wav…" at bounding box center [662, 439] width 254 height 51
click at [707, 488] on select "Select Job 550060 IF Admin 553492 World Poll Aus Wave 2 Main 2025 553493 World …" at bounding box center [662, 490] width 238 height 29
select select "10587"
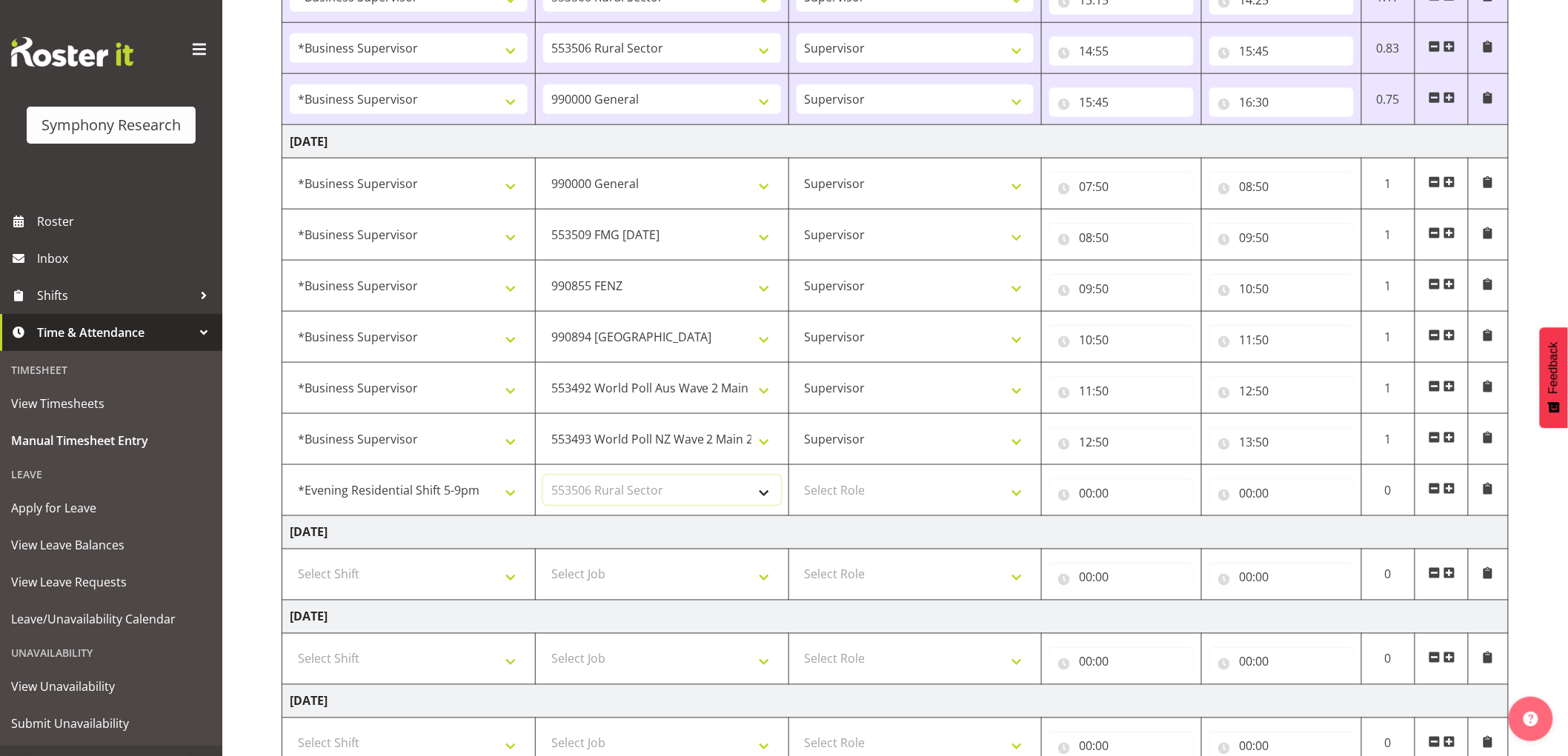
click at [543, 477] on select "Select Job 550060 IF Admin 553492 World Poll Aus Wave 2 Main 2025 553493 World …" at bounding box center [662, 490] width 238 height 29
click at [878, 493] on select "Select Role Supervisor Interviewing Briefing" at bounding box center [915, 490] width 238 height 29
select select "45"
click at [796, 477] on select "Select Role Supervisor Interviewing Briefing" at bounding box center [915, 490] width 238 height 29
click at [1087, 491] on input "00:00" at bounding box center [1121, 493] width 145 height 29
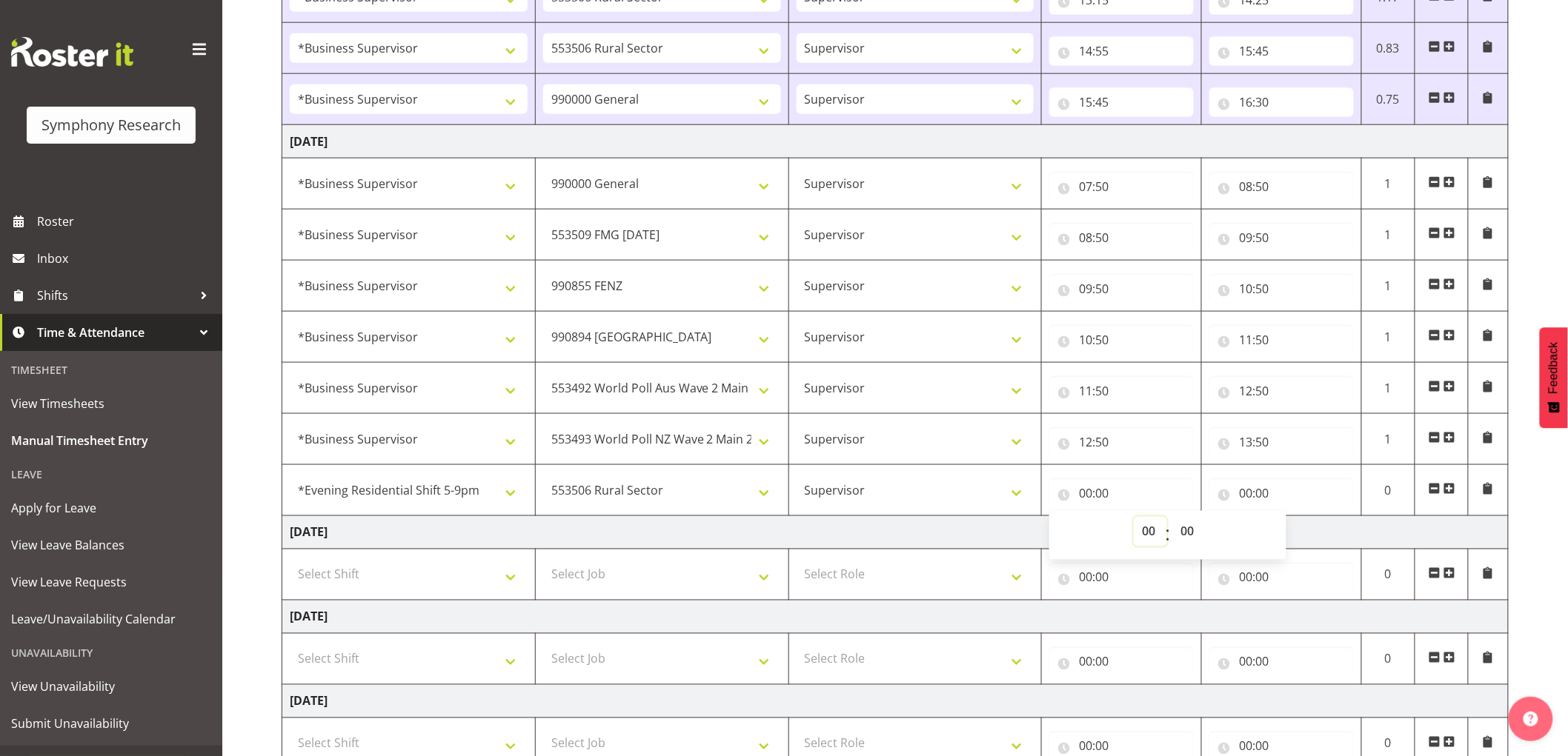
click at [1145, 539] on select "00 01 02 03 04 05 06 07 08 09 10 11 12 13 14 15 16 17 18 19 20 21 22 23" at bounding box center [1150, 532] width 34 height 29
select select "14"
click at [1133, 519] on select "00 01 02 03 04 05 06 07 08 09 10 11 12 13 14 15 16 17 18 19 20 21 22 23" at bounding box center [1150, 532] width 34 height 29
type input "14:00"
click at [1195, 528] on select "00 01 02 03 04 05 06 07 08 09 10 11 12 13 14 15 16 17 18 19 20 21 22 23 24 25 2…" at bounding box center [1188, 532] width 34 height 29
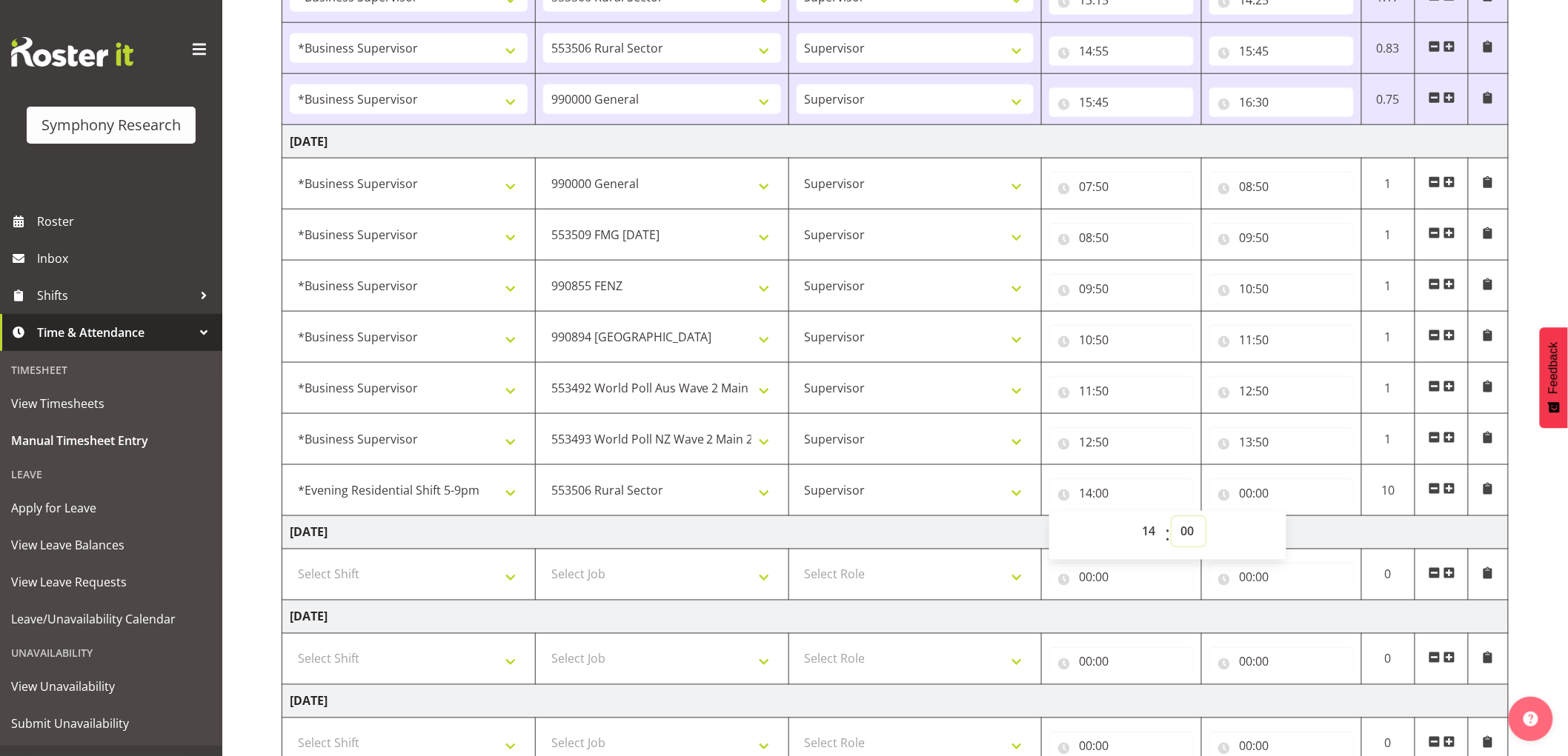
select select "20"
click at [1172, 519] on select "00 01 02 03 04 05 06 07 08 09 10 11 12 13 14 15 16 17 18 19 20 21 22 23 24 25 2…" at bounding box center [1188, 532] width 34 height 29
type input "14:20"
click at [1254, 490] on input "00:00" at bounding box center [1282, 493] width 145 height 29
click at [1310, 535] on select "00 01 02 03 04 05 06 07 08 09 10 11 12 13 14 15 16 17 18 19 20 21 22 23" at bounding box center [1310, 532] width 34 height 29
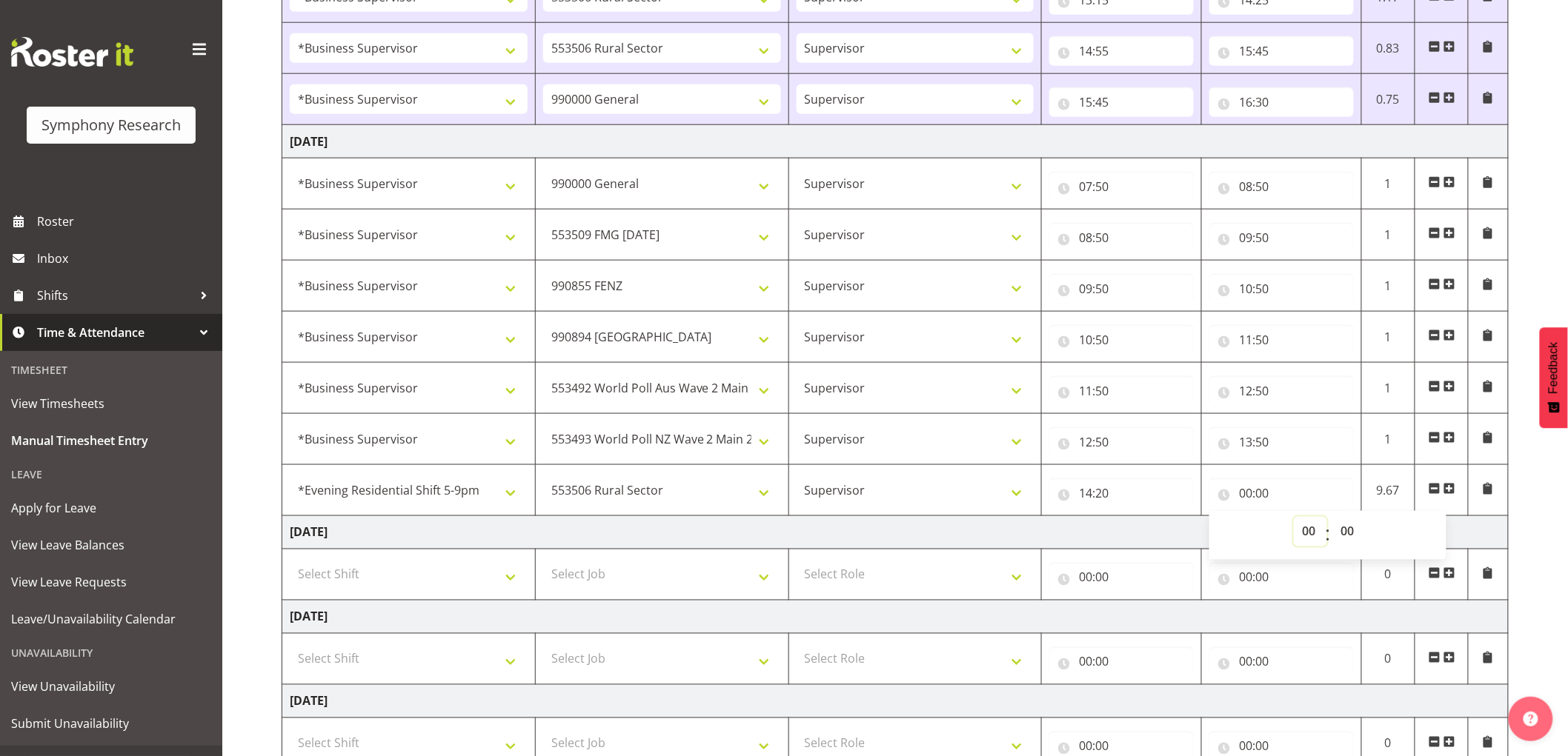
select select "16"
click at [1294, 519] on select "00 01 02 03 04 05 06 07 08 09 10 11 12 13 14 15 16 17 18 19 20 21 22 23" at bounding box center [1310, 532] width 34 height 29
type input "16:00"
click at [1347, 533] on select "00 01 02 03 04 05 06 07 08 09 10 11 12 13 14 15 16 17 18 19 20 21 22 23 24 25 2…" at bounding box center [1349, 532] width 34 height 29
select select "30"
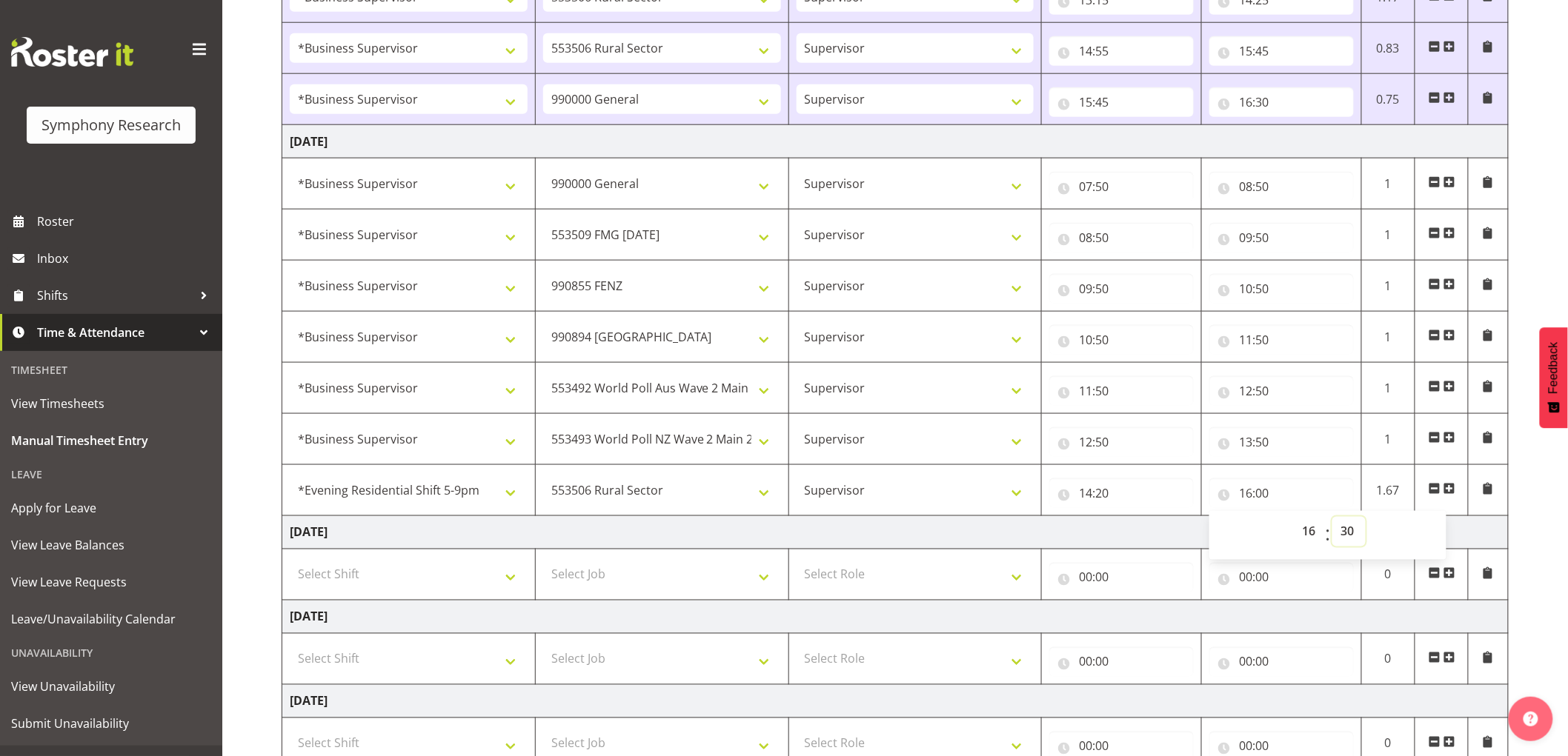
click at [1332, 519] on select "00 01 02 03 04 05 06 07 08 09 10 11 12 13 14 15 16 17 18 19 20 21 22 23 24 25 2…" at bounding box center [1349, 532] width 34 height 29
type input "16:30"
click at [1449, 490] on span at bounding box center [1449, 488] width 11 height 11
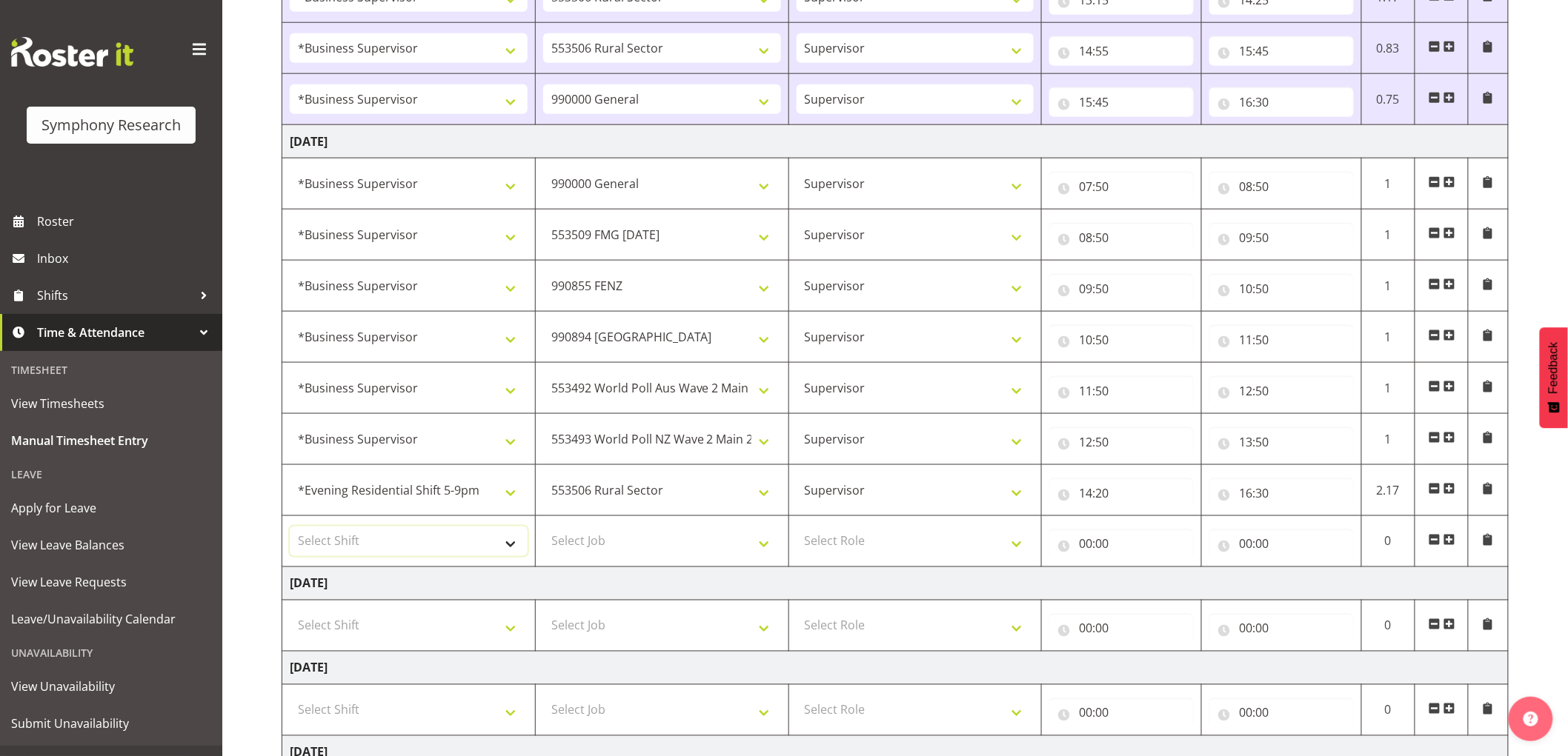
click at [430, 541] on select "Select Shift !!Weekend Residential (Roster IT Shift Label) *Business 9/10am ~ 4…" at bounding box center [408, 542] width 238 height 29
select select "1607"
click at [290, 529] on select "Select Shift !!Weekend Residential (Roster IT Shift Label) *Business 9/10am ~ 4…" at bounding box center [408, 542] width 238 height 29
click at [416, 505] on select "!!Weekend Residential (Roster IT Shift Label) *Business 9/10am ~ 4:30pm *Busine…" at bounding box center [408, 490] width 238 height 29
select select "1607"
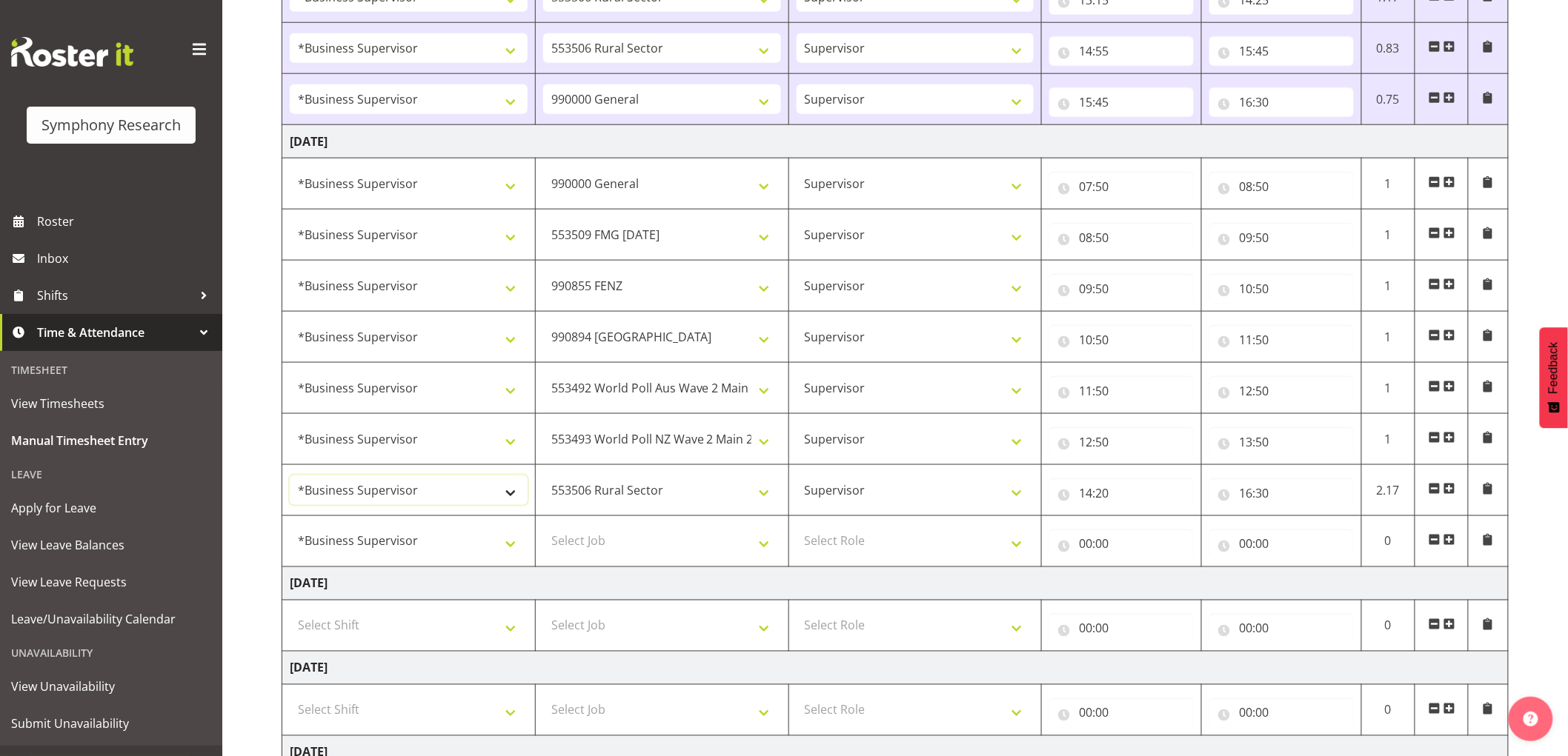
click at [290, 477] on select "!!Weekend Residential (Roster IT Shift Label) *Business 9/10am ~ 4:30pm *Busine…" at bounding box center [408, 490] width 238 height 29
click at [1271, 493] on input "16:30" at bounding box center [1282, 493] width 145 height 29
click at [1313, 538] on select "00 01 02 03 04 05 06 07 08 09 10 11 12 13 14 15 16 17 18 19 20 21 22 23" at bounding box center [1310, 532] width 34 height 29
click at [1294, 519] on select "00 01 02 03 04 05 06 07 08 09 10 11 12 13 14 15 16 17 18 19 20 21 22 23" at bounding box center [1310, 532] width 34 height 29
click at [1351, 532] on select "00 01 02 03 04 05 06 07 08 09 10 11 12 13 14 15 16 17 18 19 20 21 22 23 24 25 2…" at bounding box center [1349, 532] width 34 height 29
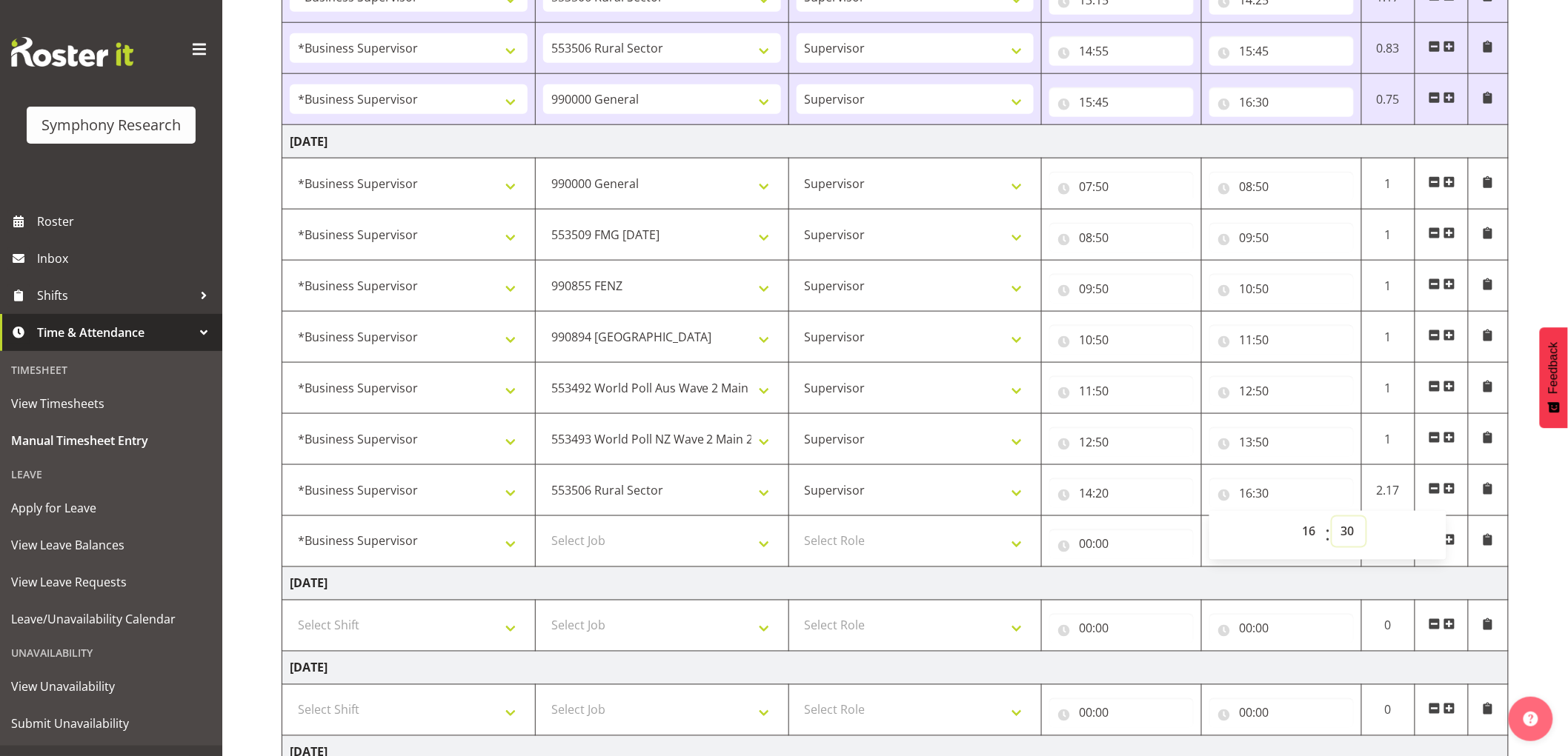
select select "0"
click at [1332, 519] on select "00 01 02 03 04 05 06 07 08 09 10 11 12 13 14 15 16 17 18 19 20 21 22 23 24 25 2…" at bounding box center [1349, 532] width 34 height 29
type input "16:00"
click at [658, 549] on select "Select Job 550060 IF Admin 553492 World Poll Aus Wave 2 Main 2025 553493 World …" at bounding box center [662, 542] width 238 height 29
select select "10242"
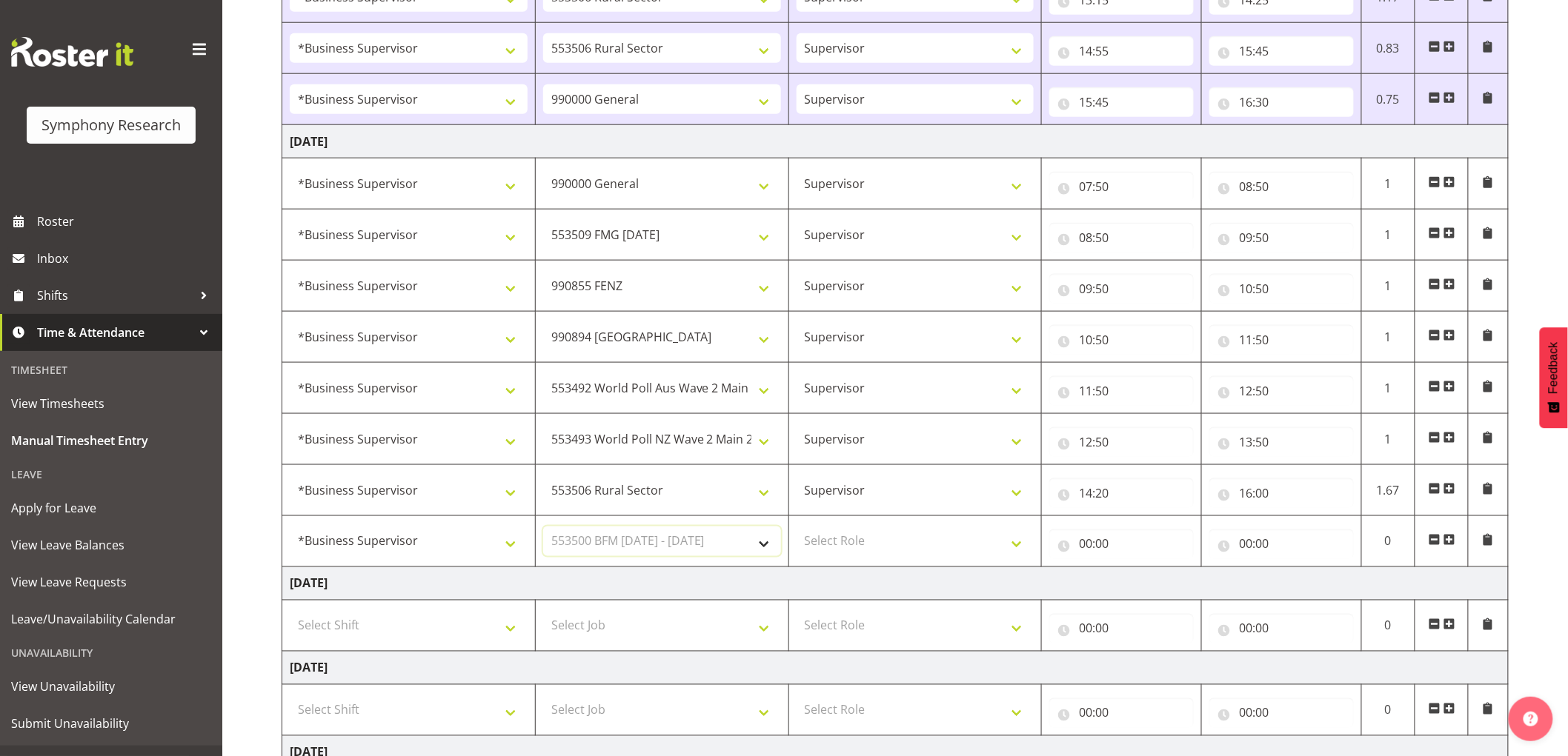
click at [543, 529] on select "Select Job 550060 IF Admin 553492 World Poll Aus Wave 2 Main 2025 553493 World …" at bounding box center [662, 542] width 238 height 29
drag, startPoint x: 882, startPoint y: 541, endPoint x: 882, endPoint y: 557, distance: 16.0
click at [882, 541] on select "Select Role Supervisor Interviewing Briefing" at bounding box center [915, 542] width 238 height 29
select select "45"
click at [796, 529] on select "Select Role Supervisor Interviewing Briefing" at bounding box center [915, 542] width 238 height 29
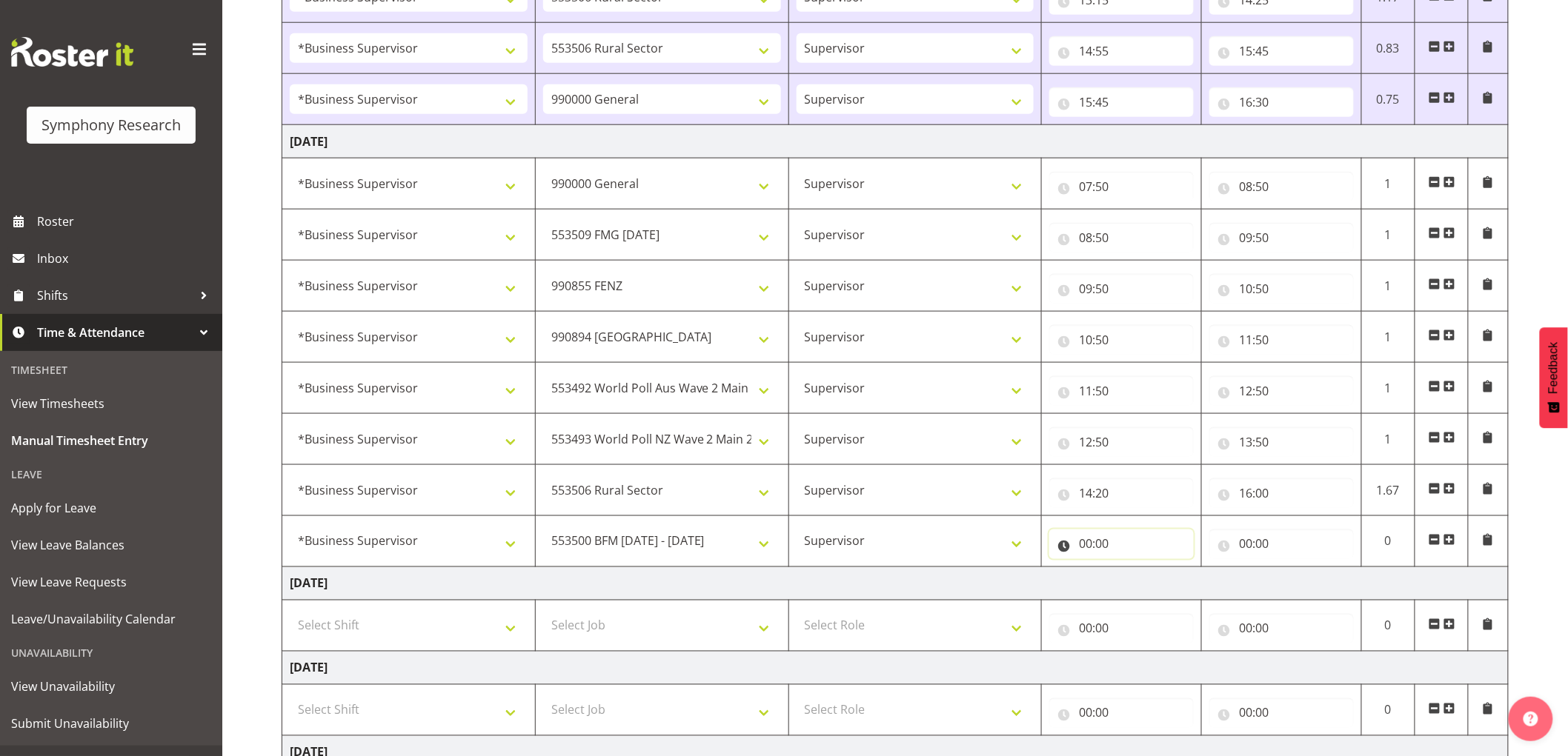
click at [1080, 552] on input "00:00" at bounding box center [1121, 544] width 145 height 29
click at [1146, 578] on select "00 01 02 03 04 05 06 07 08 09 10 11 12 13 14 15 16 17 18 19 20 21 22 23" at bounding box center [1150, 583] width 34 height 29
select select "16"
click at [1133, 569] on select "00 01 02 03 04 05 06 07 08 09 10 11 12 13 14 15 16 17 18 19 20 21 22 23" at bounding box center [1150, 583] width 34 height 29
type input "16:00"
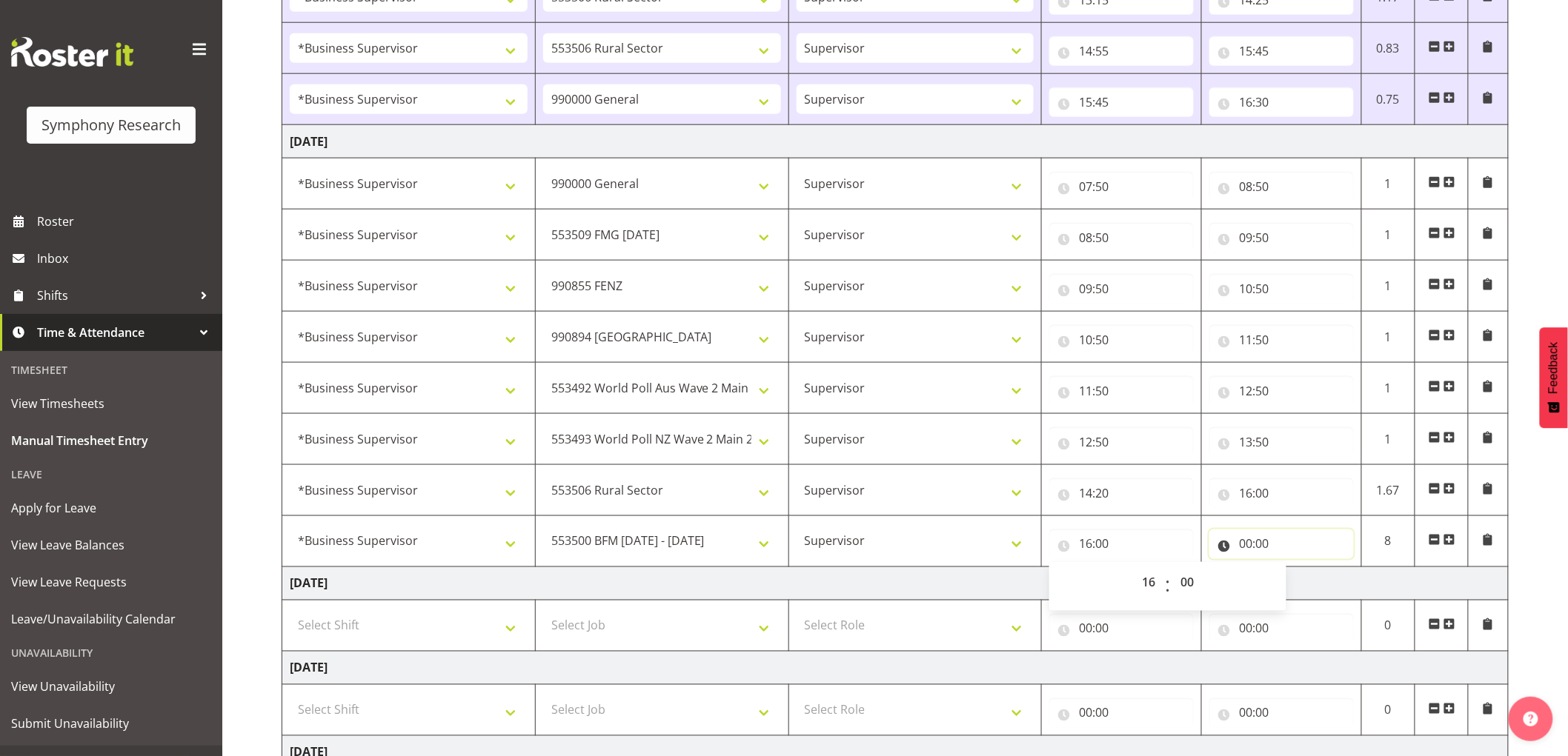
click at [1252, 547] on input "00:00" at bounding box center [1282, 544] width 145 height 29
click at [1309, 583] on select "00 01 02 03 04 05 06 07 08 09 10 11 12 13 14 15 16 17 18 19 20 21 22 23" at bounding box center [1310, 583] width 34 height 29
select select "17"
click at [1294, 569] on select "00 01 02 03 04 05 06 07 08 09 10 11 12 13 14 15 16 17 18 19 20 21 22 23" at bounding box center [1310, 583] width 34 height 29
type input "17:00"
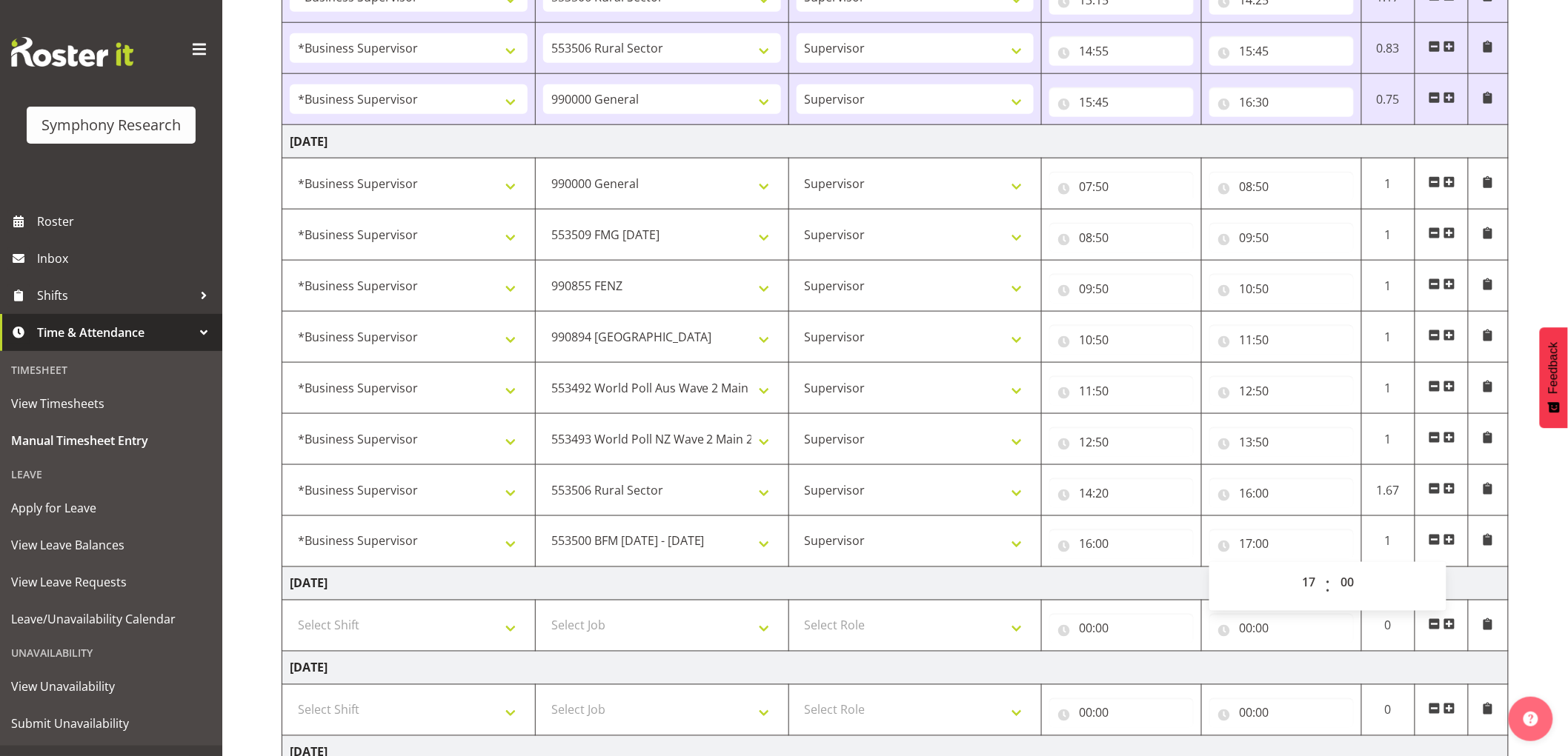
click at [929, 586] on td "[DATE]" at bounding box center [895, 584] width 1226 height 34
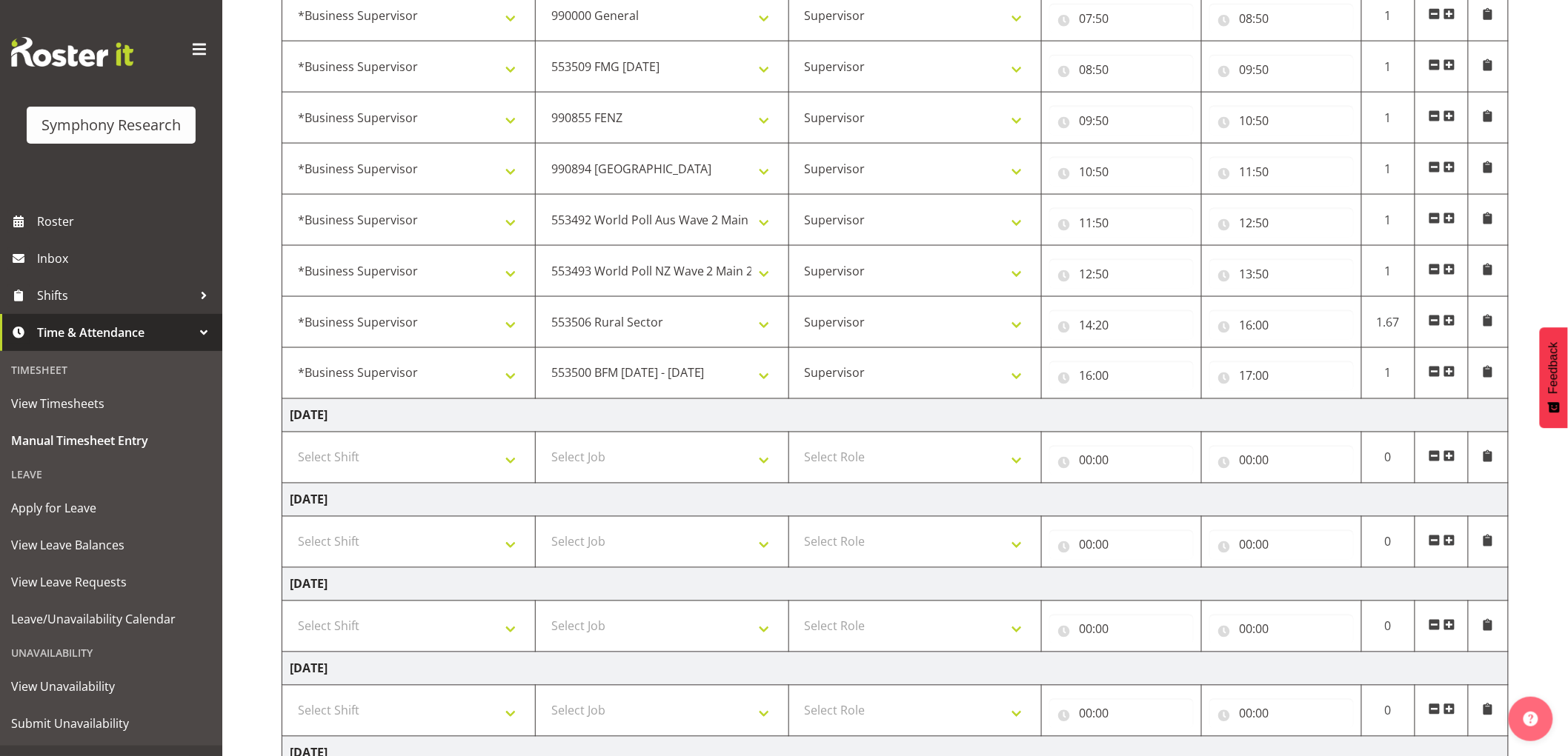
scroll to position [989, 0]
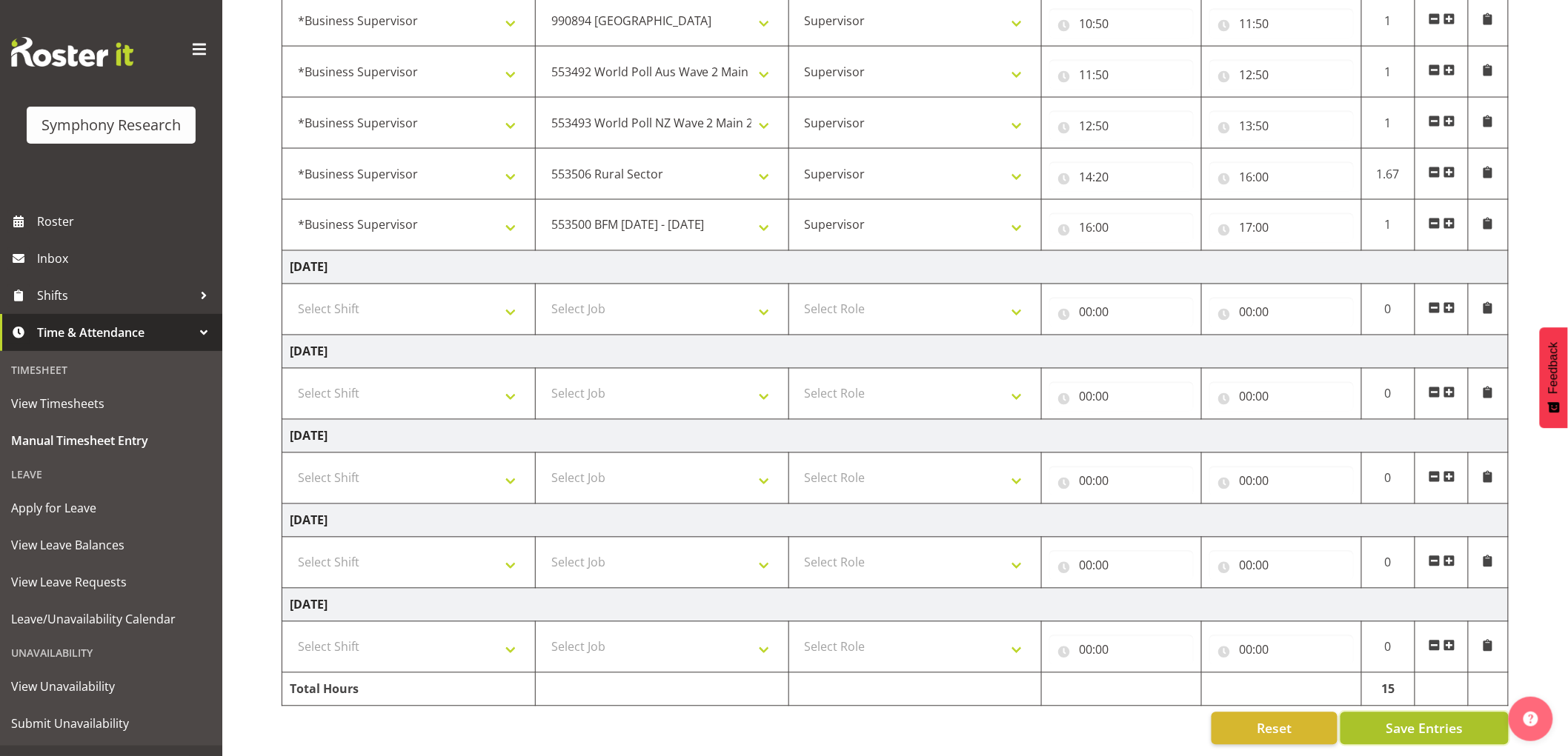
click at [1408, 719] on span "Save Entries" at bounding box center [1424, 729] width 77 height 20
